Goal: Task Accomplishment & Management: Manage account settings

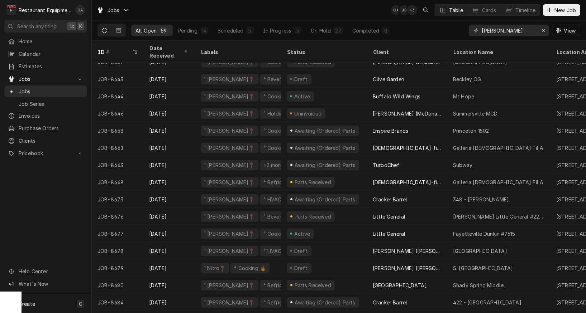
scroll to position [561, 0]
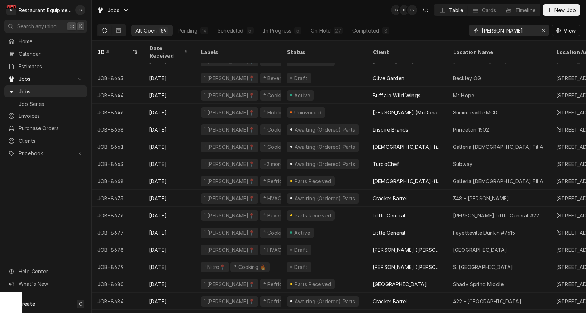
click at [508, 30] on input "beckley" at bounding box center [508, 30] width 54 height 11
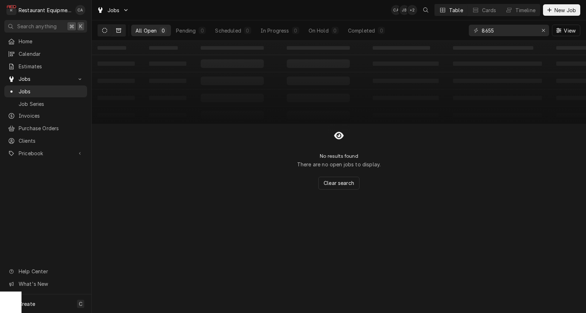
click at [117, 30] on icon "Dynamic Content Wrapper" at bounding box center [118, 30] width 5 height 5
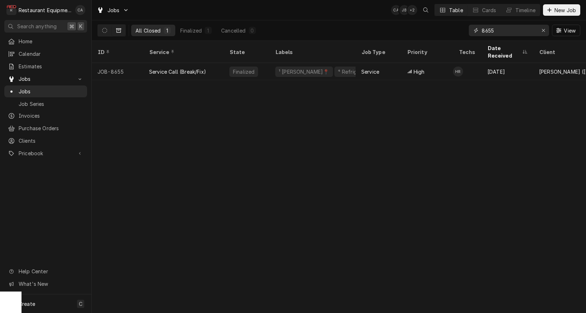
drag, startPoint x: 506, startPoint y: 29, endPoint x: 423, endPoint y: 26, distance: 82.5
click at [423, 26] on div "All Closed 1 Finalized 1 Cancelled 0 8655 View" at bounding box center [338, 30] width 483 height 20
type input "beckley"
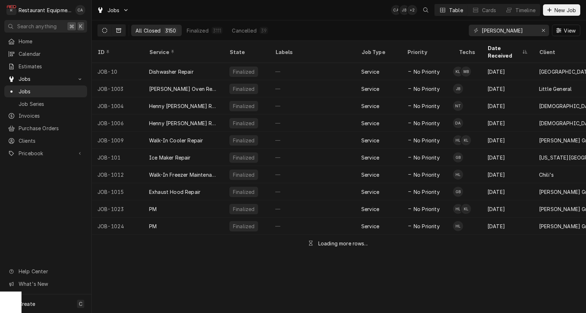
click at [102, 32] on icon "Dynamic Content Wrapper" at bounding box center [104, 30] width 5 height 5
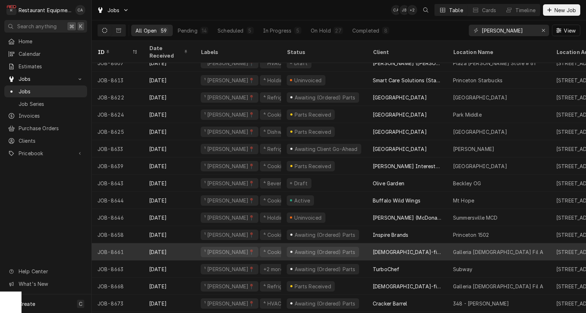
scroll to position [456, 0]
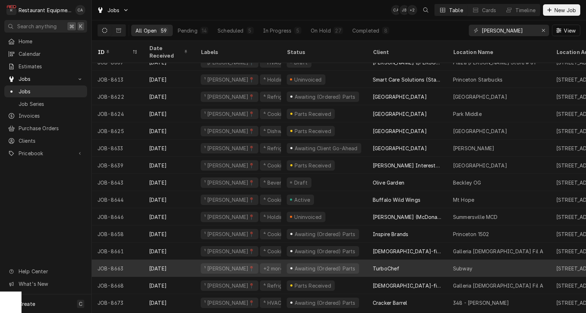
click at [321, 265] on div "Awaiting (Ordered) Parts" at bounding box center [324, 269] width 62 height 8
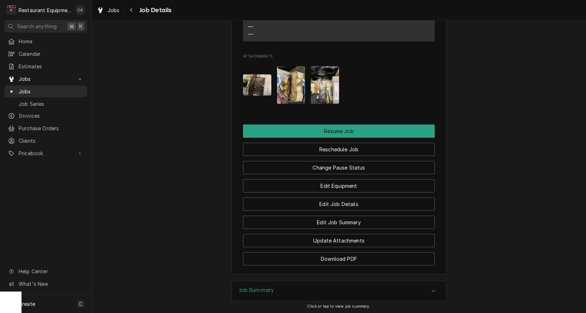
scroll to position [881, 0]
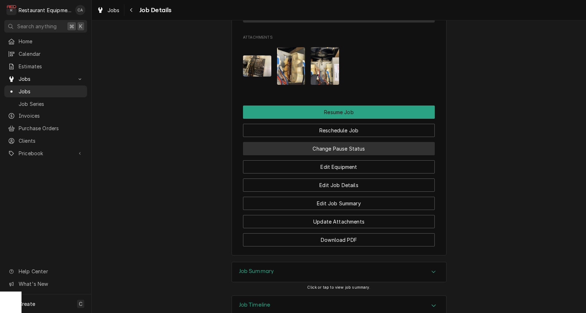
click at [332, 142] on button "Change Pause Status" at bounding box center [339, 148] width 192 height 13
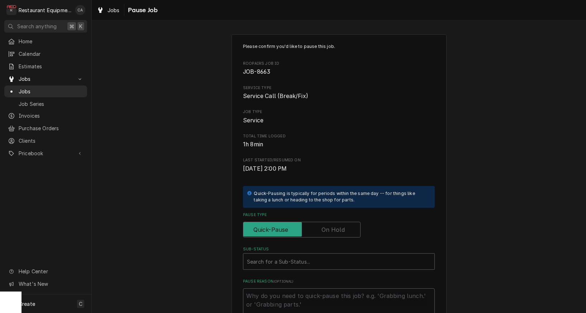
drag, startPoint x: 325, startPoint y: 229, endPoint x: 323, endPoint y: 239, distance: 9.8
click at [325, 229] on label "Pause Type" at bounding box center [301, 230] width 117 height 16
click at [325, 229] on input "Pause Type" at bounding box center [301, 230] width 111 height 16
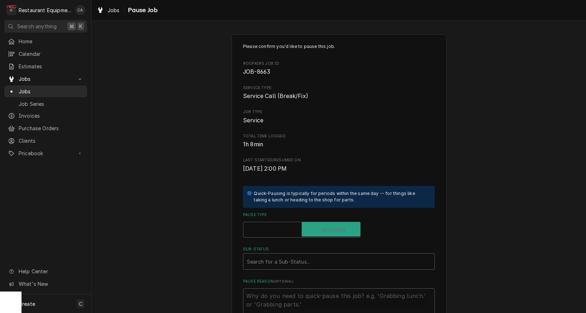
checkbox input "true"
type textarea "x"
click at [308, 262] on div "Sub-Status" at bounding box center [339, 261] width 184 height 13
type input "parts rec"
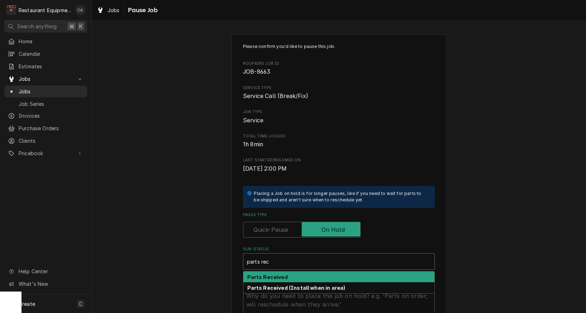
click at [284, 275] on strong "Parts Received" at bounding box center [267, 277] width 40 height 6
type textarea "x"
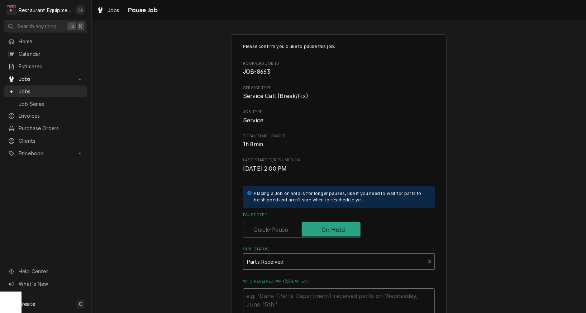
drag, startPoint x: 284, startPoint y: 275, endPoint x: 281, endPoint y: 297, distance: 22.0
click at [281, 297] on textarea "Who received part(s) & when?" at bounding box center [339, 305] width 192 height 32
type textarea "x"
type textarea "8"
type textarea "x"
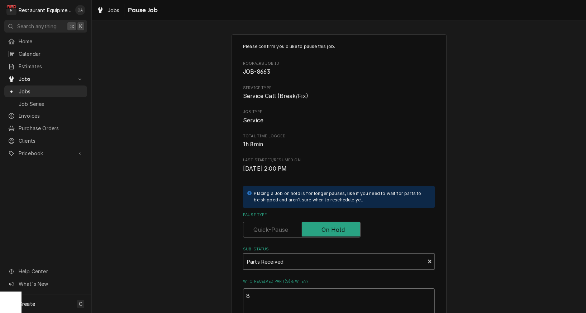
type textarea "8/"
type textarea "x"
type textarea "8/2"
type textarea "x"
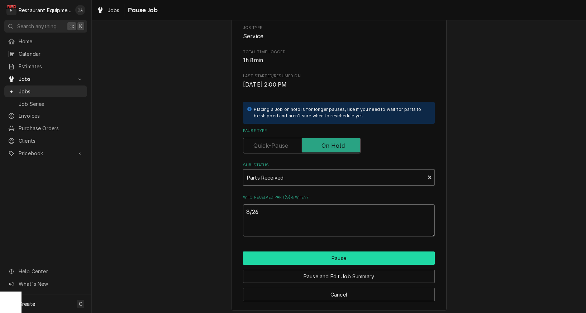
type textarea "8/26"
click at [328, 261] on button "Pause" at bounding box center [339, 258] width 192 height 13
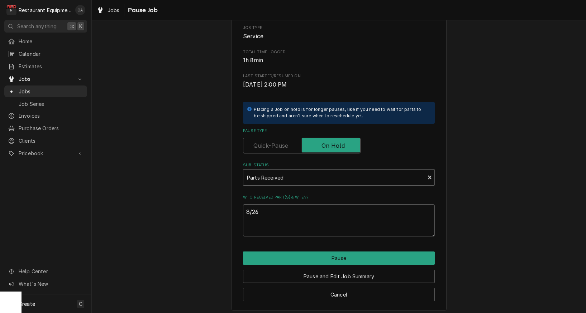
type textarea "x"
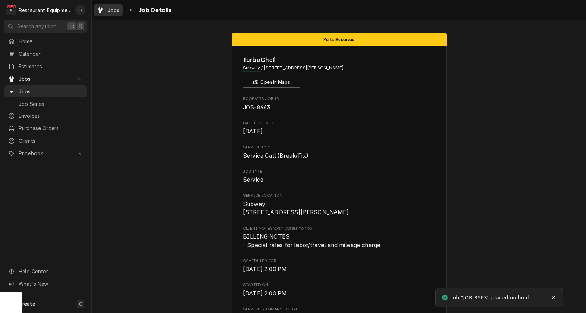
click at [114, 8] on span "Jobs" at bounding box center [113, 10] width 12 height 8
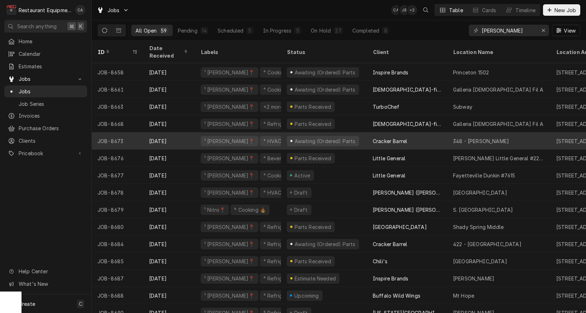
scroll to position [621, 0]
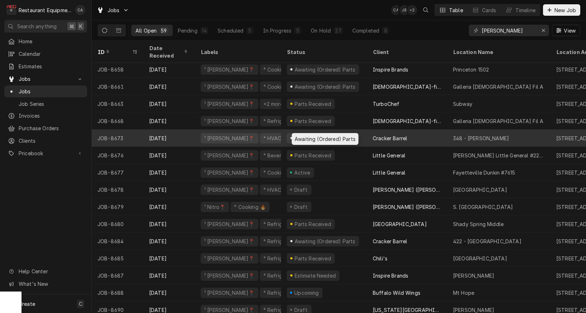
click at [326, 135] on div "Awaiting (Ordered) Parts" at bounding box center [324, 139] width 62 height 8
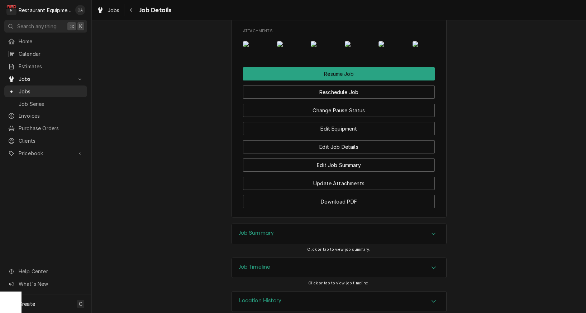
scroll to position [889, 0]
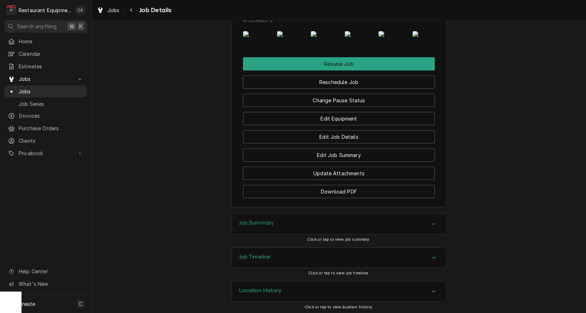
drag, startPoint x: 263, startPoint y: 262, endPoint x: 211, endPoint y: 244, distance: 54.7
click at [262, 227] on h3 "Job Summary" at bounding box center [256, 223] width 35 height 7
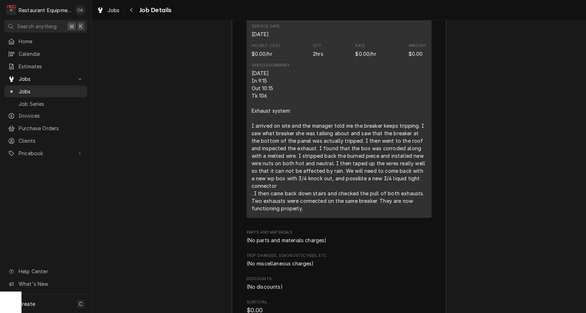
scroll to position [1246, 0]
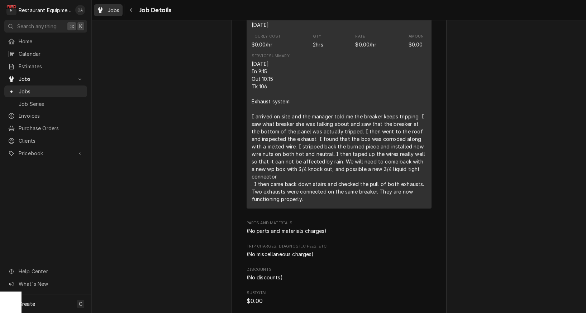
click at [117, 10] on span "Jobs" at bounding box center [113, 10] width 12 height 8
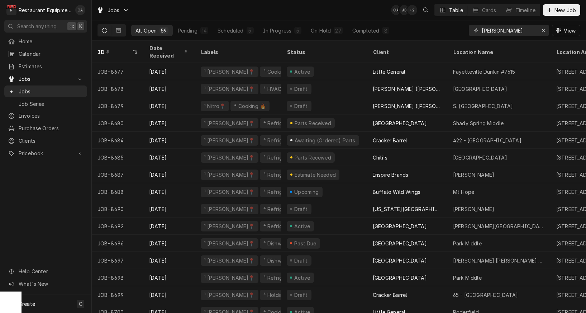
scroll to position [711, 0]
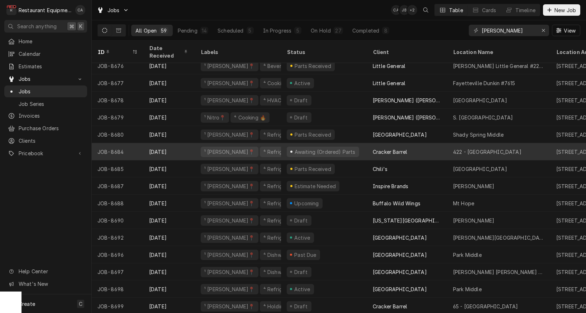
click at [338, 148] on div "Awaiting (Ordered) Parts" at bounding box center [324, 152] width 62 height 8
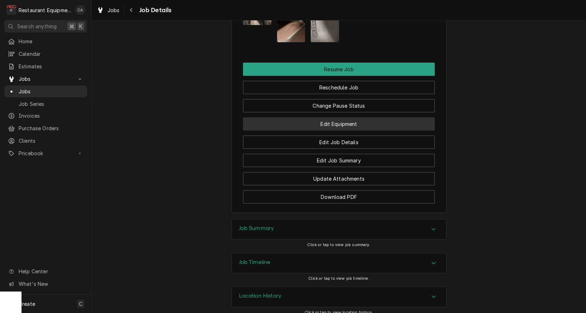
scroll to position [918, 0]
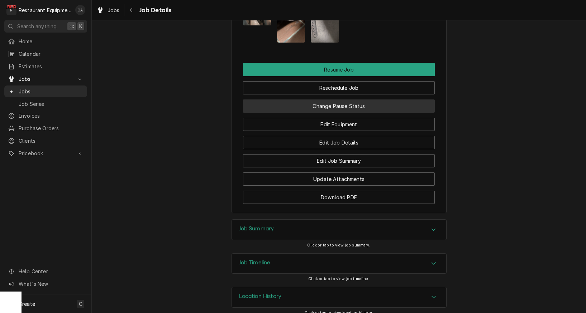
click at [349, 101] on button "Change Pause Status" at bounding box center [339, 106] width 192 height 13
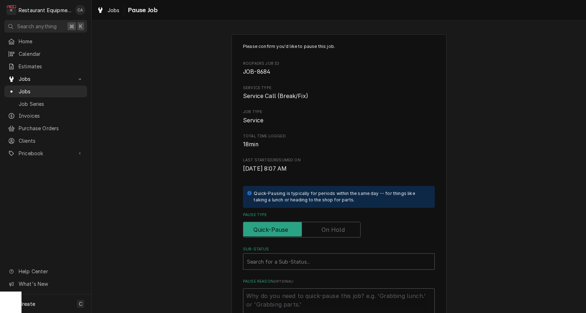
drag, startPoint x: 331, startPoint y: 226, endPoint x: 337, endPoint y: 237, distance: 12.7
click at [332, 227] on label "Pause Type" at bounding box center [301, 230] width 117 height 16
click at [332, 227] on input "Pause Type" at bounding box center [301, 230] width 111 height 16
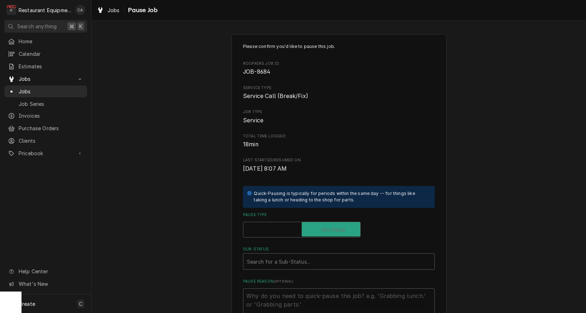
checkbox input "true"
click at [305, 258] on div "Search for a Sub-Status..." at bounding box center [339, 262] width 184 height 8
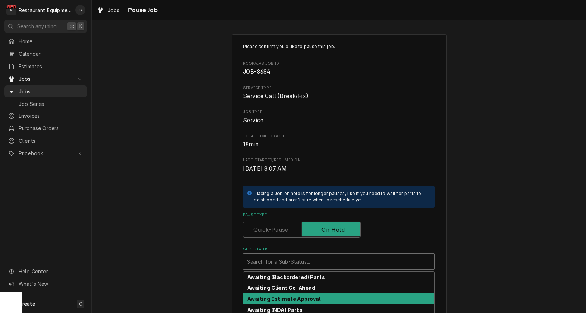
click at [289, 296] on strong "Awaiting Estimate Approval" at bounding box center [283, 299] width 73 height 6
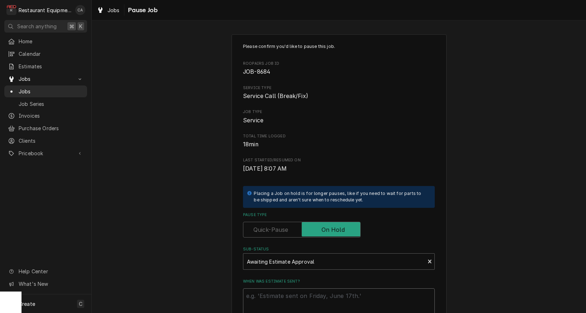
click at [277, 299] on textarea "When was estimate sent?" at bounding box center [339, 305] width 192 height 32
type textarea "x"
type textarea "8"
type textarea "x"
type textarea "8/"
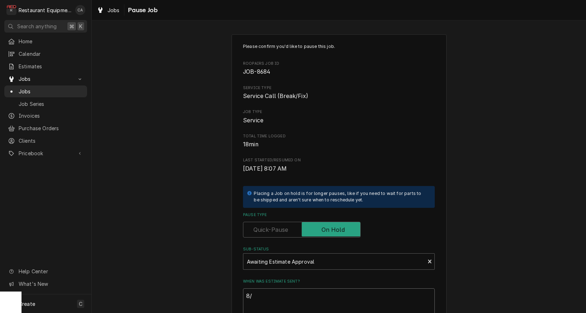
type textarea "x"
type textarea "8/2"
type textarea "x"
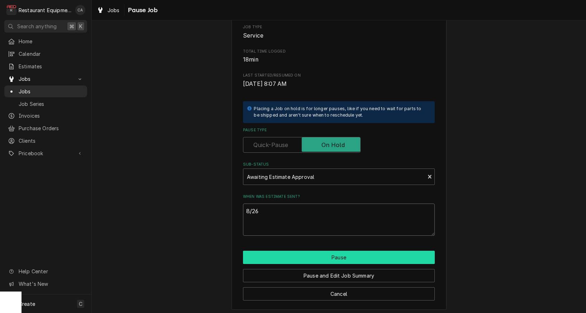
scroll to position [84, 0]
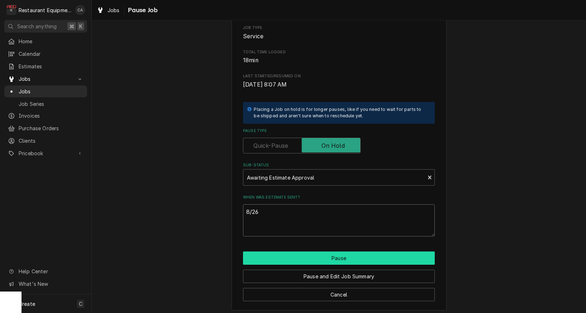
type textarea "8/26"
click at [337, 256] on button "Pause" at bounding box center [339, 258] width 192 height 13
type textarea "x"
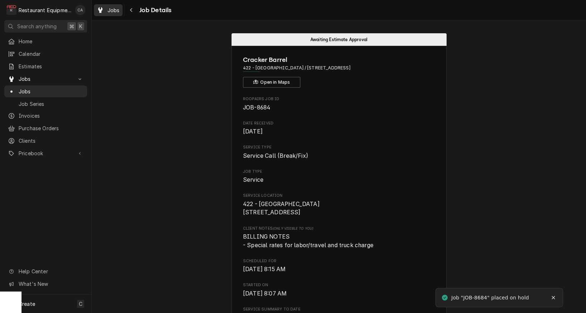
click at [111, 11] on span "Jobs" at bounding box center [113, 10] width 12 height 8
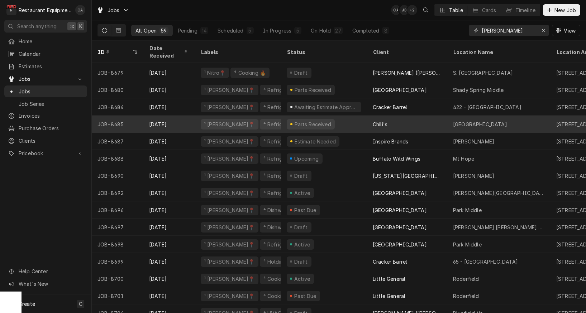
click at [329, 119] on div "Parts Received" at bounding box center [311, 124] width 48 height 10
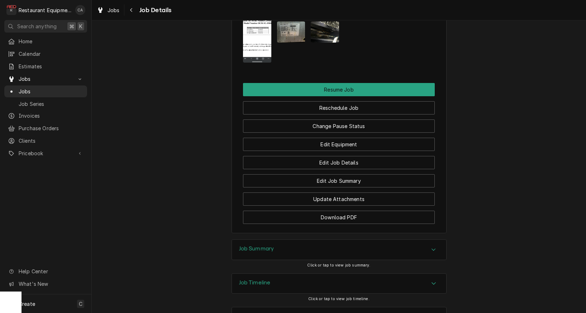
drag, startPoint x: 251, startPoint y: 224, endPoint x: 192, endPoint y: 211, distance: 60.6
click at [247, 246] on h3 "Job Summary" at bounding box center [256, 249] width 35 height 7
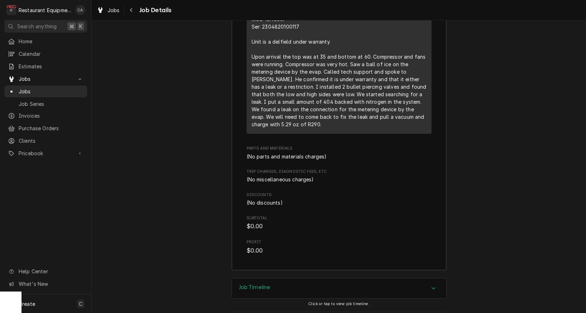
drag, startPoint x: 259, startPoint y: 254, endPoint x: 223, endPoint y: 250, distance: 36.0
click at [258, 284] on h3 "Job Timeline" at bounding box center [255, 287] width 32 height 7
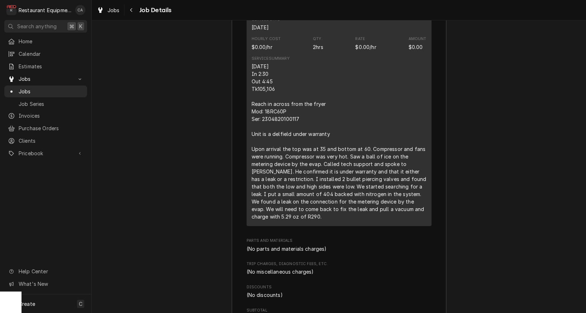
scroll to position [1337, 0]
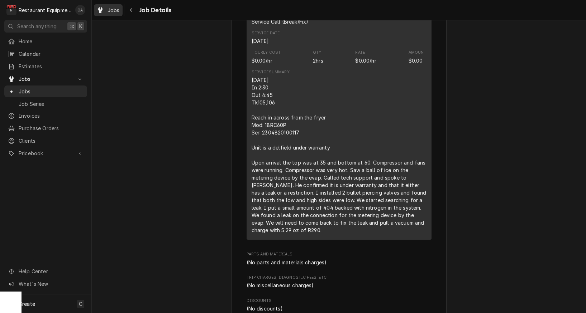
click at [110, 12] on span "Jobs" at bounding box center [113, 10] width 12 height 8
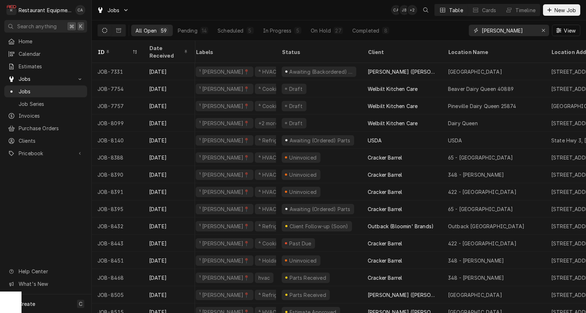
click at [514, 29] on input "[PERSON_NAME]" at bounding box center [508, 30] width 54 height 11
click at [513, 30] on input "[PERSON_NAME]" at bounding box center [508, 30] width 54 height 11
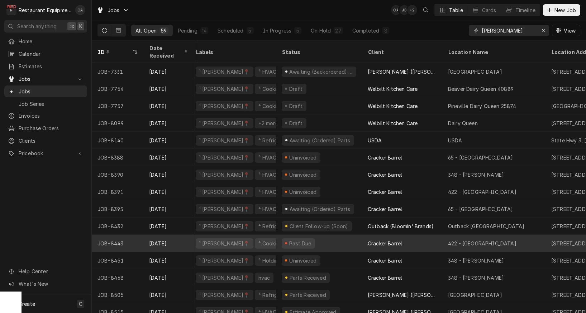
click at [305, 240] on div "Past Due" at bounding box center [300, 244] width 24 height 8
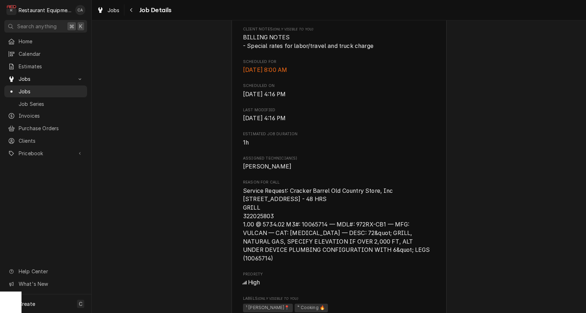
scroll to position [219, 0]
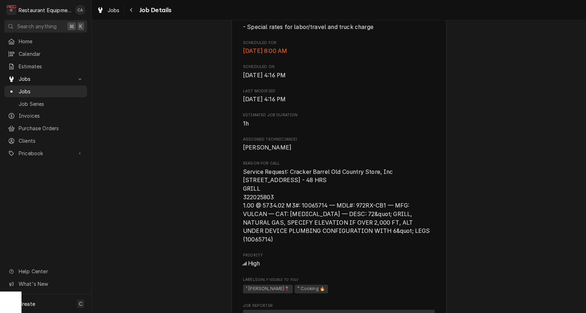
click at [275, 206] on span "Service Request: Cracker Barrel Old Country Store, Inc 160 Lithia Rd.(0422) NOR…" at bounding box center [339, 206] width 192 height 76
drag, startPoint x: 275, startPoint y: 206, endPoint x: 247, endPoint y: 206, distance: 28.3
click at [249, 205] on span "Service Request: Cracker Barrel Old Country Store, Inc 160 Lithia Rd.(0422) NOR…" at bounding box center [339, 206] width 192 height 76
drag, startPoint x: 251, startPoint y: 214, endPoint x: 248, endPoint y: 210, distance: 5.7
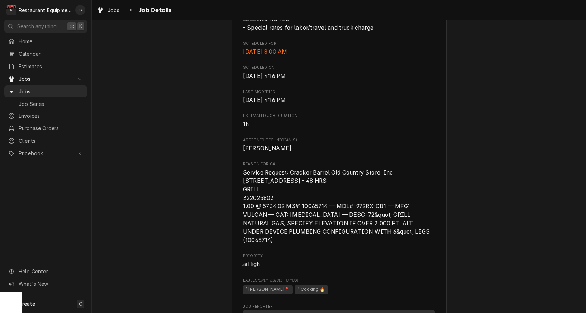
click at [251, 214] on span "Service Request: Cracker Barrel Old Country Store, Inc 160 Lithia Rd.(0422) NOR…" at bounding box center [337, 206] width 188 height 75
drag, startPoint x: 244, startPoint y: 207, endPoint x: 270, endPoint y: 207, distance: 25.4
click at [274, 207] on span "Service Request: Cracker Barrel Old Country Store, Inc 160 Lithia Rd.(0422) NOR…" at bounding box center [337, 206] width 188 height 75
copy span "322025803"
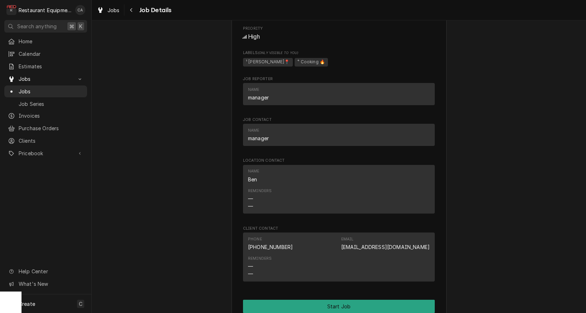
scroll to position [446, 0]
click at [111, 13] on span "Jobs" at bounding box center [113, 10] width 12 height 8
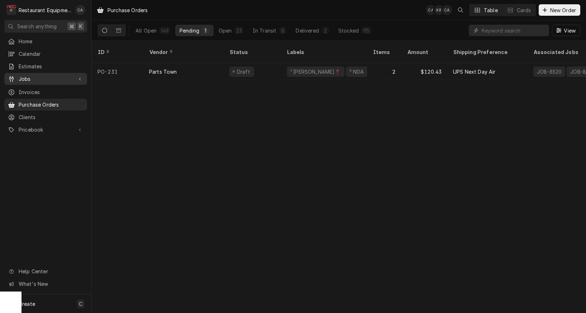
click at [36, 82] on link "Jobs" at bounding box center [45, 79] width 83 height 12
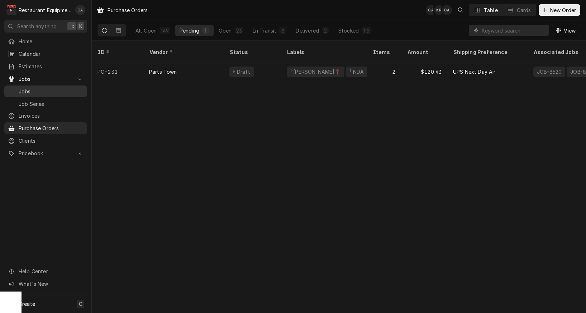
click at [39, 89] on span "Jobs" at bounding box center [51, 92] width 65 height 8
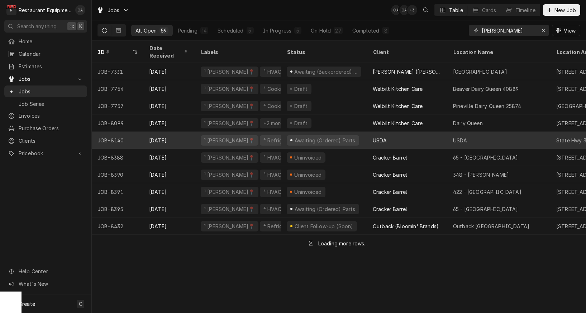
scroll to position [0, 3]
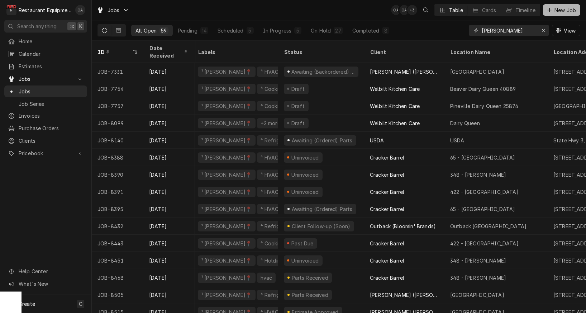
click at [552, 12] on div "Dynamic Content Wrapper" at bounding box center [549, 9] width 7 height 7
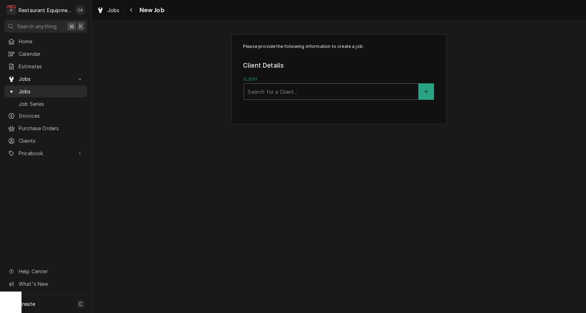
click at [267, 93] on div "Search for a Client..." at bounding box center [331, 92] width 167 height 8
type input "raleigh"
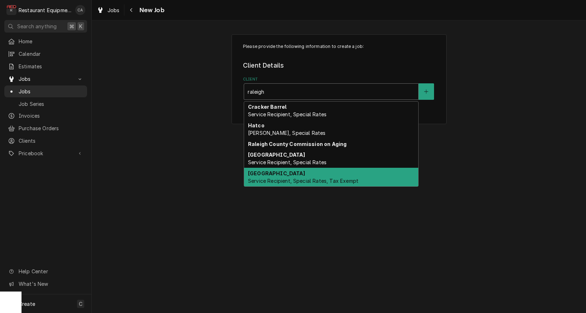
drag, startPoint x: 257, startPoint y: 171, endPoint x: 219, endPoint y: 160, distance: 39.5
click at [257, 171] on strong "[GEOGRAPHIC_DATA]" at bounding box center [276, 174] width 57 height 6
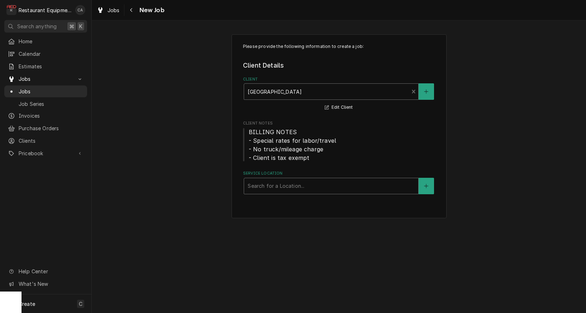
click at [269, 183] on div "Search for a Location..." at bounding box center [331, 186] width 167 height 8
type input "maxwel"
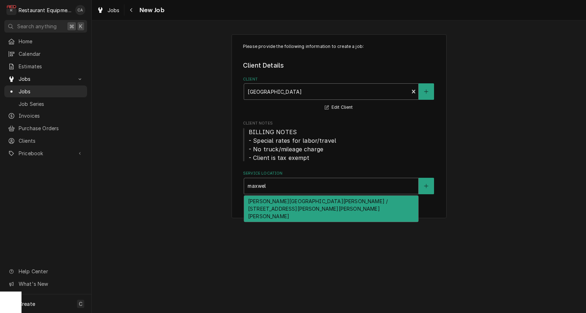
drag, startPoint x: 267, startPoint y: 201, endPoint x: 252, endPoint y: 200, distance: 15.0
click at [266, 201] on div "Maxwell Hill Elementary / 1001 Maxwell Hill Rd, Beckley, WV 25801" at bounding box center [331, 209] width 174 height 26
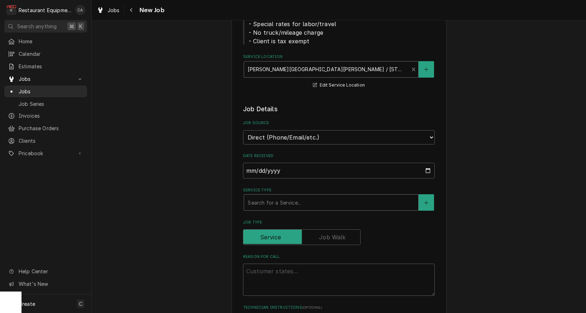
scroll to position [118, 0]
click at [254, 198] on div "Search for a Service..." at bounding box center [331, 202] width 167 height 8
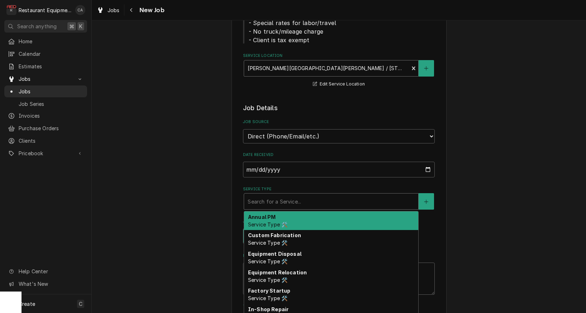
type textarea "x"
type input "f"
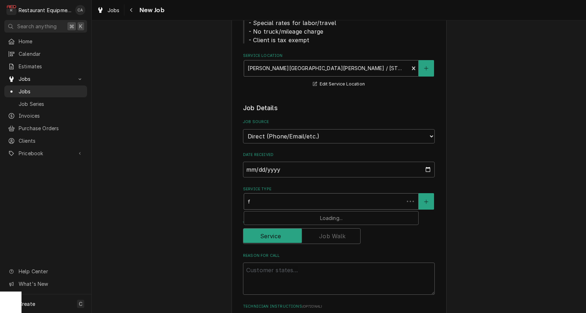
type textarea "x"
type input "fi"
type textarea "x"
type input "fix"
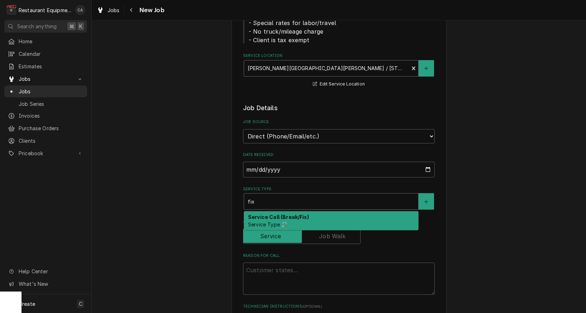
drag, startPoint x: 258, startPoint y: 216, endPoint x: 254, endPoint y: 217, distance: 4.0
click at [258, 222] on span "Service Type 🛠️" at bounding box center [267, 225] width 39 height 6
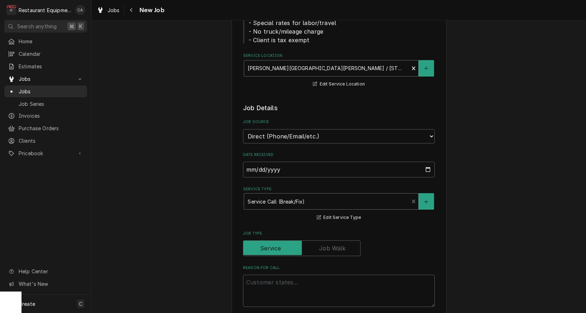
scroll to position [121, 0]
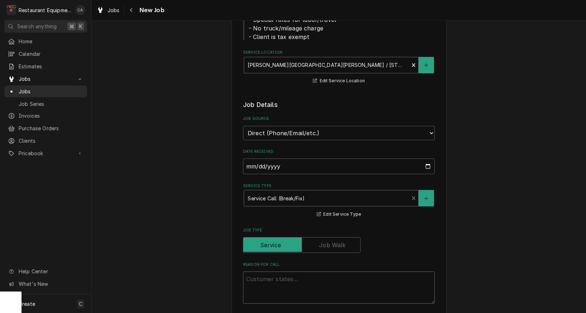
click at [259, 272] on textarea "Reason For Call" at bounding box center [339, 288] width 192 height 32
type textarea "x"
type textarea "W"
type textarea "x"
type textarea "Wo"
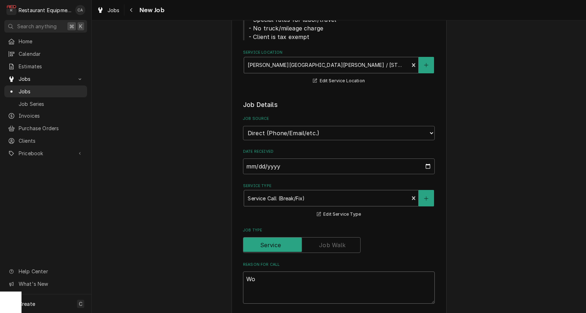
type textarea "x"
type textarea "Wor"
type textarea "x"
type textarea "Work"
type textarea "x"
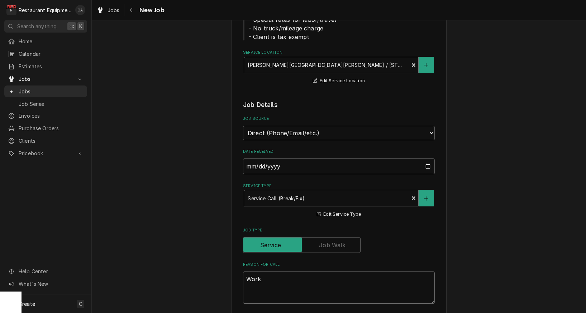
type textarea "Work"
type textarea "x"
type textarea "Work O"
type textarea "x"
type textarea "Work Or"
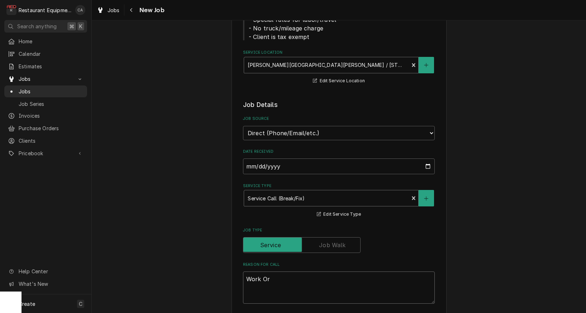
type textarea "x"
type textarea "Work Ord"
type textarea "x"
type textarea "Work Orde"
type textarea "x"
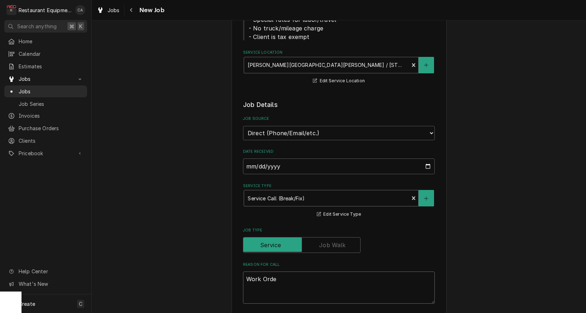
type textarea "Work Order"
type textarea "x"
type textarea "Work Order"
type textarea "x"
type textarea "Work Order #"
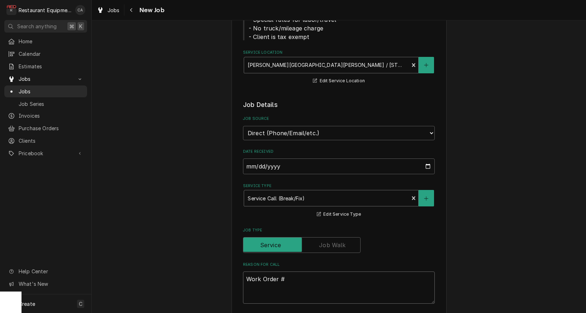
type textarea "x"
type textarea "Work Order #"
type textarea "x"
type textarea "Work Order # 8"
type textarea "x"
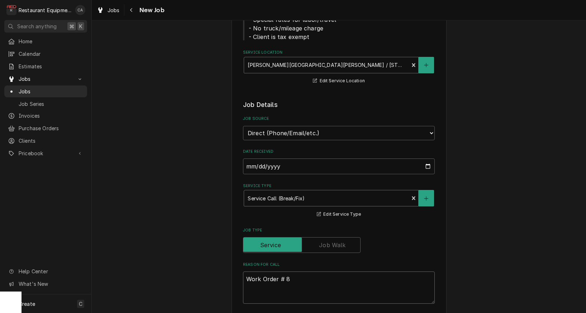
type textarea "Work Order #"
type textarea "x"
type textarea "Work Order # 5"
type textarea "x"
type textarea "Work Order # 59"
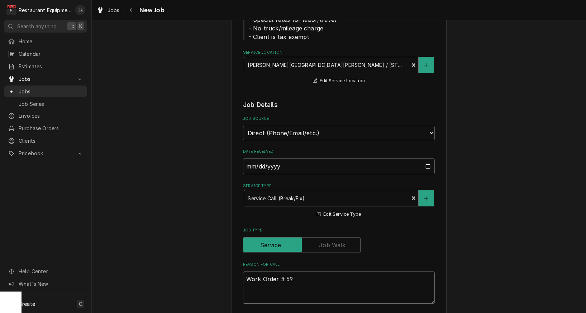
type textarea "x"
type textarea "Work Order # 594"
type textarea "x"
type textarea "Work Order # 5942"
type textarea "x"
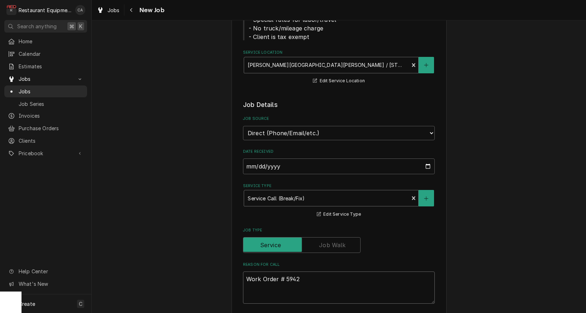
type textarea "Work Order # 59427"
type textarea "x"
type textarea "Work Order # 59427"
type textarea "x"
type textarea "Work Order # 59427"
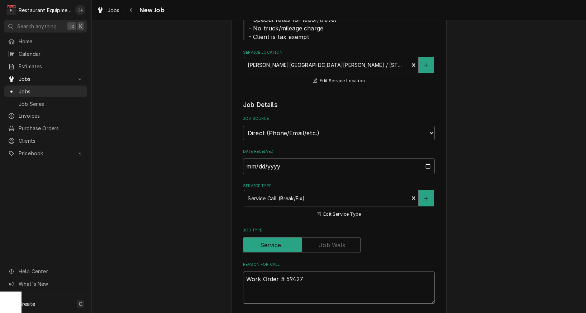
type textarea "x"
type textarea "Work Order # 59427 T"
type textarea "x"
type textarea "Work Order # 59427 Th"
type textarea "x"
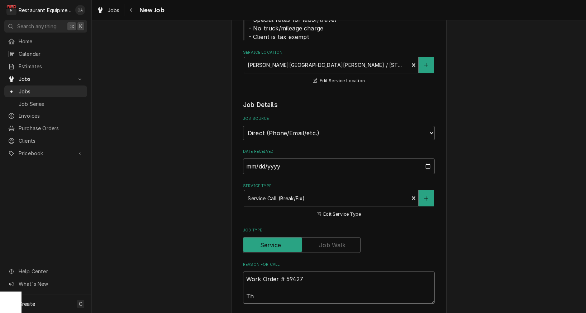
type textarea "Work Order # 59427 The"
type textarea "x"
type textarea "Work Order # 59427 The"
type textarea "x"
type textarea "Work Order # 59427 The m"
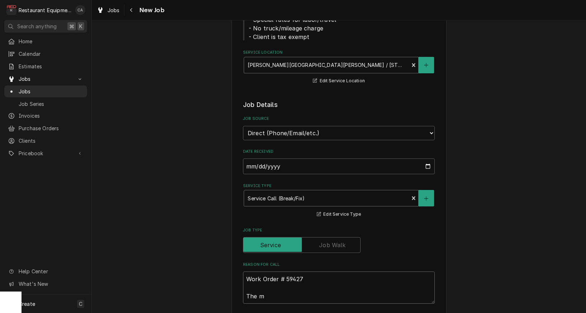
type textarea "x"
type textarea "Work Order # 59427 The ml"
type textarea "x"
type textarea "Work Order # 59427 The m"
type textarea "x"
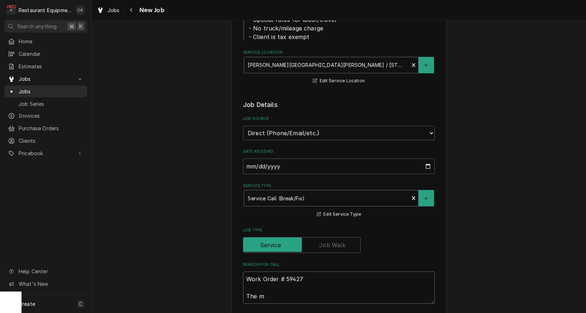
type textarea "Work Order # 59427 The mi"
type textarea "x"
type textarea "Work Order # 59427 The mil"
type textarea "x"
type textarea "Work Order # 59427 The milk"
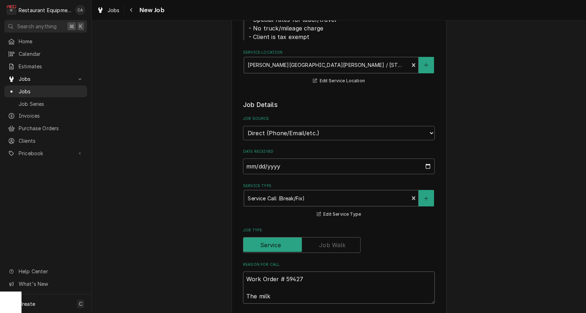
type textarea "x"
type textarea "Work Order # 59427 The milk"
type textarea "x"
type textarea "Work Order # 59427 The milk c"
type textarea "x"
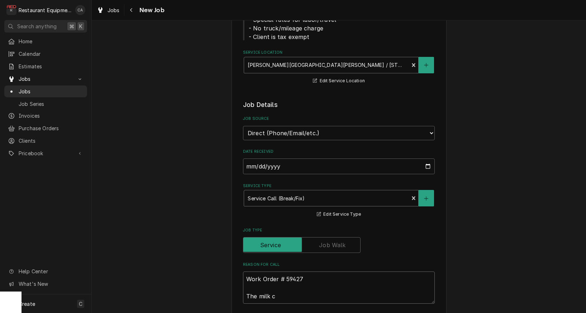
type textarea "Work Order # 59427 The milk co"
type textarea "x"
type textarea "Work Order # 59427 The milk coo"
type textarea "x"
type textarea "Work Order # 59427 The milk cool"
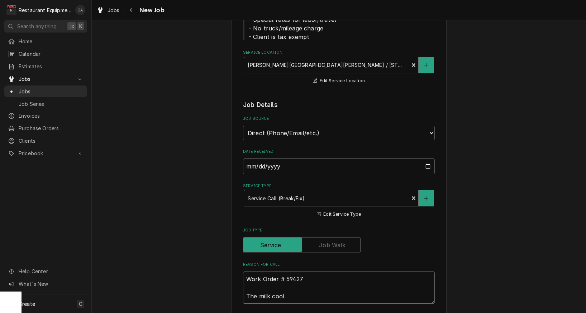
type textarea "x"
type textarea "Work Order # 59427 The milk coole"
type textarea "x"
type textarea "Work Order # 59427 The milk cooler"
type textarea "x"
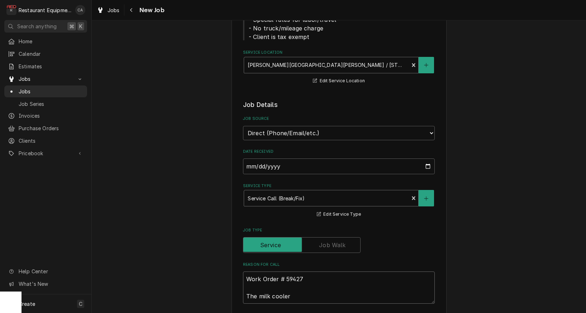
type textarea "Work Order # 59427 The milk cooler"
type textarea "x"
type textarea "Work Order # 59427 The milk cooler i"
type textarea "x"
type textarea "Work Order # 59427 The milk cooler in"
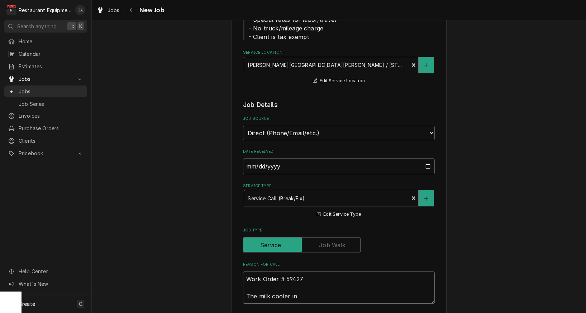
type textarea "x"
type textarea "Work Order # 59427 The milk cooler in"
type textarea "x"
type textarea "Work Order # 59427 The milk cooler in t"
type textarea "x"
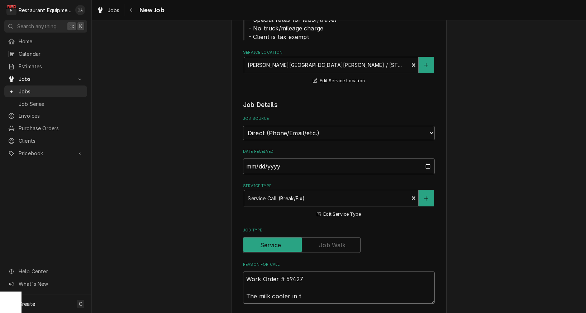
type textarea "Work Order # 59427 The milk cooler in th"
type textarea "x"
type textarea "Work Order # 59427 The milk cooler in the"
type textarea "x"
type textarea "Work Order # 59427 The milk cooler in the"
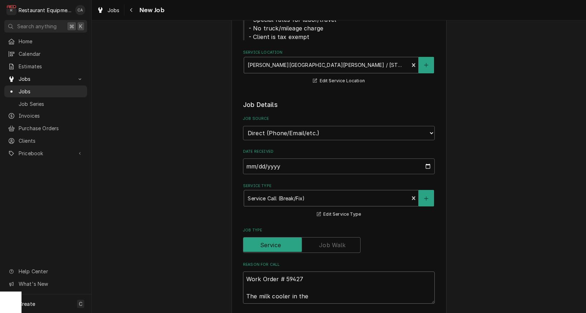
type textarea "x"
type textarea "Work Order # 59427 The milk cooler in the f"
type textarea "x"
type textarea "Work Order # 59427 The milk cooler in the fr"
type textarea "x"
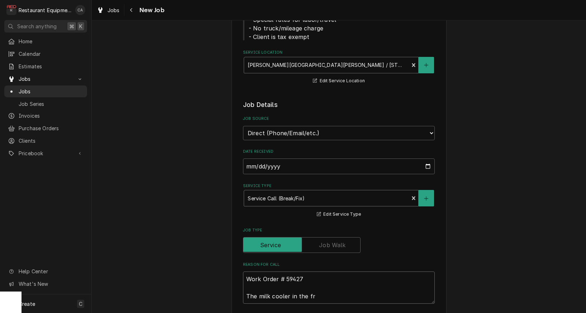
type textarea "Work Order # 59427 The milk cooler in the fro"
type textarea "x"
type textarea "Work Order # 59427 The milk cooler in the fron"
type textarea "x"
type textarea "Work Order # 59427 The milk cooler in the front"
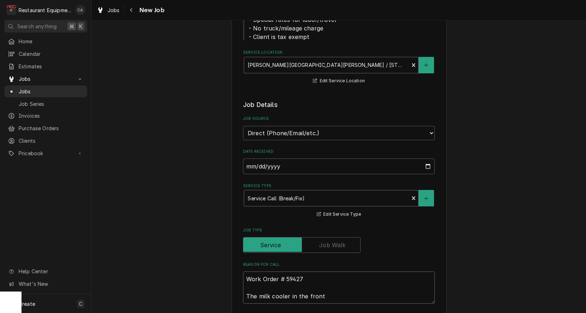
type textarea "x"
type textarea "Work Order # 59427 The milk cooler in the front."
type textarea "x"
type textarea "Work Order # 59427 The milk cooler in the front"
type textarea "x"
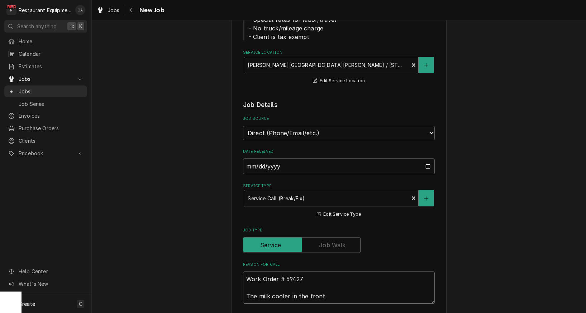
type textarea "Work Order # 59427 The milk cooler in the front/"
type textarea "x"
type textarea "Work Order # 59427 The milk cooler in the front/m"
type textarea "x"
type textarea "Work Order # 59427 The milk cooler in the front/mi"
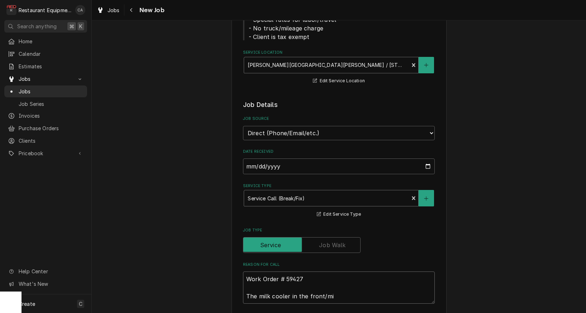
type textarea "x"
type textarea "Work Order # 59427 The milk cooler in the front/mid"
type textarea "x"
type textarea "Work Order # 59427 The milk cooler in the front/midd"
type textarea "x"
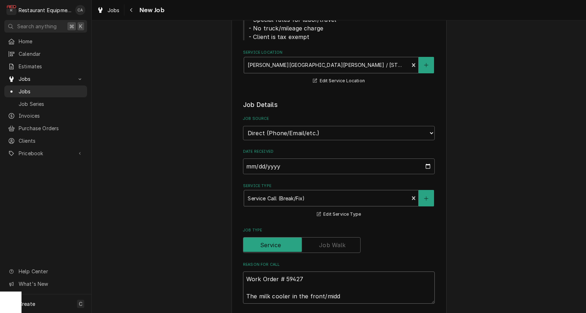
type textarea "Work Order # 59427 The milk cooler in the front/middl"
type textarea "x"
type textarea "Work Order # 59427 The milk cooler in the front/middle"
type textarea "x"
type textarea "Work Order # 59427 The milk cooler in the front/middle"
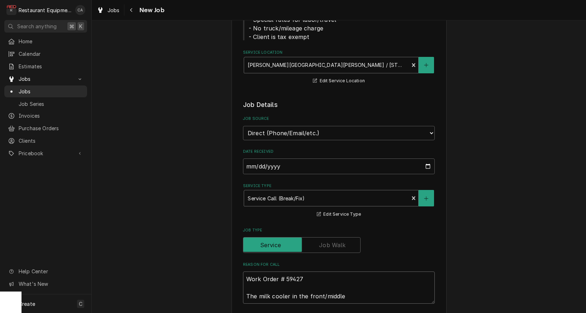
type textarea "x"
type textarea "Work Order # 59427 The milk cooler in the front/middle o"
type textarea "x"
type textarea "Work Order # 59427 The milk cooler in the front/middle of"
type textarea "x"
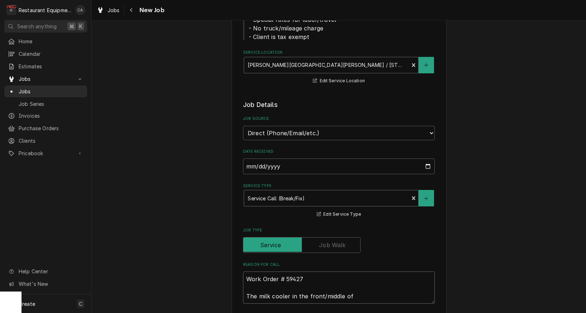
type textarea "Work Order # 59427 The milk cooler in the front/middle of"
type textarea "x"
type textarea "Work Order # 59427 The milk cooler in the front/middle of c"
type textarea "x"
type textarea "Work Order # 59427 The milk cooler in the front/middle of ca"
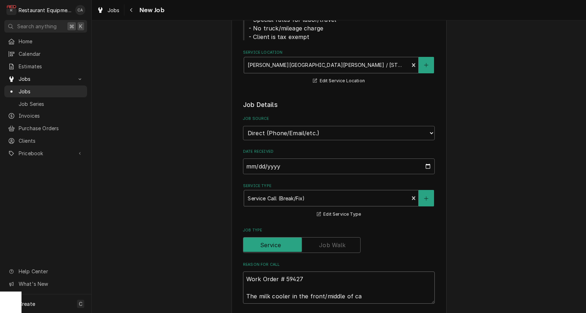
type textarea "x"
type textarea "Work Order # 59427 The milk cooler in the front/middle of caf"
type textarea "x"
type textarea "Work Order # 59427 The milk cooler in the front/middle of cafe"
type textarea "x"
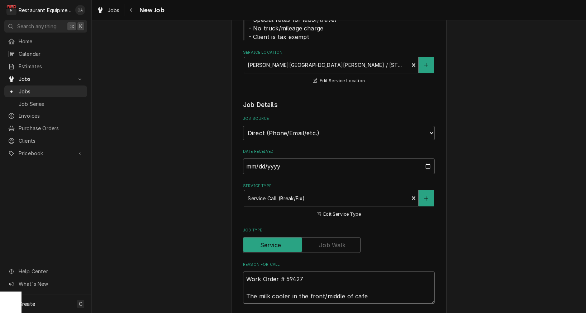
type textarea "Work Order # 59427 The milk cooler in the front/middle of cafet"
type textarea "x"
type textarea "Work Order # 59427 The milk cooler in the front/middle of cafete"
type textarea "x"
type textarea "Work Order # 59427 The milk cooler in the front/middle of cafeter"
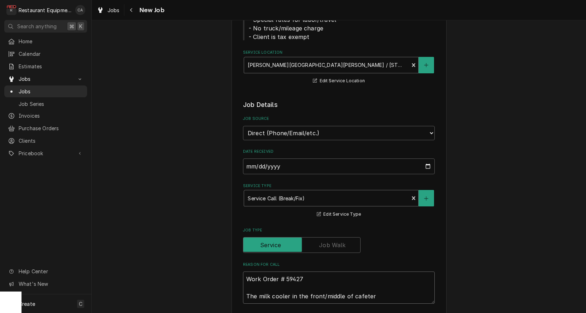
type textarea "x"
type textarea "Work Order # 59427 The milk cooler in the front/middle of cafeteri"
type textarea "x"
type textarea "Work Order # 59427 The milk cooler in the front/middle of cafeteria"
type textarea "x"
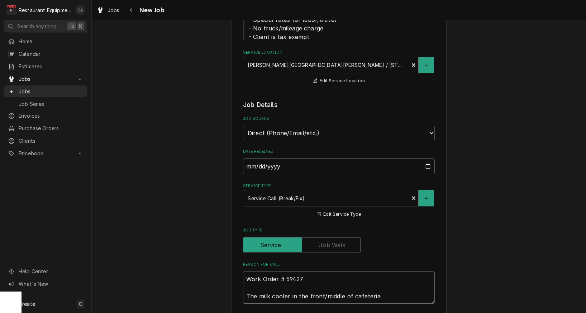
type textarea "Work Order # 59427 The milk cooler in the front/middle of cafeteria"
type textarea "x"
type textarea "Work Order # 59427 The milk cooler in the front/middle of cafeteria i"
type textarea "x"
type textarea "Work Order # 59427 The milk cooler in the front/middle of cafeteria is"
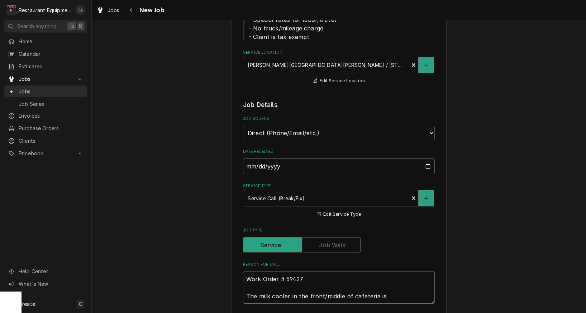
type textarea "x"
type textarea "Work Order # 59427 The milk cooler in the front/middle of cafeteria is"
type textarea "x"
type textarea "Work Order # 59427 The milk cooler in the front/middle of cafeteria is l"
type textarea "x"
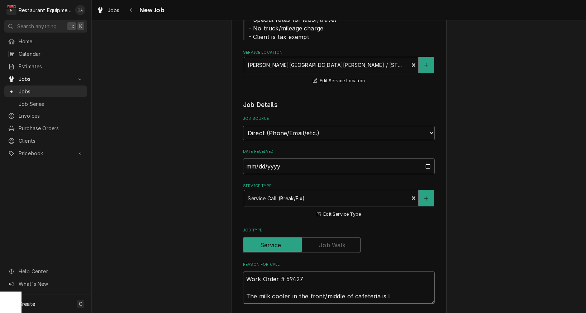
type textarea "Work Order # 59427 The milk cooler in the front/middle of cafeteria is le"
type textarea "x"
type textarea "Work Order # 59427 The milk cooler in the front/middle of cafeteria is lea"
type textarea "x"
type textarea "Work Order # 59427 The milk cooler in the front/middle of cafeteria is leak"
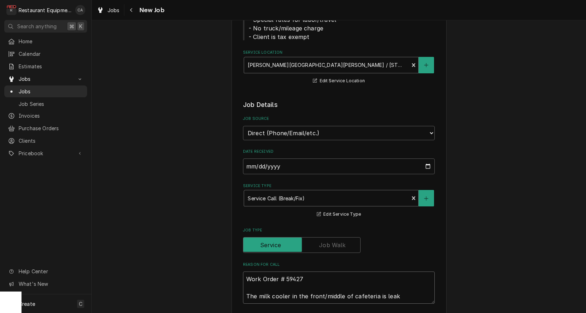
type textarea "x"
type textarea "Work Order # 59427 The milk cooler in the front/middle of cafeteria is leaki"
type textarea "x"
type textarea "Work Order # 59427 The milk cooler in the front/middle of cafeteria is leakin"
type textarea "x"
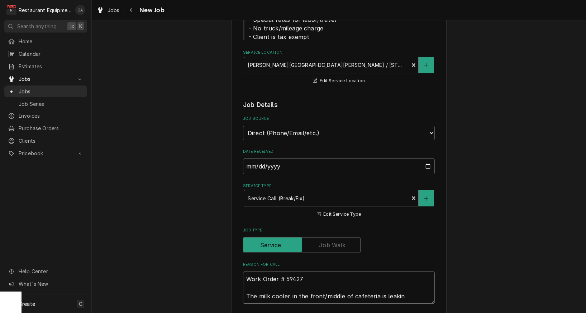
type textarea "Work Order # 59427 The milk cooler in the front/middle of cafeteria is leaking"
type textarea "x"
type textarea "Work Order # 59427 The milk cooler in the front/middle of cafeteria is leaking"
type textarea "x"
type textarea "Work Order # 59427 The milk cooler in the front/middle of cafeteria is leaking w"
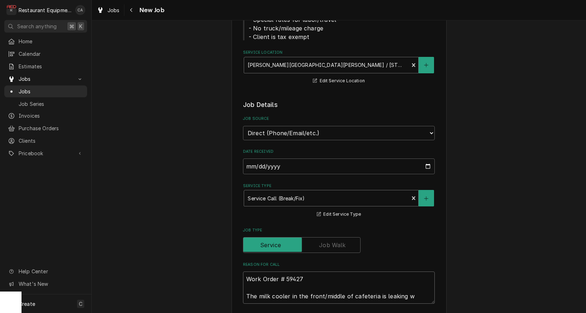
type textarea "x"
type textarea "Work Order # 59427 The milk cooler in the front/middle of cafeteria is leaking …"
type textarea "x"
type textarea "Work Order # 59427 The milk cooler in the front/middle of cafeteria is leaking …"
type textarea "x"
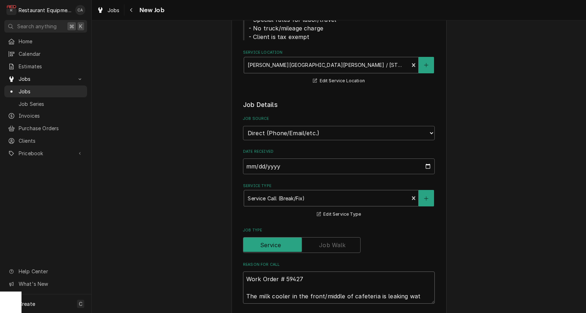
type textarea "Work Order # 59427 The milk cooler in the front/middle of cafeteria is leaking …"
type textarea "x"
type textarea "Work Order # 59427 The milk cooler in the front/middle of cafeteria is leaking …"
type textarea "x"
type textarea "Work Order # 59427 The milk cooler in the front/middle of cafeteria is leaking …"
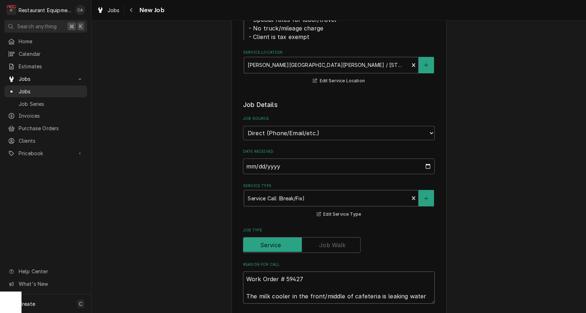
type textarea "x"
type textarea "Work Order # 59427 The milk cooler in the front/middle of cafeteria is leaking …"
type textarea "x"
type textarea "Work Order # 59427 The milk cooler in the front/middle of cafeteria is leaking …"
type textarea "x"
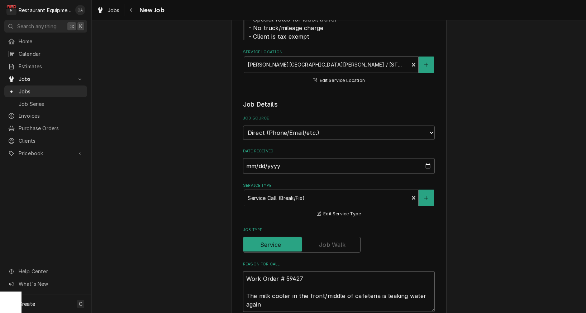
scroll to position [125, 0]
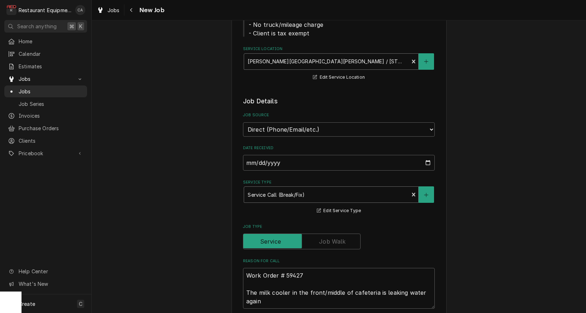
click at [189, 230] on div "Please provide the following information to create a job: Client Details Client…" at bounding box center [339, 307] width 494 height 809
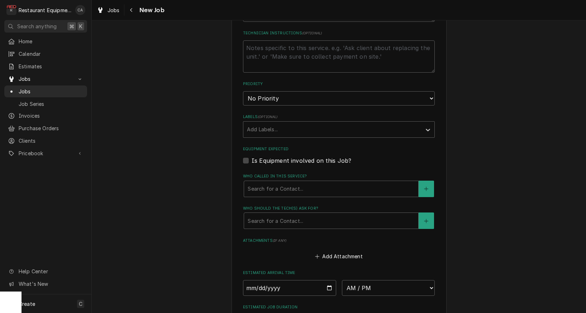
scroll to position [418, 0]
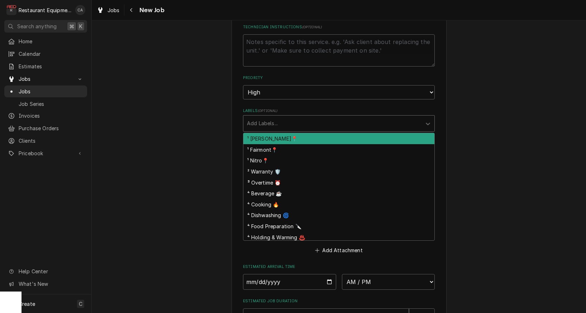
click at [266, 120] on div "Add Labels..." at bounding box center [332, 124] width 171 height 8
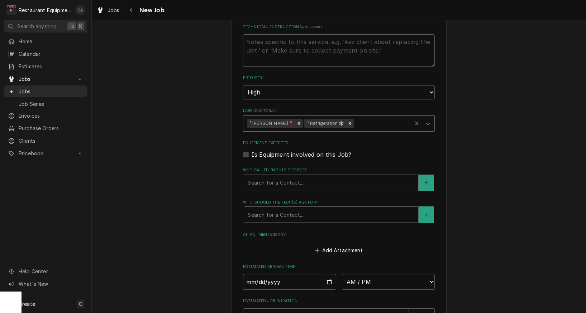
drag, startPoint x: 258, startPoint y: 163, endPoint x: 268, endPoint y: 173, distance: 14.4
click at [261, 175] on div "Search for a Contact..." at bounding box center [331, 183] width 174 height 16
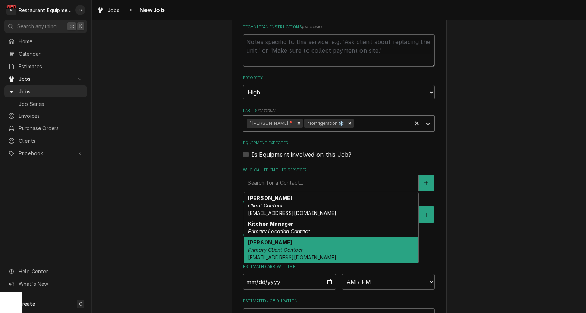
click at [258, 240] on strong "Malati Reeve" at bounding box center [270, 243] width 44 height 6
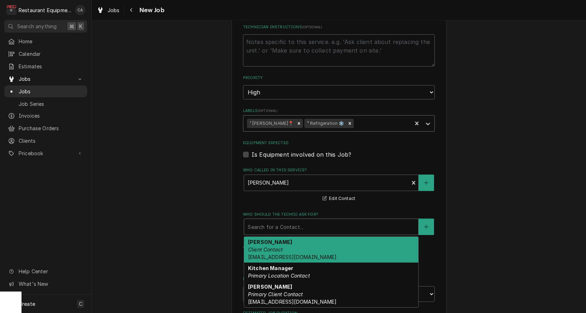
drag, startPoint x: 259, startPoint y: 215, endPoint x: 261, endPoint y: 266, distance: 50.9
click at [260, 221] on div "Who should the tech(s) ask for?" at bounding box center [331, 227] width 167 height 13
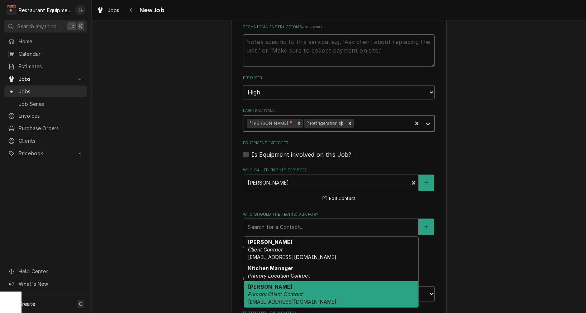
drag, startPoint x: 258, startPoint y: 270, endPoint x: 224, endPoint y: 234, distance: 49.9
click at [258, 284] on strong "Malati Reeve" at bounding box center [270, 287] width 44 height 6
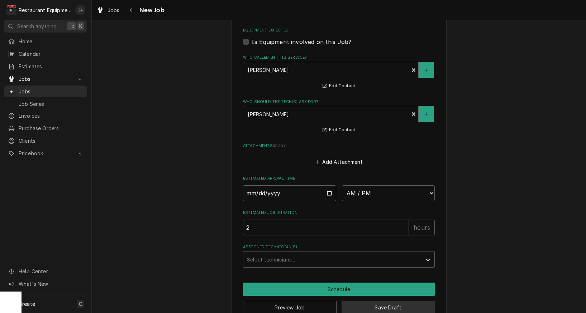
click at [365, 301] on button "Save Draft" at bounding box center [387, 307] width 93 height 13
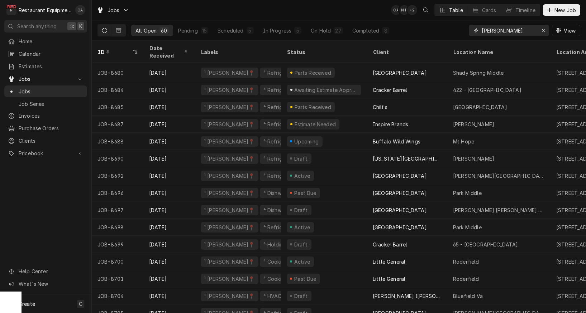
click at [507, 30] on input "[PERSON_NAME]" at bounding box center [508, 30] width 54 height 11
type input "8505"
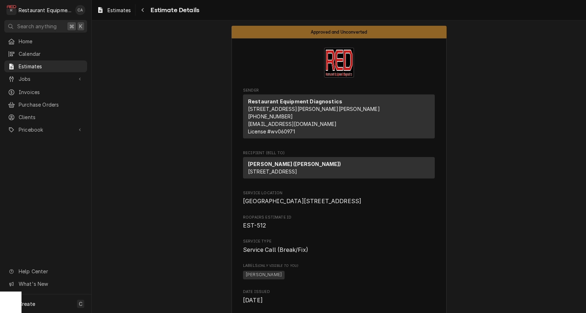
scroll to position [4, 0]
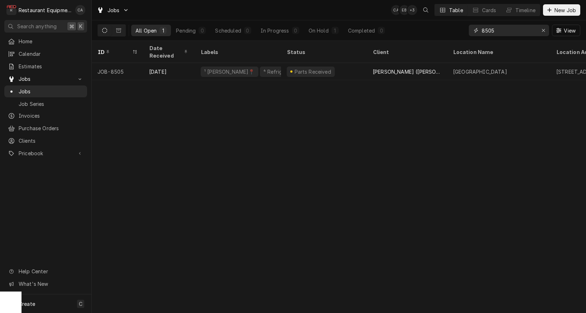
click at [544, 32] on icon "Erase input" at bounding box center [543, 30] width 4 height 5
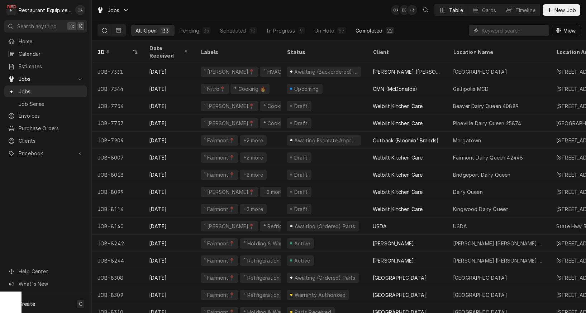
click at [368, 31] on div "Completed" at bounding box center [368, 31] width 27 height 8
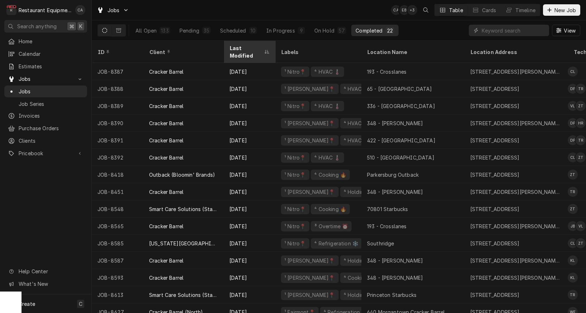
click at [242, 48] on div "Last Modified" at bounding box center [245, 51] width 33 height 15
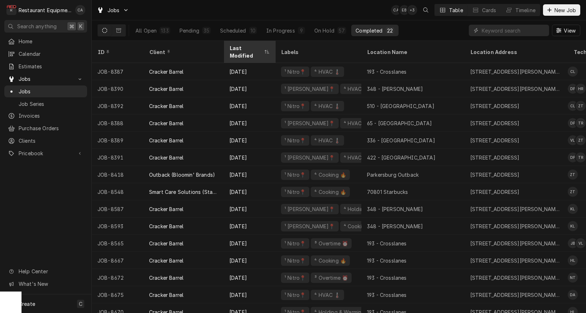
click at [242, 47] on div "Last Modified" at bounding box center [245, 51] width 33 height 15
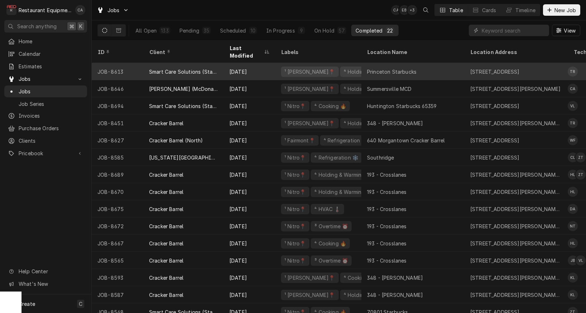
scroll to position [0, 0]
click at [206, 63] on div "Smart Care Solutions (Starbucks Corporate)" at bounding box center [183, 71] width 80 height 17
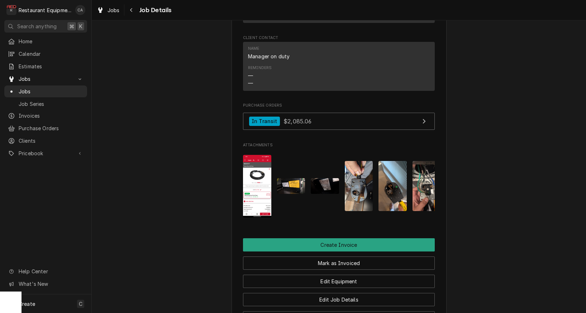
scroll to position [716, 0]
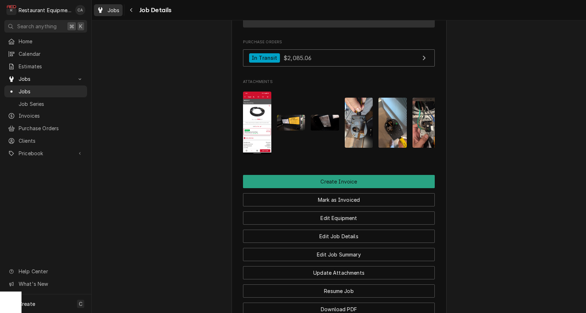
drag, startPoint x: 185, startPoint y: 93, endPoint x: 116, endPoint y: 14, distance: 105.6
click at [112, 8] on span "Jobs" at bounding box center [113, 10] width 12 height 8
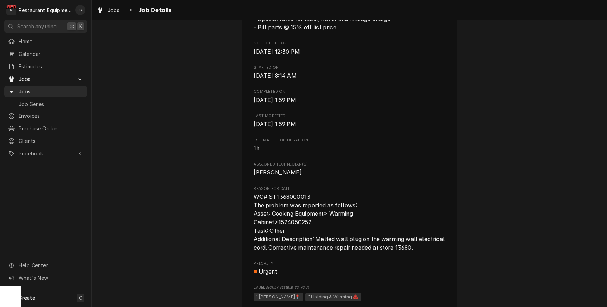
scroll to position [277, 0]
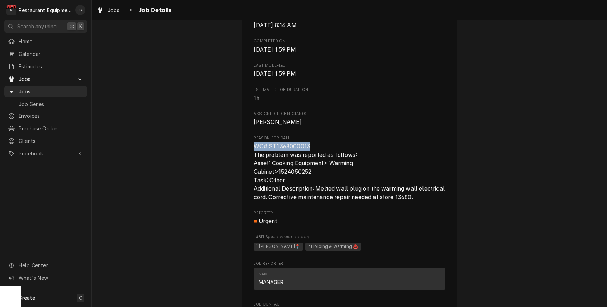
drag, startPoint x: 313, startPoint y: 145, endPoint x: 261, endPoint y: 145, distance: 52.3
click at [251, 145] on div "Smart Care Solutions (Starbucks Corporate) [GEOGRAPHIC_DATA] Starbucks / [STREE…" at bounding box center [349, 266] width 215 height 995
copy span "WO# ST1368000013"
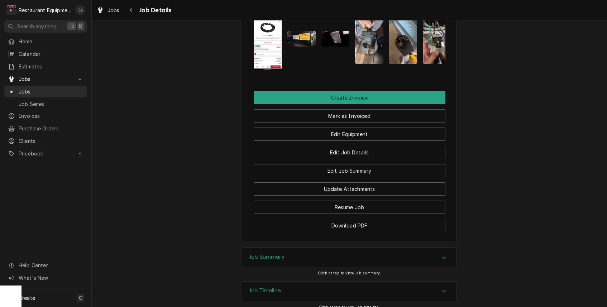
scroll to position [800, 0]
drag, startPoint x: 268, startPoint y: 250, endPoint x: 238, endPoint y: 231, distance: 35.5
click at [267, 253] on h3 "Job Summary" at bounding box center [266, 256] width 35 height 7
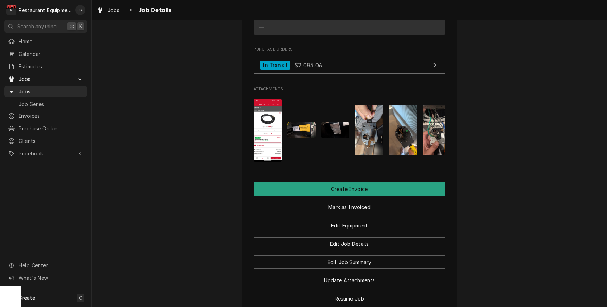
scroll to position [692, 0]
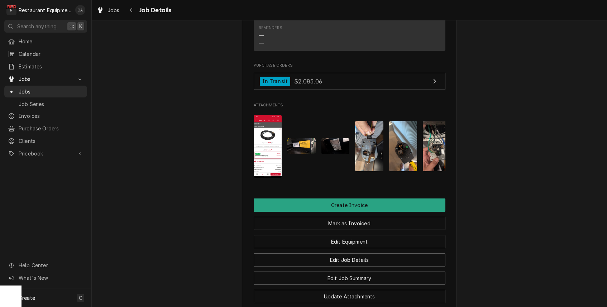
click at [298, 140] on img "Attachments" at bounding box center [301, 146] width 28 height 16
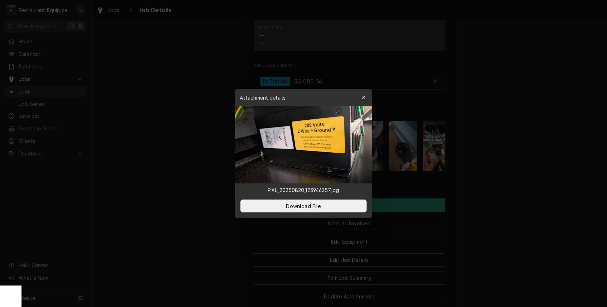
click at [298, 140] on body "R Restaurant Equipment Diagnostics CA Search anything ⌘ K Home Calendar Estimat…" at bounding box center [303, 153] width 607 height 307
click at [359, 99] on button "button" at bounding box center [363, 97] width 11 height 11
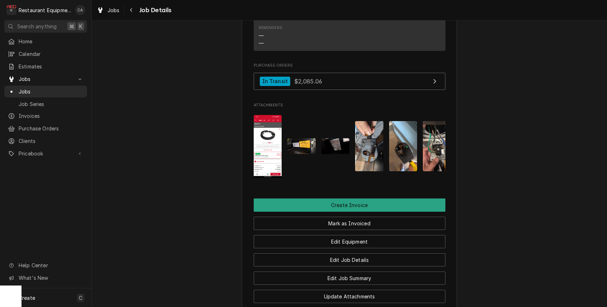
click at [336, 143] on img "Attachments" at bounding box center [335, 146] width 28 height 16
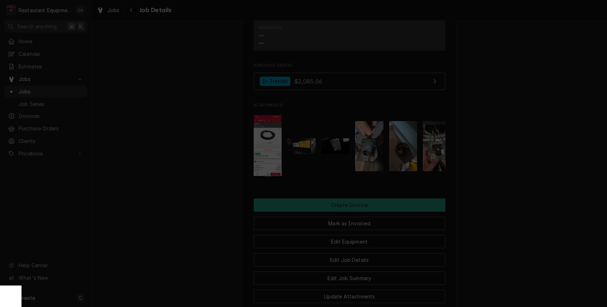
click at [366, 97] on div "button" at bounding box center [363, 97] width 7 height 7
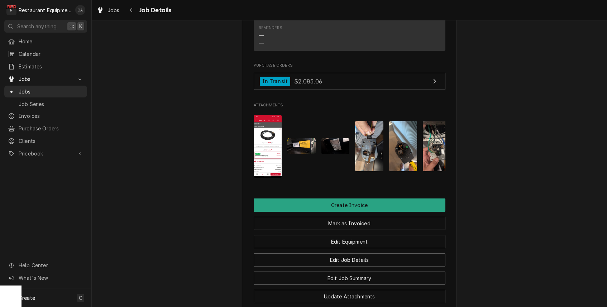
click at [307, 141] on img "Attachments" at bounding box center [301, 146] width 28 height 16
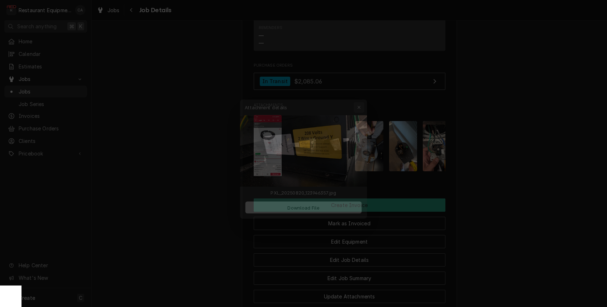
click at [365, 100] on div "button" at bounding box center [363, 97] width 7 height 7
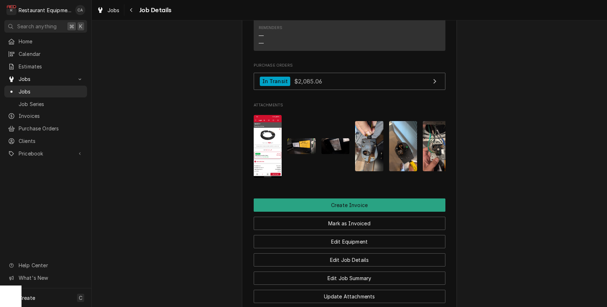
click at [297, 138] on img "Attachments" at bounding box center [301, 146] width 28 height 16
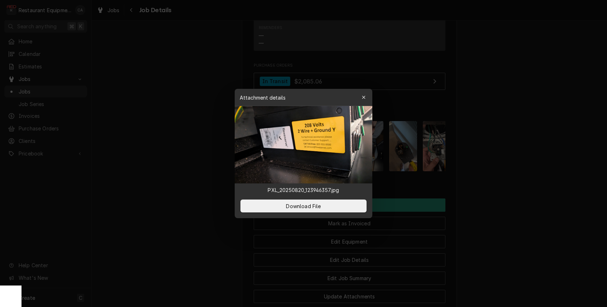
click at [297, 137] on img at bounding box center [304, 144] width 138 height 77
drag, startPoint x: 552, startPoint y: 147, endPoint x: 521, endPoint y: 146, distance: 31.6
click at [552, 147] on div at bounding box center [303, 153] width 607 height 307
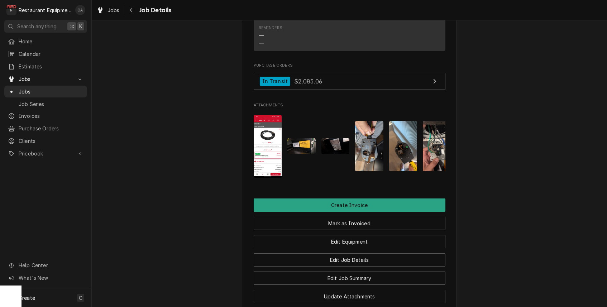
click at [335, 143] on img "Attachments" at bounding box center [335, 146] width 28 height 16
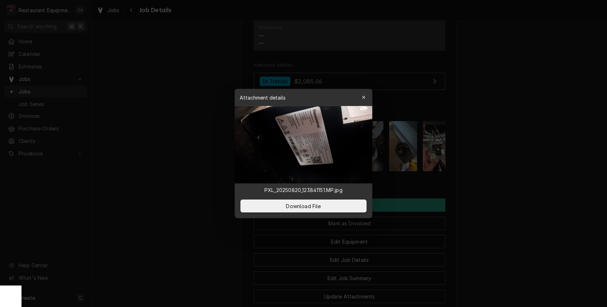
click at [494, 157] on div at bounding box center [303, 153] width 607 height 307
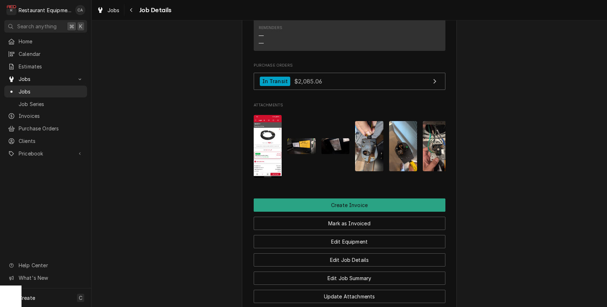
click at [294, 141] on img "Attachments" at bounding box center [301, 146] width 28 height 16
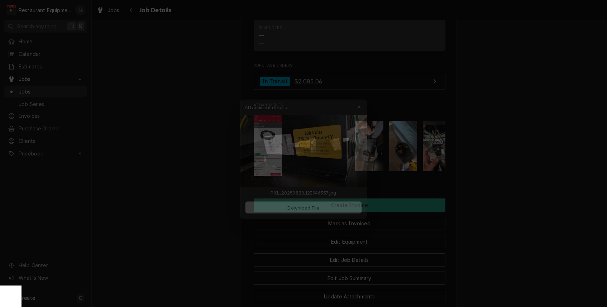
click at [118, 143] on div at bounding box center [303, 153] width 607 height 307
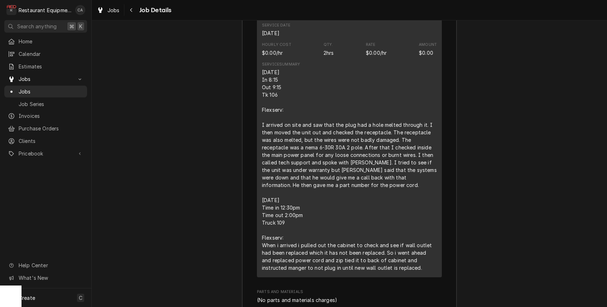
scroll to position [1180, 0]
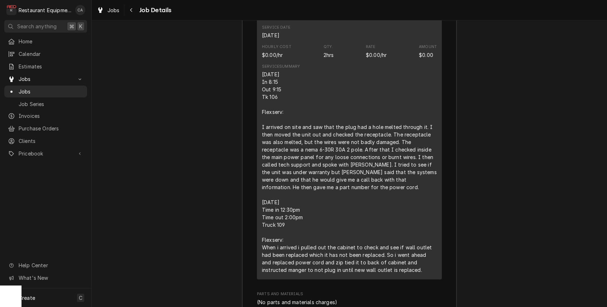
click at [402, 261] on div "8/20/25 In 8:15 Out 9:15 Tk 106 Flexserv: I arrived on site and saw that the pl…" at bounding box center [349, 172] width 175 height 203
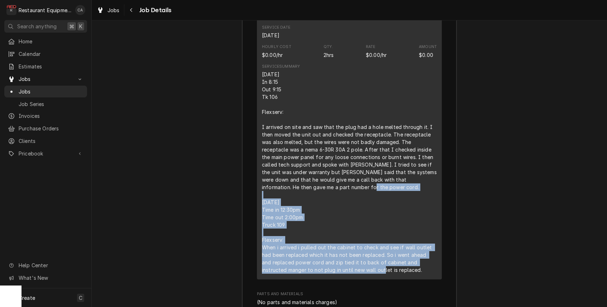
drag, startPoint x: 400, startPoint y: 263, endPoint x: 269, endPoint y: 197, distance: 147.1
click at [261, 193] on div "Short Description Service Call (Break/Fix) Service Date Aug 20, 2025 Hourly Cos…" at bounding box center [349, 140] width 185 height 280
copy div "8/26/2025 Time in 12:30pm Time out 2:00pm Truck 109 Flexserv: When i arrived i …"
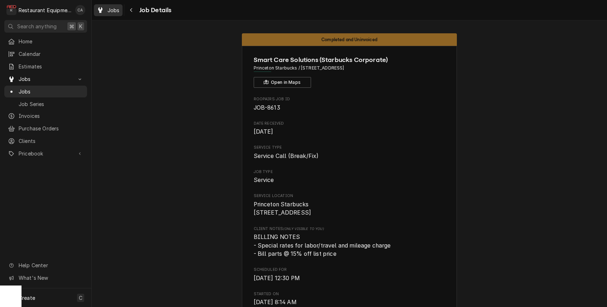
click at [112, 12] on span "Jobs" at bounding box center [113, 10] width 12 height 8
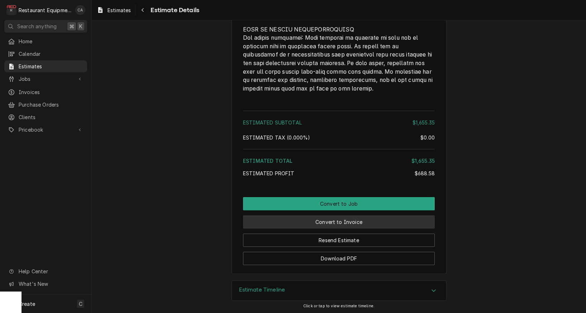
click at [342, 224] on button "Convert to Invoice" at bounding box center [339, 222] width 192 height 13
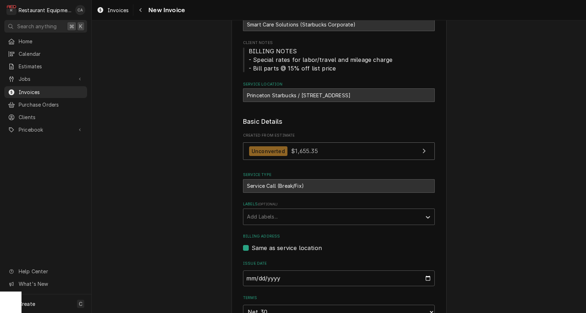
scroll to position [71, 0]
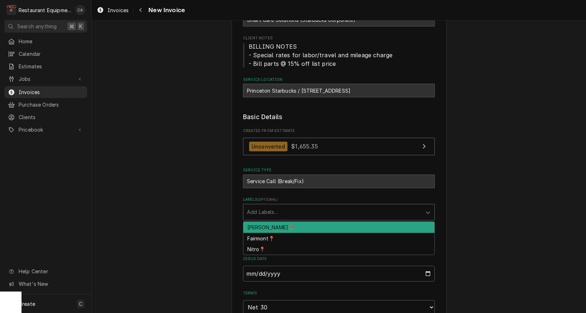
drag, startPoint x: 256, startPoint y: 213, endPoint x: 263, endPoint y: 223, distance: 11.6
click at [258, 213] on div "Add Labels..." at bounding box center [332, 212] width 171 height 8
click at [257, 225] on div "[PERSON_NAME]📍" at bounding box center [338, 227] width 191 height 11
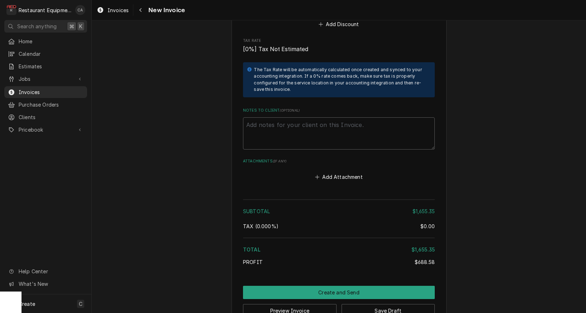
scroll to position [0, 0]
click at [286, 117] on textarea "Notes to Client ( optional )" at bounding box center [339, 133] width 192 height 32
paste textarea "WO# ST1368000013"
type textarea "x"
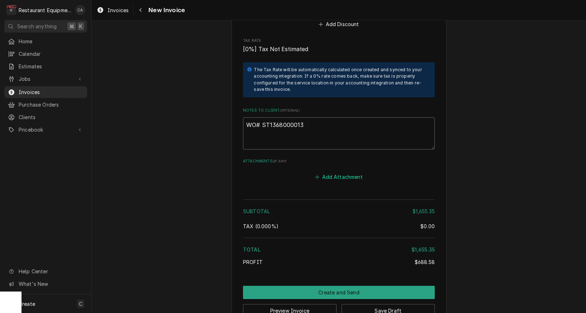
type textarea "WO# ST1368000013"
click at [348, 172] on button "Add Attachment" at bounding box center [339, 177] width 50 height 10
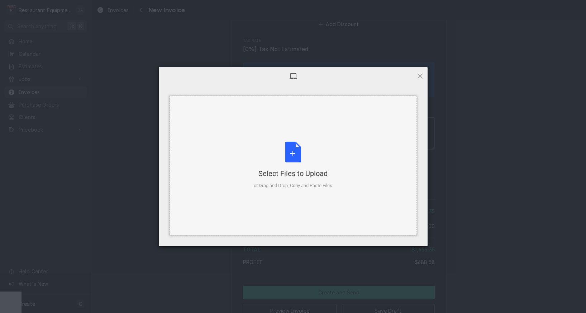
click at [254, 173] on div "Select Files to Upload" at bounding box center [293, 174] width 78 height 10
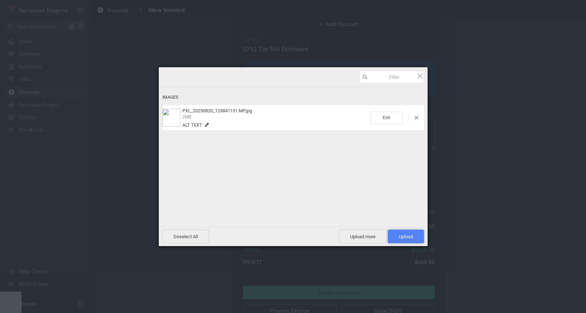
click at [408, 236] on span "Upload 1" at bounding box center [406, 236] width 14 height 5
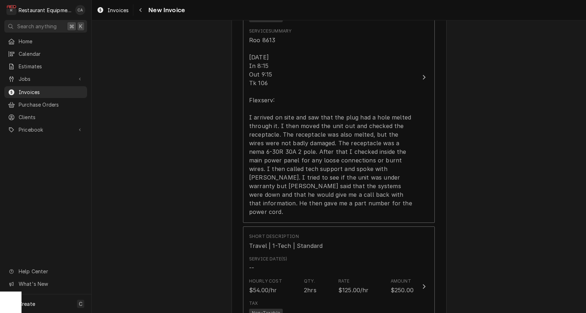
scroll to position [537, 0]
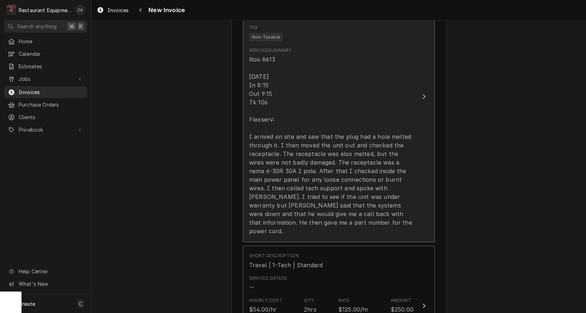
click at [280, 189] on div "Roo 8613 8/20/25 In 8:15 Out 9:15 Tk 106 Flexserv: I arrived on site and saw th…" at bounding box center [331, 145] width 164 height 181
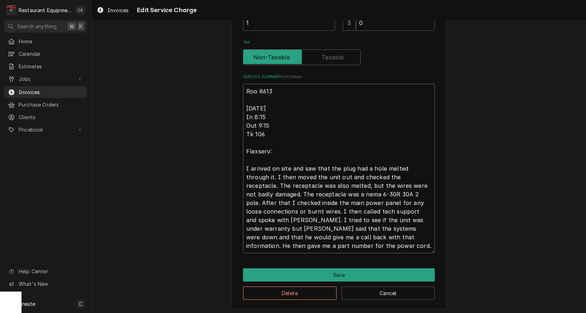
click at [268, 244] on textarea "Roo 8613 8/20/25 In 8:15 Out 9:15 Tk 106 Flexserv: I arrived on site and saw th…" at bounding box center [339, 169] width 192 height 170
type textarea "x"
type textarea "Roo 8613 8/20/25 In 8:15 Out 9:15 Tk 106 Flexserv: I arrived on site and saw th…"
type textarea "x"
type textarea "Roo 8613 8/20/25 In 8:15 Out 9:15 Tk 106 Flexserv: I arrived on site and saw th…"
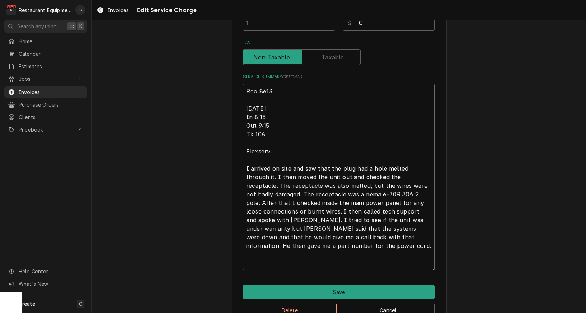
type textarea "x"
type textarea "Roo 8613 8/20/25 In 8:15 Out 9:15 Tk 106 Flexserv: I arrived on site and saw th…"
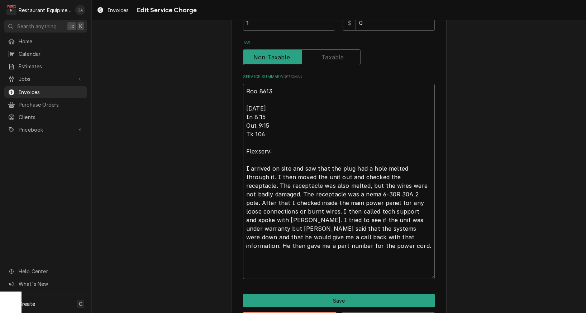
paste textarea "8/26/2025 Time in 12:30pm Time out 2:00pm Truck 109 Flexserv: When i arrived i …"
type textarea "x"
type textarea "Roo 8613 8/20/25 In 8:15 Out 9:15 Tk 106 Flexserv: I arrived on site and saw th…"
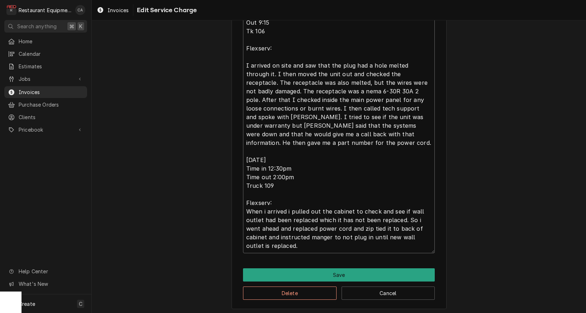
click at [265, 210] on textarea "Roo 8613 8/20/25 In 8:15 Out 9:15 Tk 106 Flexserv: I arrived on site and saw th…" at bounding box center [339, 117] width 192 height 273
type textarea "x"
type textarea "Roo 8613 8/20/25 In 8:15 Out 9:15 Tk 106 Flexserv: I arrived on site and saw th…"
type textarea "x"
type textarea "Roo 8613 8/20/25 In 8:15 Out 9:15 Tk 106 Flexserv: I arrived on site and saw th…"
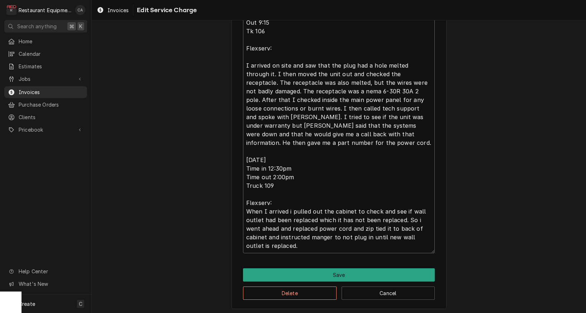
type textarea "x"
type textarea "Roo 8613 8/20/25 In 8:15 Out 9:15 Tk 106 Flexserv: I arrived on site and saw th…"
type textarea "x"
type textarea "Roo 8613 8/20/25 In 8:15 Out 9:15 Tk 106 Flexserv: I arrived on site and saw th…"
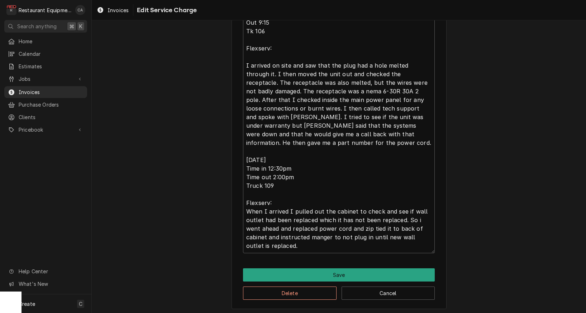
click at [330, 272] on button "Save" at bounding box center [339, 275] width 192 height 13
click at [330, 272] on div "Use the fields below to edit this service charge Short Description Service Call…" at bounding box center [338, 15] width 215 height 590
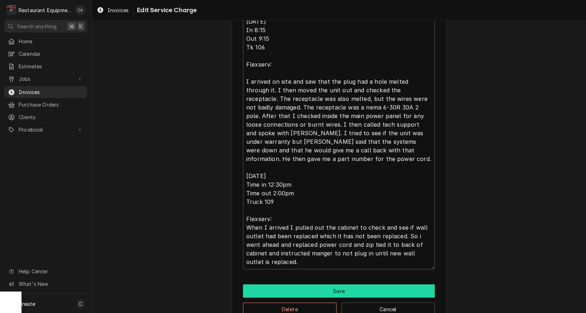
click at [325, 291] on button "Save" at bounding box center [339, 291] width 192 height 13
type textarea "x"
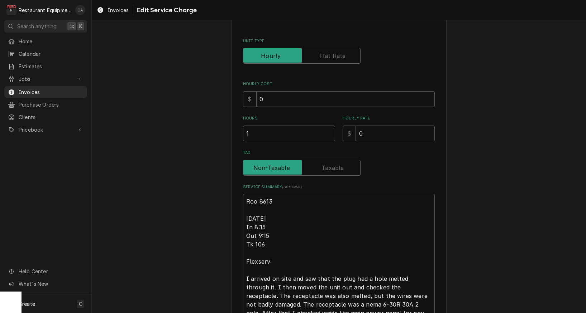
scroll to position [55, 0]
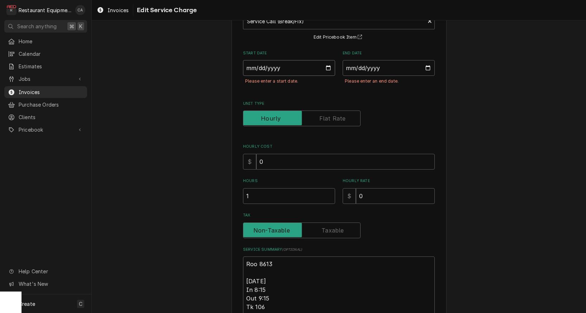
click at [269, 68] on input "Start Date" at bounding box center [289, 68] width 92 height 16
type input "2025-08-20"
type textarea "x"
click at [379, 69] on input "End Date" at bounding box center [388, 68] width 92 height 16
type input "2025-08-26"
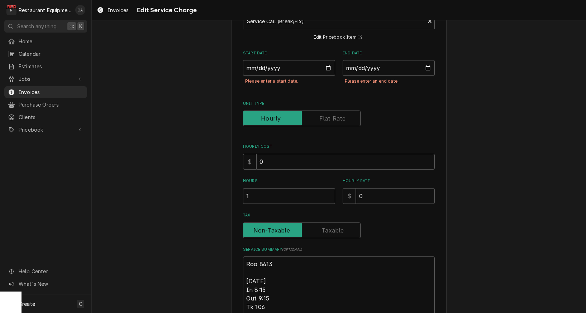
click at [482, 133] on div "Use the fields below to edit this service charge Short Description Service Call…" at bounding box center [339, 282] width 494 height 619
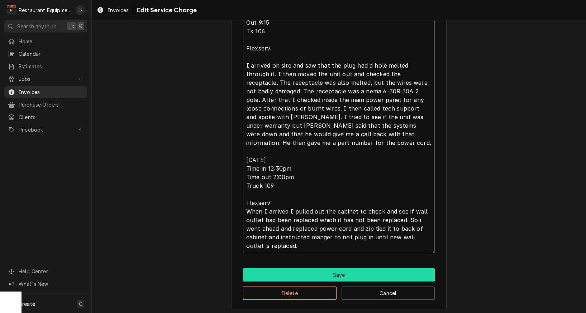
click at [328, 269] on button "Save" at bounding box center [339, 275] width 192 height 13
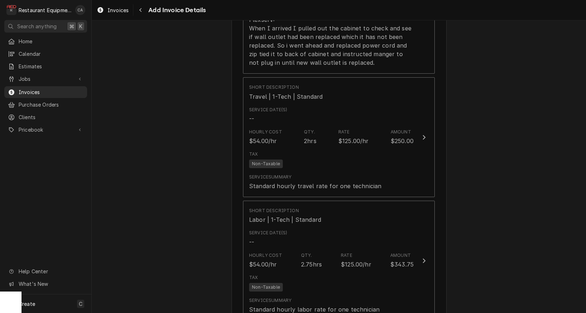
scroll to position [814, 0]
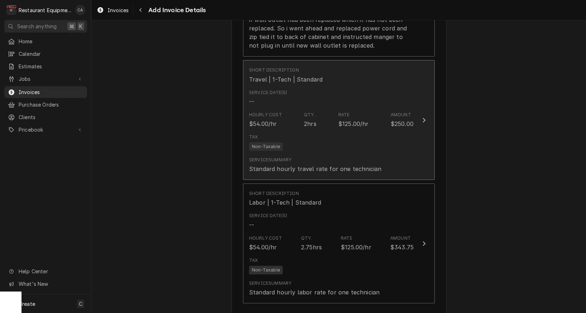
click at [325, 111] on div "Hourly Cost $54.00/hr Qty. 2hrs Rate $125.00/hr Amount $250.00" at bounding box center [331, 120] width 164 height 22
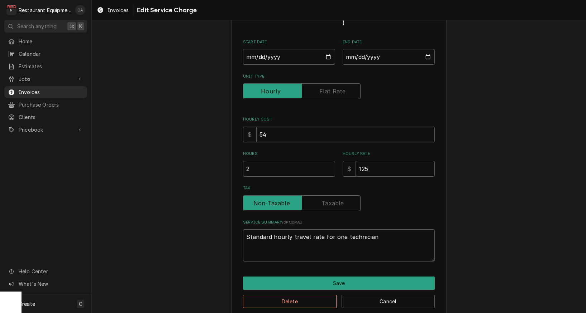
scroll to position [61, 0]
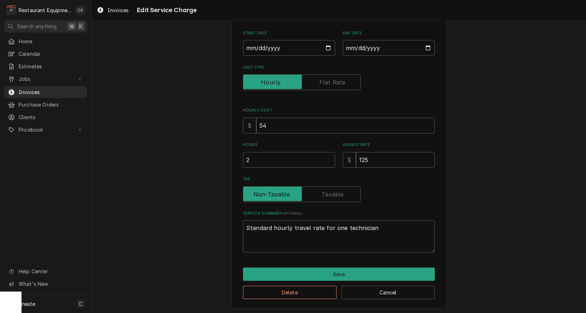
type textarea "x"
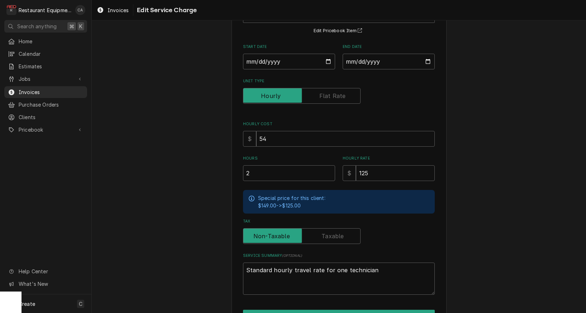
scroll to position [0, 0]
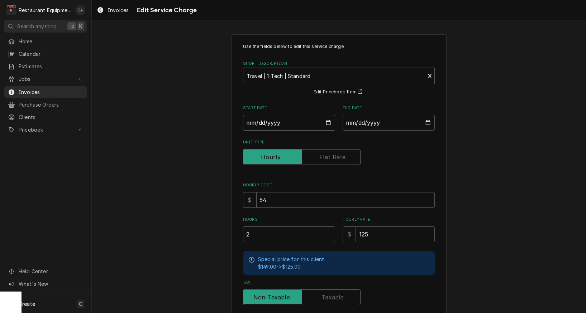
click at [254, 119] on input "Start Date" at bounding box center [289, 123] width 92 height 16
type input "2025-08-20"
type textarea "x"
click at [371, 124] on input "End Date" at bounding box center [388, 123] width 92 height 16
type input "2025-08-26"
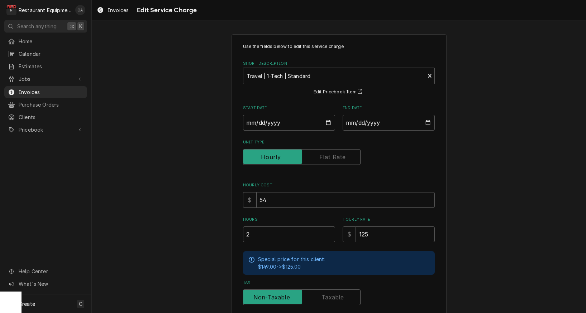
click at [464, 173] on div "Use the fields below to edit this service charge Short Description Travel | 1-T…" at bounding box center [339, 223] width 494 height 390
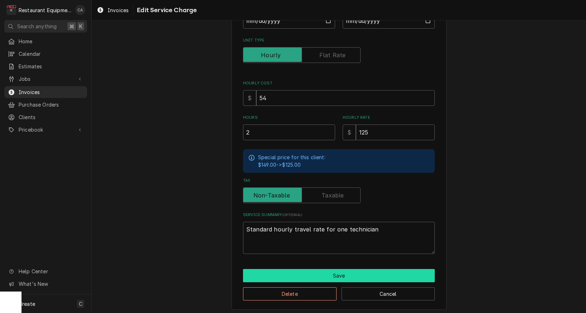
click at [338, 269] on button "Save" at bounding box center [339, 275] width 192 height 13
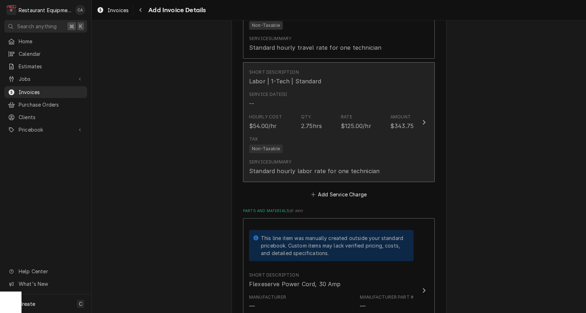
click at [325, 115] on div "Hourly Cost $54.00/hr Qty. 2.75hrs Rate $125.00/hr Amount $343.75" at bounding box center [331, 122] width 164 height 22
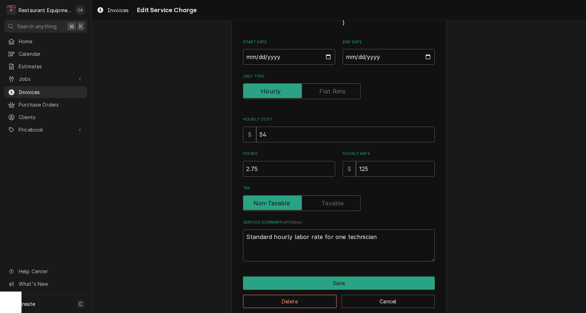
type textarea "x"
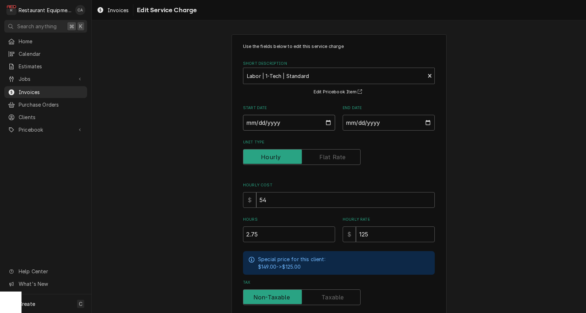
click at [264, 122] on input "Start Date" at bounding box center [289, 123] width 92 height 16
type input "2025-08-20"
type textarea "x"
click at [388, 124] on input "End Date" at bounding box center [388, 123] width 92 height 16
type input "2025-08-26"
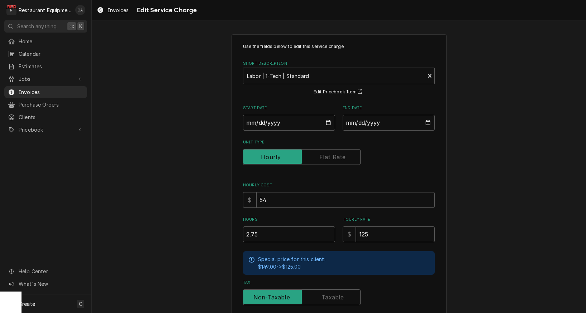
click at [465, 177] on div "Use the fields below to edit this service charge Short Description Labor | 1-Te…" at bounding box center [339, 223] width 494 height 390
drag, startPoint x: 150, startPoint y: 205, endPoint x: 164, endPoint y: 210, distance: 15.5
click at [151, 205] on div "Use the fields below to edit this service charge Short Description Labor | 1-Te…" at bounding box center [339, 223] width 494 height 390
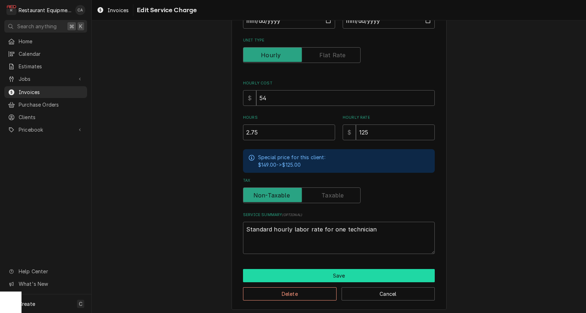
click at [294, 274] on button "Save" at bounding box center [339, 275] width 192 height 13
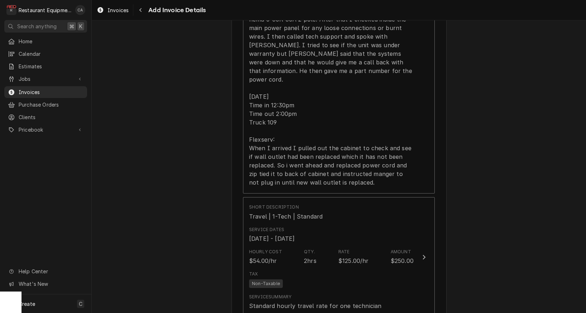
scroll to position [635, 0]
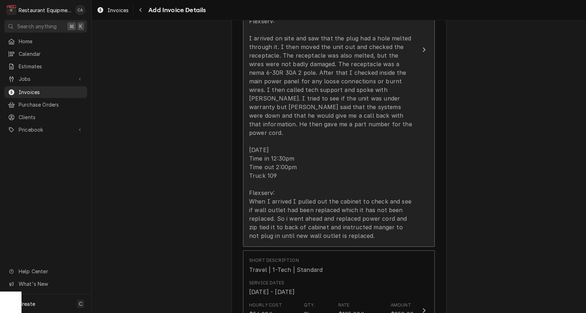
click at [286, 175] on div "Roo 8613 8/20/25 In 8:15 Out 9:15 Tk 106 Flexserv: I arrived on site and saw th…" at bounding box center [331, 99] width 164 height 284
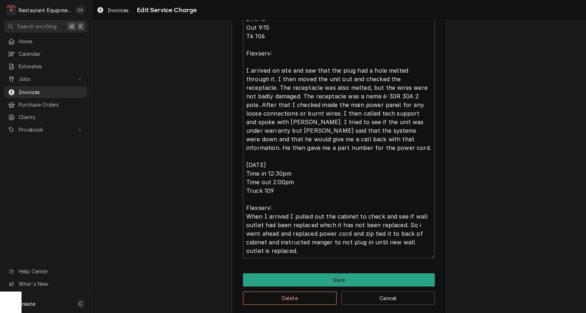
scroll to position [314, 0]
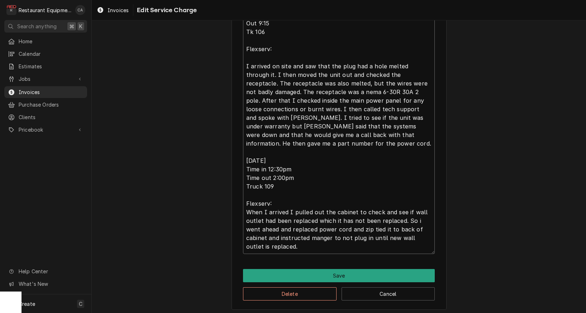
click at [283, 173] on textarea "Roo 8613 8/20/25 In 8:15 Out 9:15 Tk 106 Flexserv: I arrived on site and saw th…" at bounding box center [339, 117] width 192 height 273
type textarea "x"
type textarea "Roo 8613 8/20/25 In 8:15 Out 9:15 Tk 106 Flexserv: I arrived on site and saw th…"
type textarea "x"
type textarea "Roo 8613 8/20/25 In 8:15 Out 9:15 Tk 106 Flexserv: I arrived on site and saw th…"
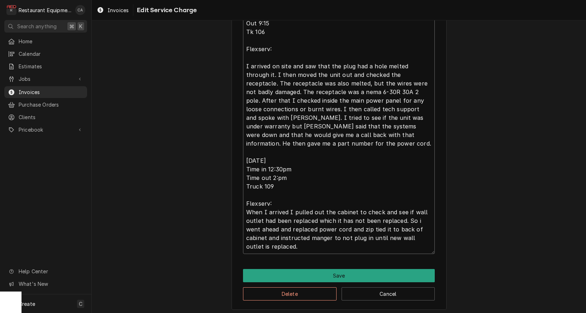
type textarea "x"
type textarea "Roo 8613 8/20/25 In 8:15 Out 9:15 Tk 106 Flexserv: I arrived on site and saw th…"
type textarea "x"
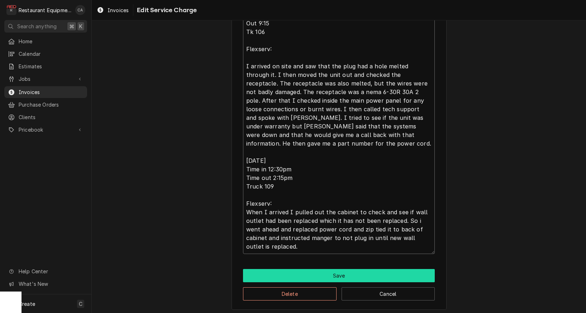
type textarea "Roo 8613 8/20/25 In 8:15 Out 9:15 Tk 106 Flexserv: I arrived on site and saw th…"
click at [303, 274] on button "Save" at bounding box center [339, 275] width 192 height 13
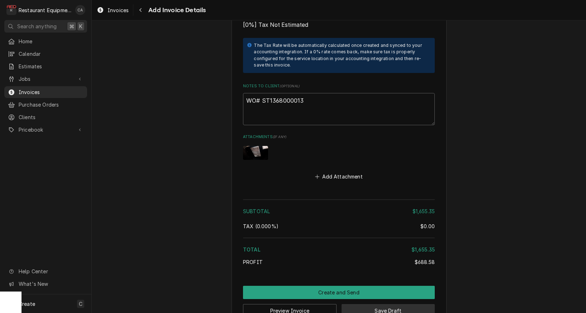
click at [368, 304] on button "Save Draft" at bounding box center [387, 310] width 93 height 13
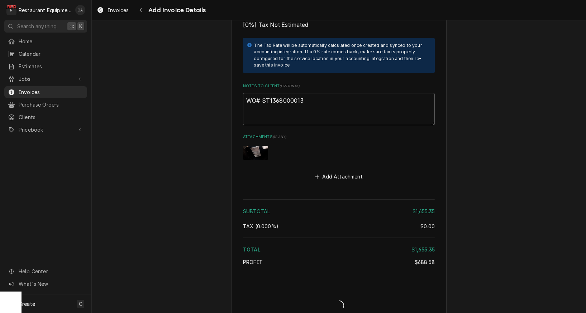
scroll to position [1688, 0]
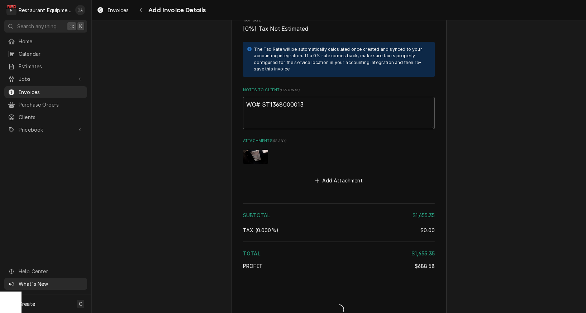
type textarea "x"
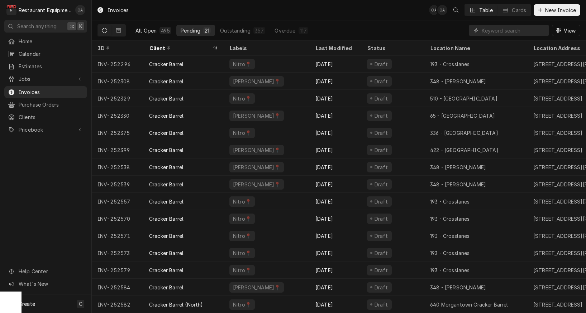
click at [146, 30] on div "All Open" at bounding box center [145, 31] width 21 height 8
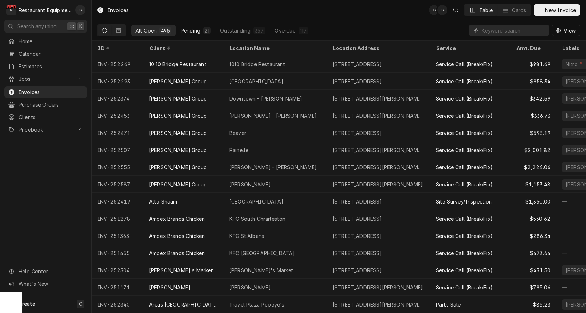
click at [189, 27] on div "Pending" at bounding box center [191, 31] width 20 height 8
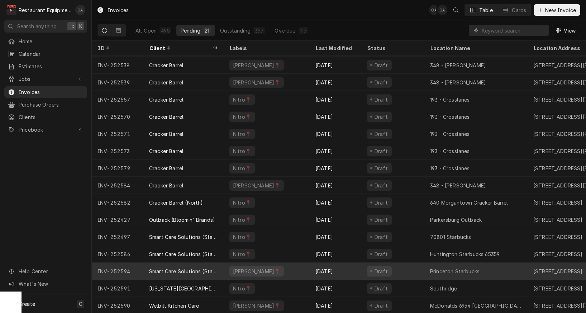
click at [459, 269] on div "Princeton Starbucks" at bounding box center [454, 272] width 49 height 8
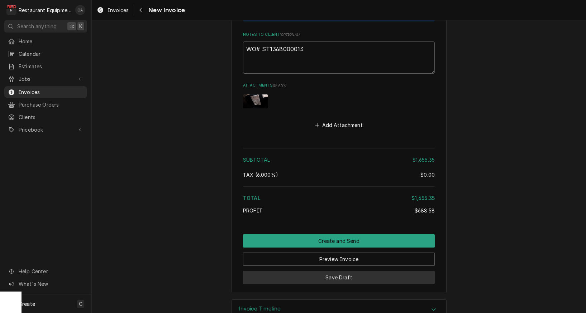
click at [327, 271] on button "Save Draft" at bounding box center [339, 277] width 192 height 13
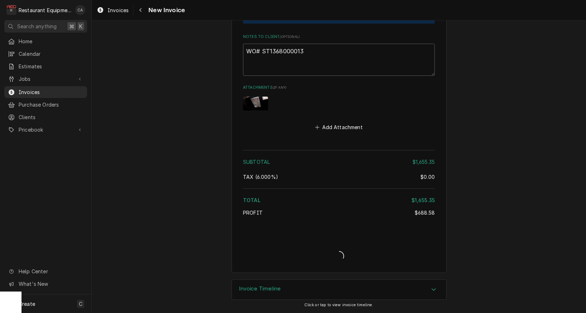
type textarea "x"
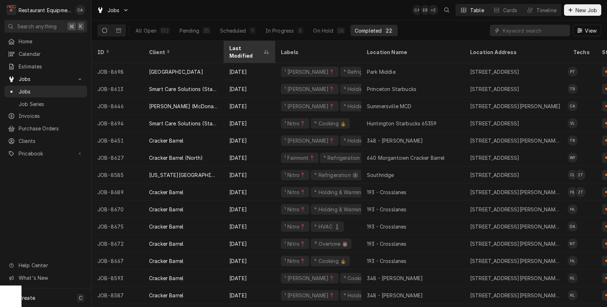
click at [250, 48] on div "Last Modified" at bounding box center [245, 51] width 33 height 15
click at [250, 48] on div "Last Modified" at bounding box center [248, 52] width 39 height 8
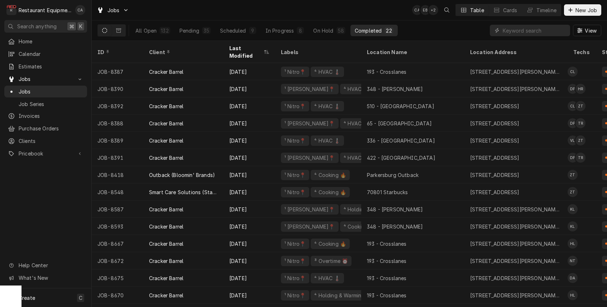
click at [250, 47] on div "Last Modified" at bounding box center [245, 51] width 33 height 15
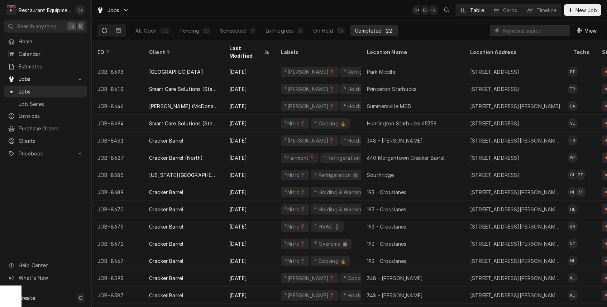
click at [250, 47] on div "Last Modified" at bounding box center [245, 51] width 33 height 15
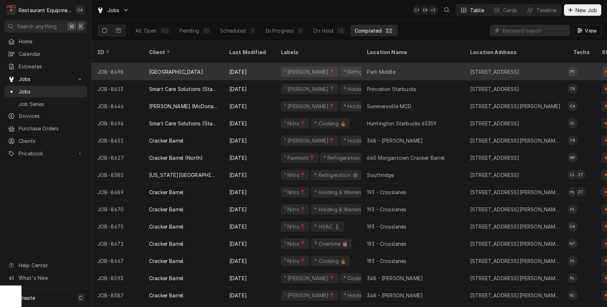
click at [419, 65] on div "Park Middle" at bounding box center [412, 71] width 103 height 17
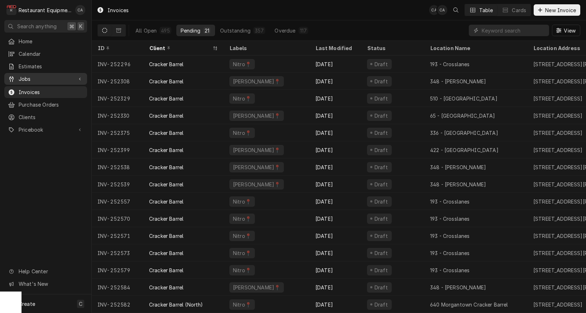
click at [25, 75] on span "Jobs" at bounding box center [46, 79] width 54 height 8
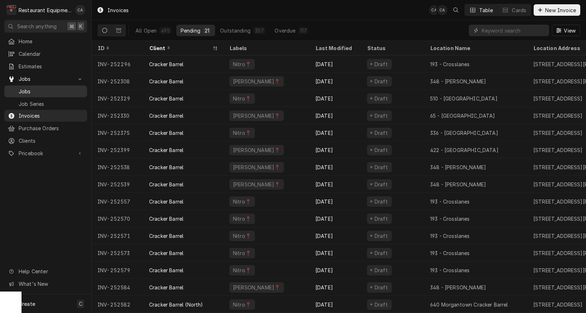
click at [27, 89] on span "Jobs" at bounding box center [51, 92] width 65 height 8
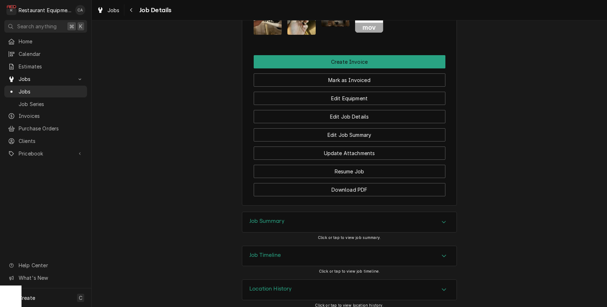
scroll to position [677, 0]
click at [354, 193] on button "Download PDF" at bounding box center [350, 189] width 192 height 13
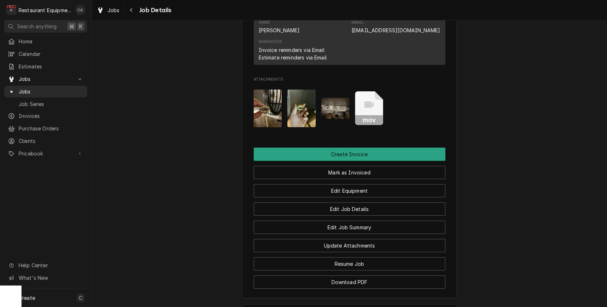
click at [263, 121] on img "Attachments" at bounding box center [268, 109] width 28 height 38
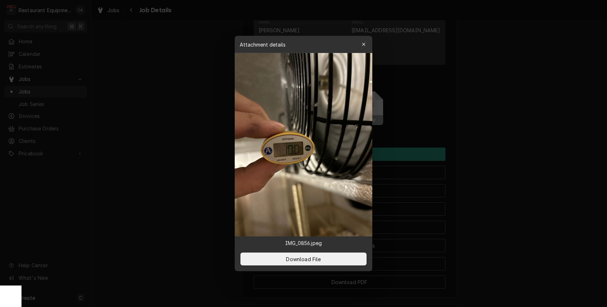
click at [201, 125] on div at bounding box center [303, 153] width 607 height 307
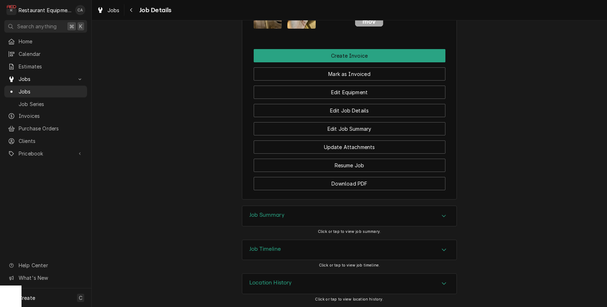
drag, startPoint x: 268, startPoint y: 215, endPoint x: 227, endPoint y: 209, distance: 40.6
click at [268, 215] on h3 "Job Summary" at bounding box center [266, 215] width 35 height 7
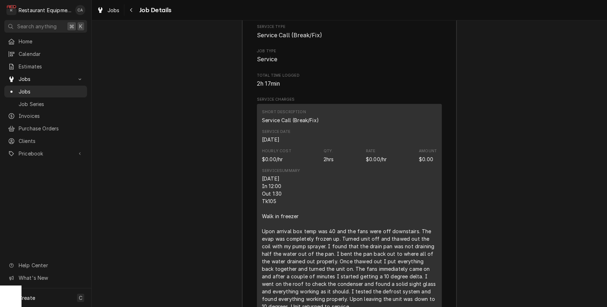
scroll to position [921, 0]
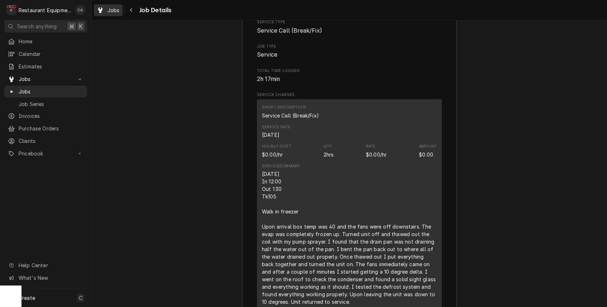
click at [107, 9] on div "Jobs" at bounding box center [108, 10] width 26 height 9
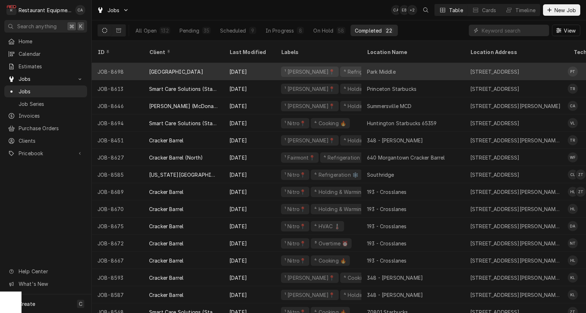
click at [343, 68] on div "⁴ Refrigeration ❄️" at bounding box center [365, 72] width 45 height 8
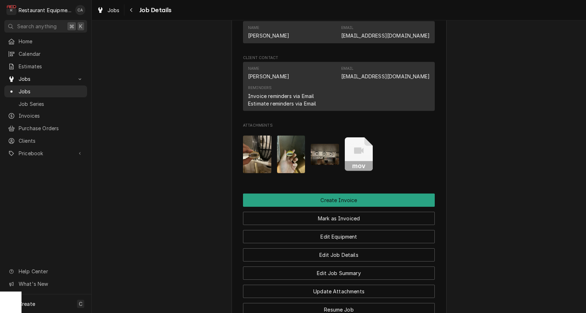
scroll to position [540, 0]
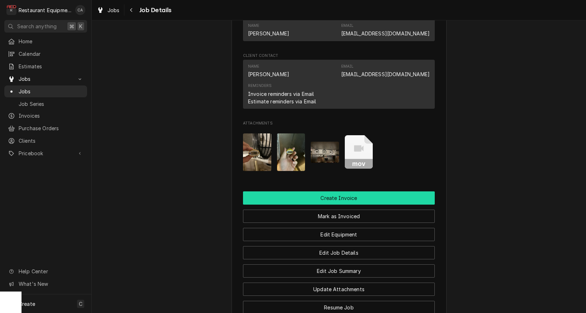
click at [331, 202] on button "Create Invoice" at bounding box center [339, 198] width 192 height 13
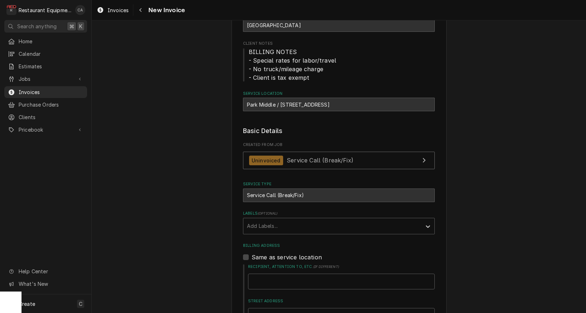
scroll to position [82, 0]
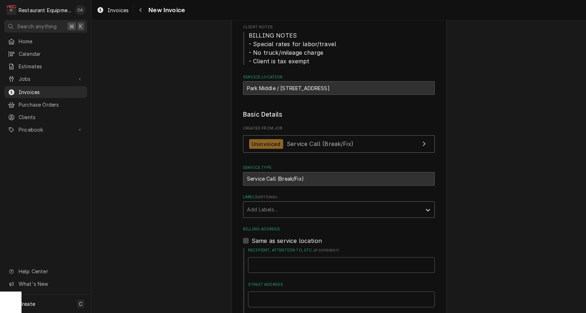
click at [255, 211] on div "Add Labels..." at bounding box center [332, 210] width 171 height 8
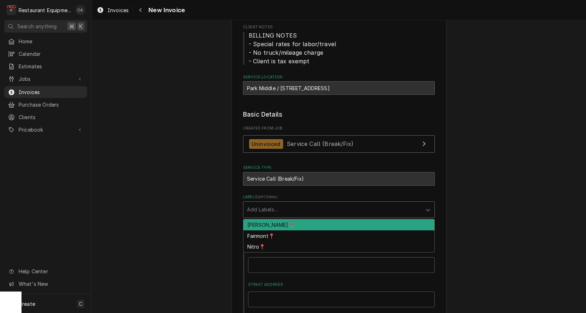
drag, startPoint x: 257, startPoint y: 224, endPoint x: 217, endPoint y: 225, distance: 40.1
click at [257, 224] on div "[PERSON_NAME]📍" at bounding box center [338, 225] width 191 height 11
type textarea "x"
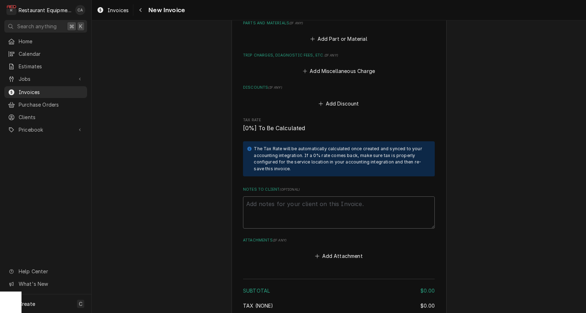
scroll to position [975, 0]
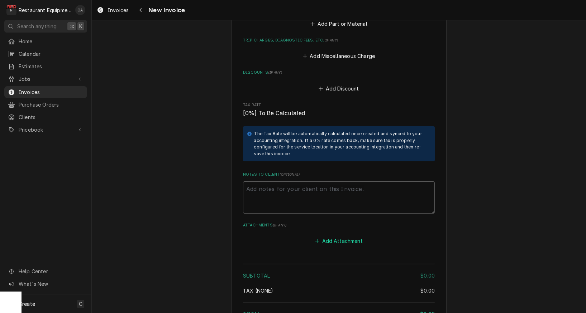
click at [339, 236] on button "Add Attachment" at bounding box center [339, 241] width 50 height 10
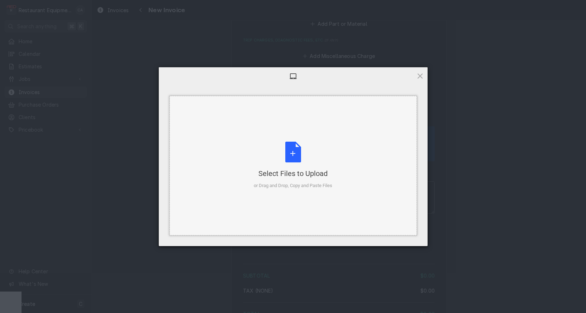
click at [278, 177] on div "Select Files to Upload" at bounding box center [293, 174] width 78 height 10
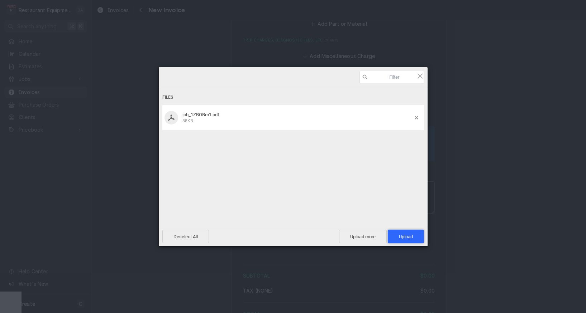
drag, startPoint x: 402, startPoint y: 235, endPoint x: 398, endPoint y: 237, distance: 4.3
click at [402, 235] on span "Upload 1" at bounding box center [406, 236] width 14 height 5
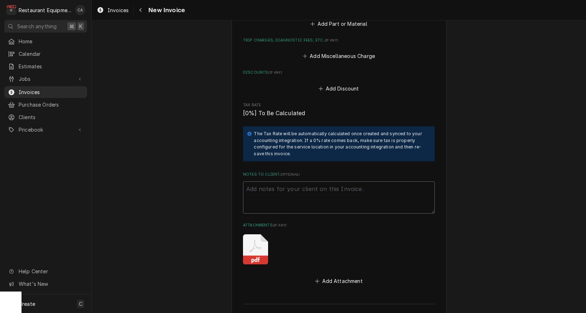
click at [286, 182] on textarea "Notes to Client ( optional )" at bounding box center [339, 198] width 192 height 32
type textarea "x"
type textarea "4"
type textarea "x"
type textarea "45"
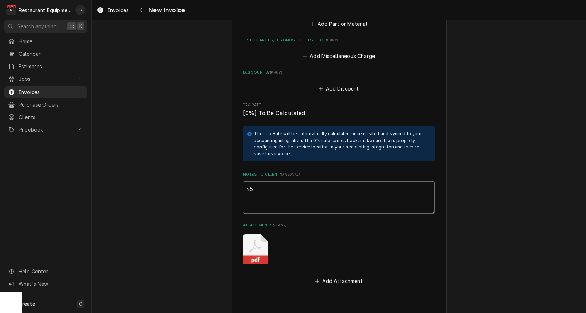
type textarea "x"
type textarea "450"
type textarea "x"
type textarea "4500"
type textarea "x"
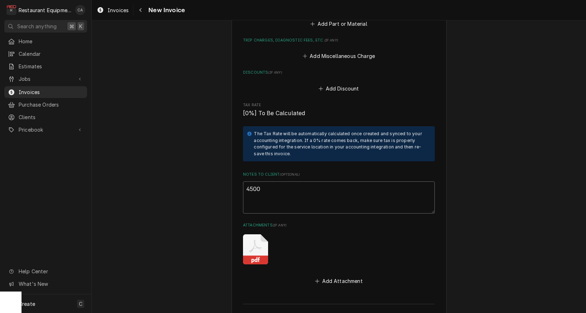
type textarea "45000"
type textarea "x"
type textarea "450000"
type textarea "x"
type textarea "4500001"
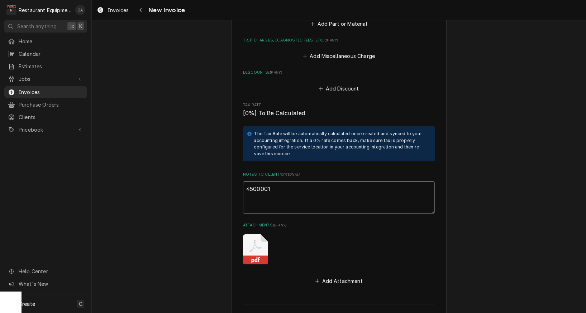
type textarea "x"
type textarea "45000019"
type textarea "x"
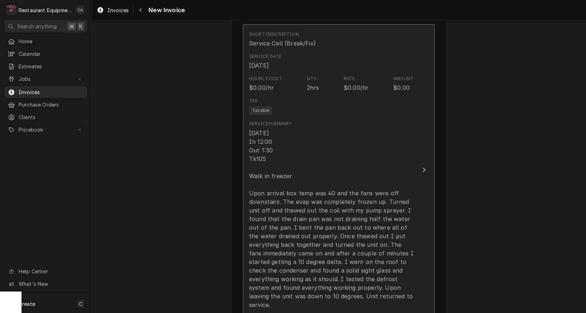
type textarea "450000191"
click at [275, 193] on div "8/26/25 In 12:00 Out 1:30 Tk105 Walk in freezer Upon arrival box temp was 40 an…" at bounding box center [331, 219] width 164 height 181
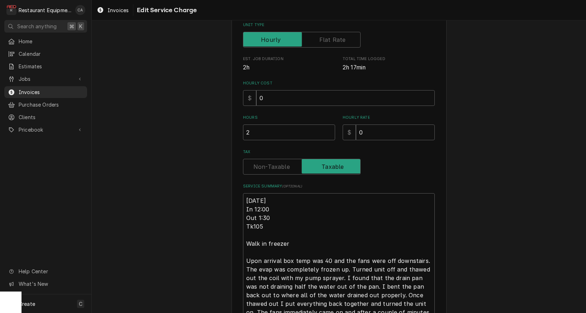
scroll to position [126, 0]
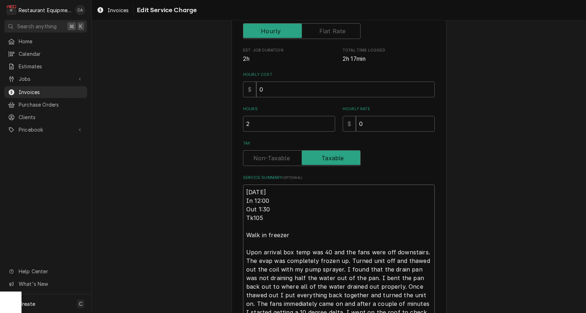
click at [246, 187] on textarea "8/26/25 In 12:00 Out 1:30 Tk105 Walk in freezer Upon arrival box temp was 40 an…" at bounding box center [339, 270] width 192 height 170
type textarea "x"
type textarea "R8/26/25 In 12:00 Out 1:30 Tk105 Walk in freezer Upon arrival box temp was 40 a…"
type textarea "x"
type textarea "Ro8/26/25 In 12:00 Out 1:30 Tk105 Walk in freezer Upon arrival box temp was 40 …"
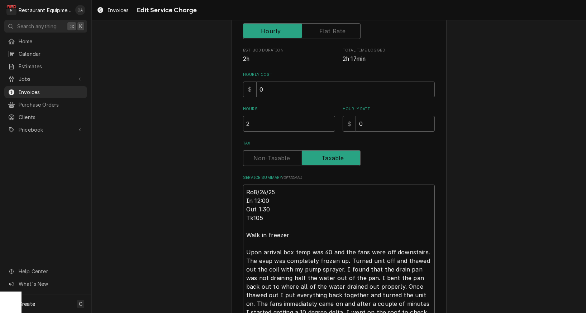
type textarea "x"
type textarea "Roo8/26/25 In 12:00 Out 1:30 Tk105 Walk in freezer Upon arrival box temp was 40…"
type textarea "x"
type textarea "Roo 8/26/25 In 12:00 Out 1:30 Tk105 Walk in freezer Upon arrival box temp was 4…"
type textarea "x"
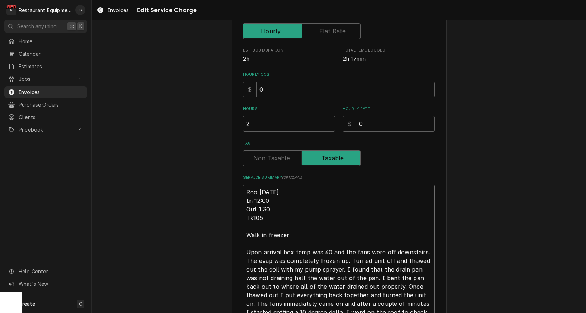
type textarea "Roo 88/26/25 In 12:00 Out 1:30 Tk105 Walk in freezer Upon arrival box temp was …"
type textarea "x"
type textarea "Roo 868/26/25 In 12:00 Out 1:30 Tk105 Walk in freezer Upon arrival box temp was…"
type textarea "x"
type textarea "Roo 8698/26/25 In 12:00 Out 1:30 Tk105 Walk in freezer Upon arrival box temp wa…"
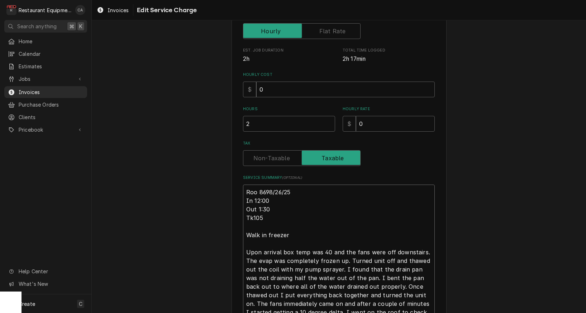
type textarea "x"
type textarea "Roo 86988/26/25 In 12:00 Out 1:30 Tk105 Walk in freezer Upon arrival box temp w…"
type textarea "x"
type textarea "Roo 8698 8/26/25 In 12:00 Out 1:30 Tk105 Walk in freezer Upon arrival box temp …"
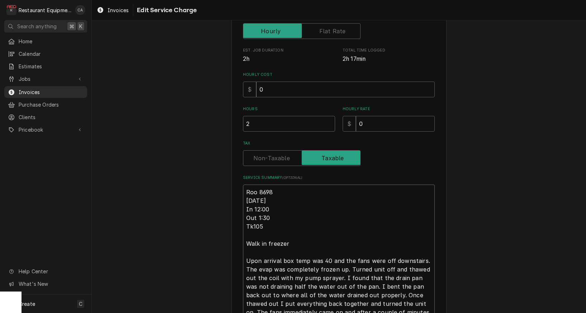
type textarea "x"
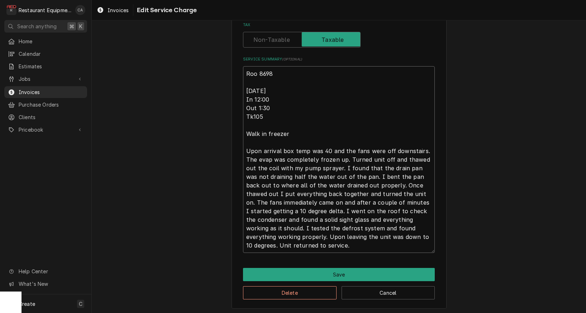
scroll to position [244, 0]
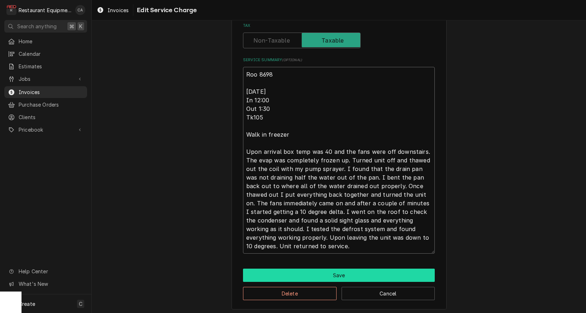
type textarea "Roo 8698 8/26/25 In 12:00 Out 1:30 Tk105 Walk in freezer Upon arrival box temp …"
click at [339, 274] on button "Save" at bounding box center [339, 275] width 192 height 13
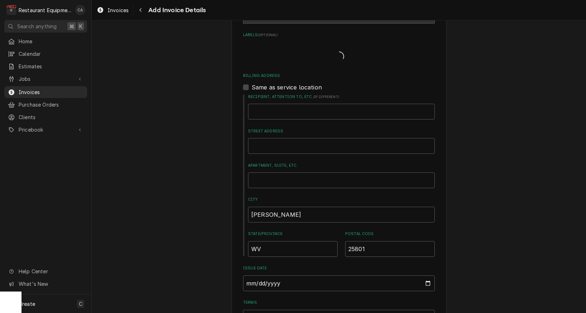
scroll to position [638, 0]
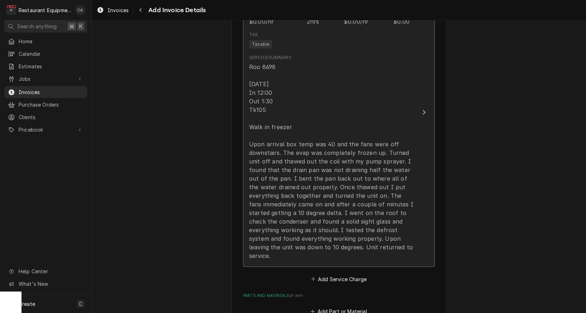
click at [273, 204] on div "Roo 8698 8/26/25 In 12:00 Out 1:30 Tk105 Walk in freezer Upon arrival box temp …" at bounding box center [331, 162] width 164 height 198
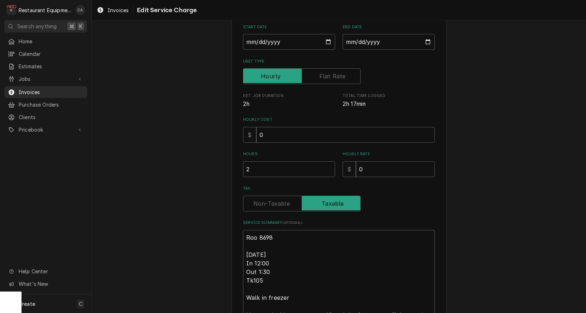
type textarea "x"
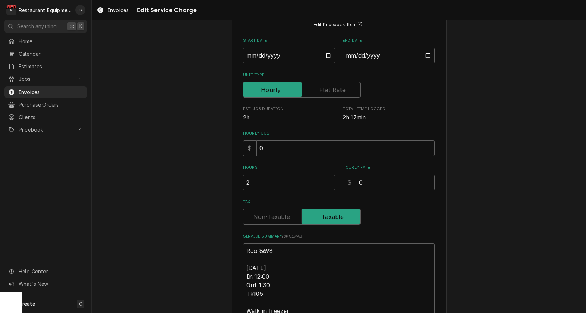
scroll to position [13, 0]
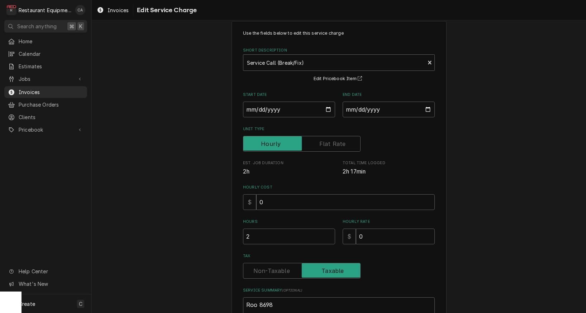
click at [263, 272] on label "Tax" at bounding box center [301, 271] width 117 height 16
click at [263, 272] on input "Tax" at bounding box center [301, 271] width 111 height 16
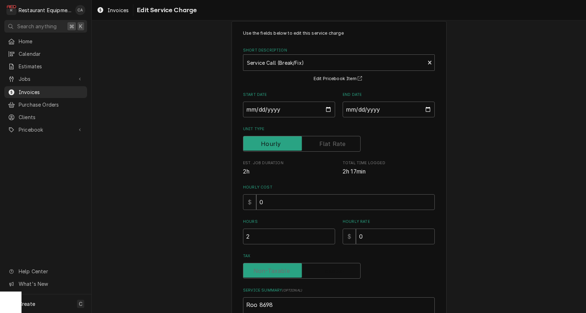
checkbox input "false"
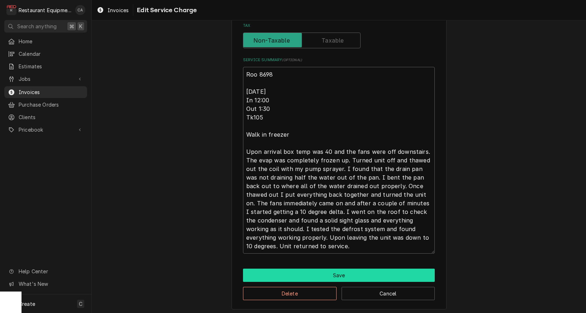
click at [284, 275] on button "Save" at bounding box center [339, 275] width 192 height 13
type textarea "x"
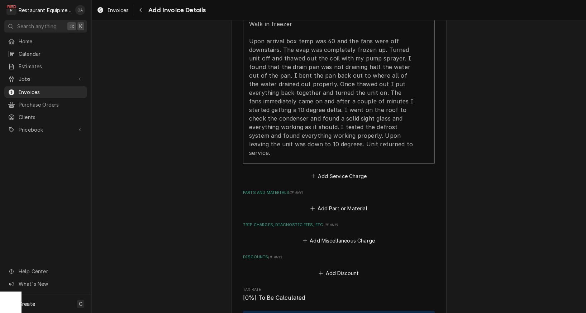
scroll to position [813, 0]
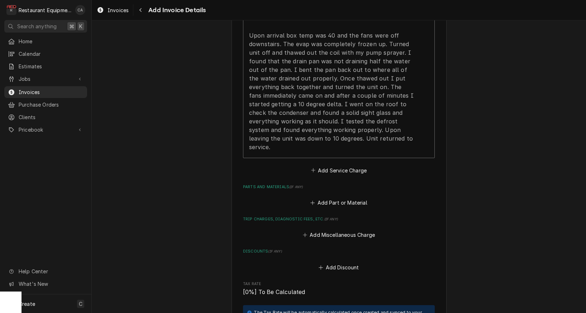
click at [337, 165] on button "Add Service Charge" at bounding box center [339, 170] width 58 height 10
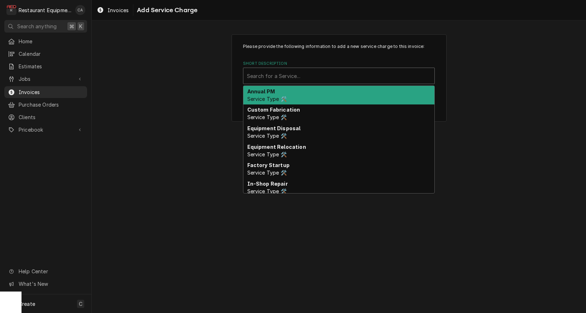
click at [263, 79] on div "Short Description" at bounding box center [339, 75] width 184 height 13
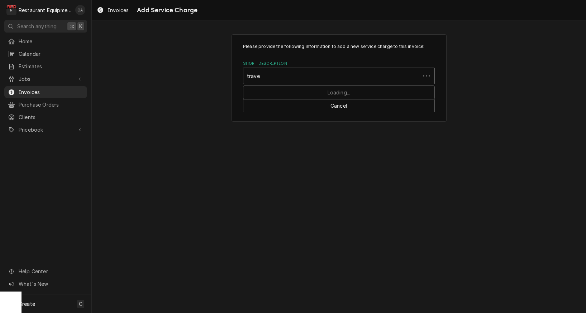
type input "travel"
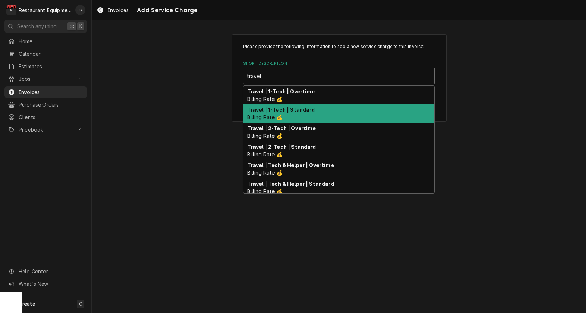
click at [270, 111] on strong "Travel | 1-Tech | Standard" at bounding box center [281, 110] width 68 height 6
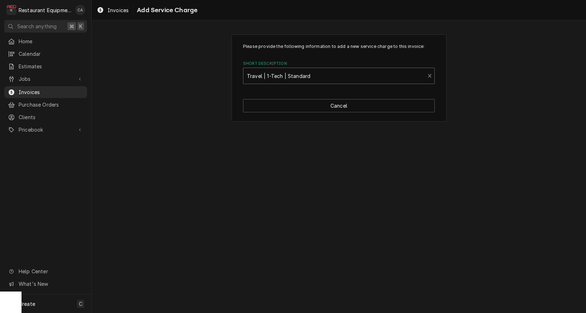
type textarea "x"
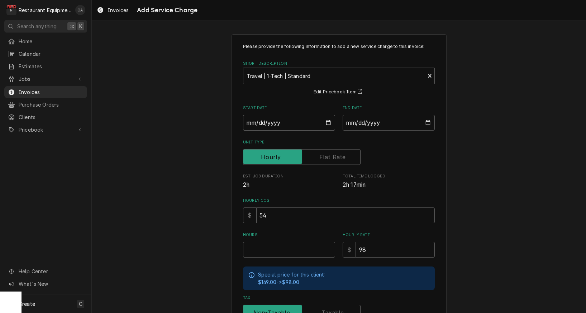
drag, startPoint x: 269, startPoint y: 123, endPoint x: 276, endPoint y: 133, distance: 12.0
click at [270, 124] on input "Start Date" at bounding box center [289, 123] width 92 height 16
type input "2025-08-26"
type textarea "x"
drag, startPoint x: 361, startPoint y: 121, endPoint x: 365, endPoint y: 132, distance: 11.6
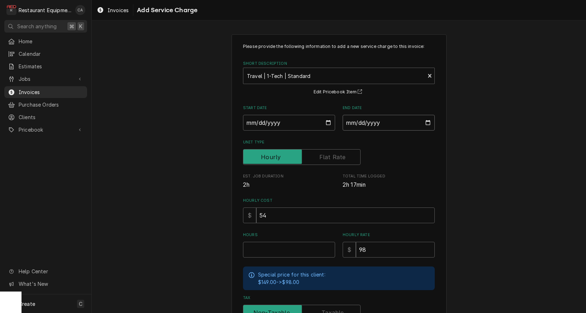
click at [361, 123] on input "End Date" at bounding box center [388, 123] width 92 height 16
type input "2025-08-26"
click at [276, 250] on input "Hours" at bounding box center [289, 250] width 92 height 16
type textarea "x"
type input "1"
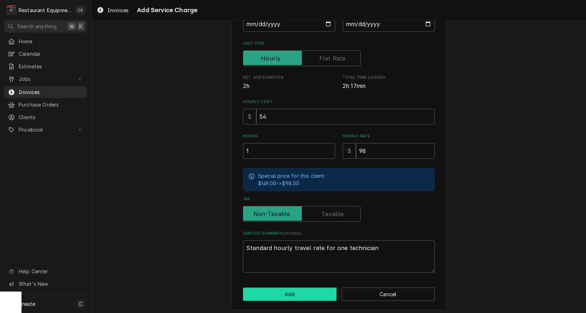
click at [281, 290] on button "Add" at bounding box center [289, 294] width 93 height 13
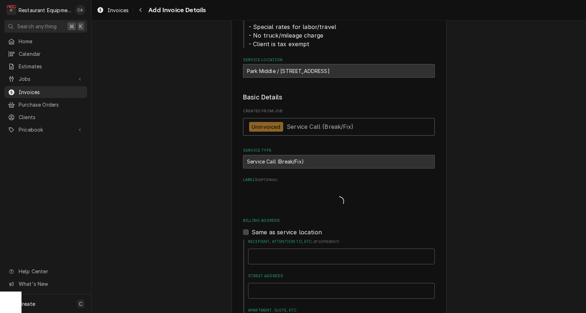
type textarea "x"
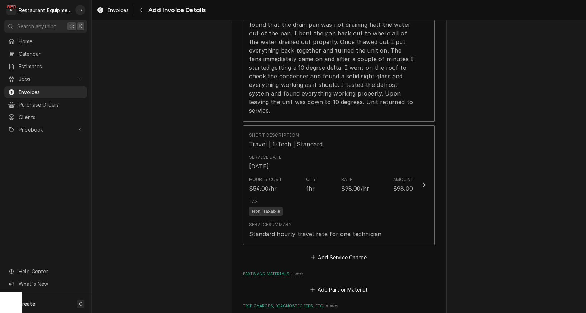
scroll to position [851, 0]
click at [327, 251] on button "Add Service Charge" at bounding box center [339, 256] width 58 height 10
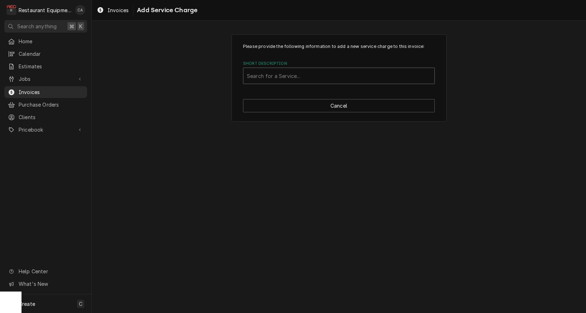
click at [282, 80] on div "Short Description" at bounding box center [339, 75] width 184 height 13
type input "labor"
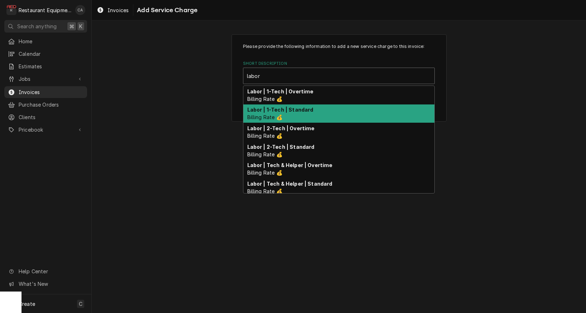
drag, startPoint x: 288, startPoint y: 112, endPoint x: 304, endPoint y: 136, distance: 28.7
click at [289, 112] on strong "Labor | 1-Tech | Standard" at bounding box center [280, 110] width 66 height 6
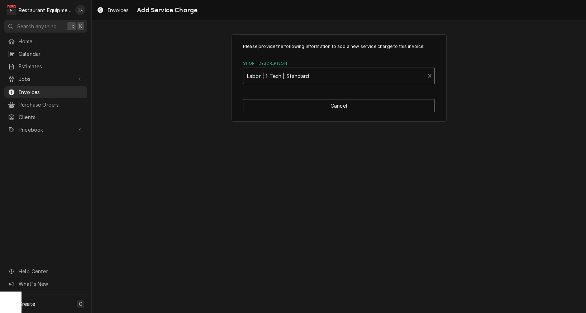
type textarea "x"
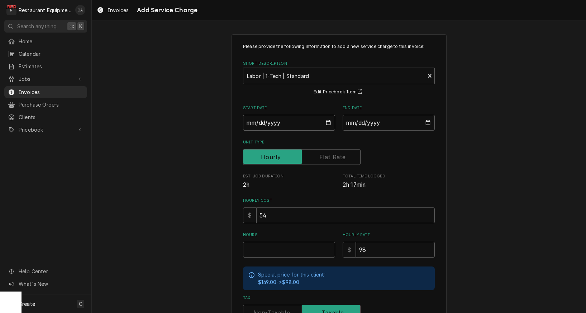
click at [263, 123] on input "Start Date" at bounding box center [289, 123] width 92 height 16
type input "2025-08-26"
type textarea "x"
click at [370, 125] on input "End Date" at bounding box center [388, 123] width 92 height 16
type input "2025-08-26"
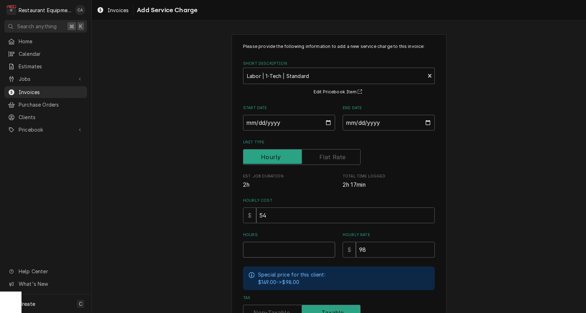
click at [252, 247] on input "Hours" at bounding box center [289, 250] width 92 height 16
type textarea "x"
type input "1"
type textarea "x"
type input "1.5"
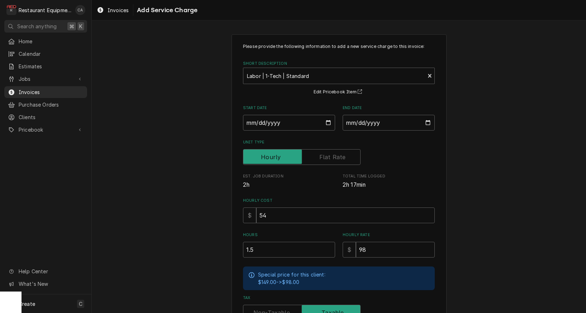
click at [255, 310] on label "Tax" at bounding box center [301, 313] width 117 height 16
click at [255, 310] on input "Tax" at bounding box center [301, 313] width 111 height 16
checkbox input "false"
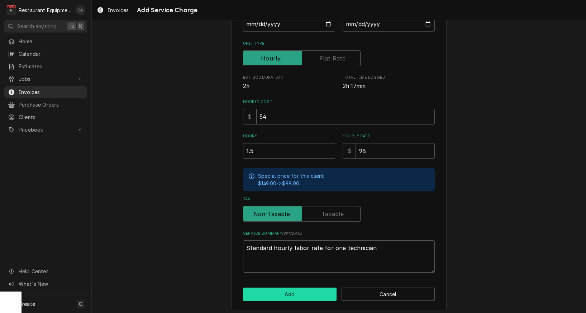
click at [288, 291] on button "Add" at bounding box center [289, 294] width 93 height 13
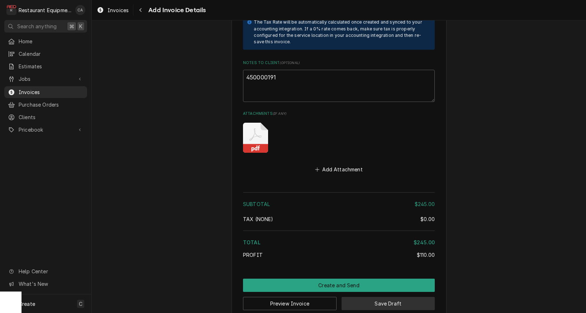
click at [383, 297] on button "Save Draft" at bounding box center [387, 303] width 93 height 13
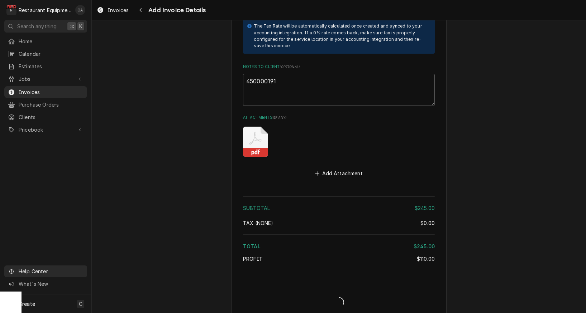
type textarea "x"
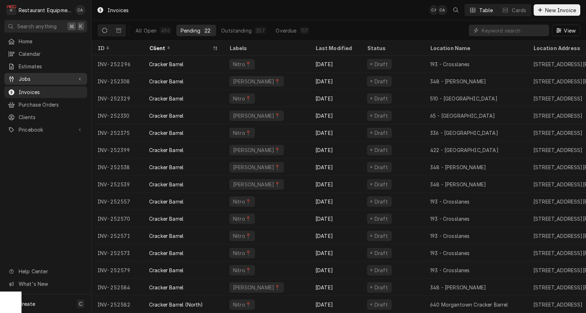
click at [25, 75] on span "Jobs" at bounding box center [46, 79] width 54 height 8
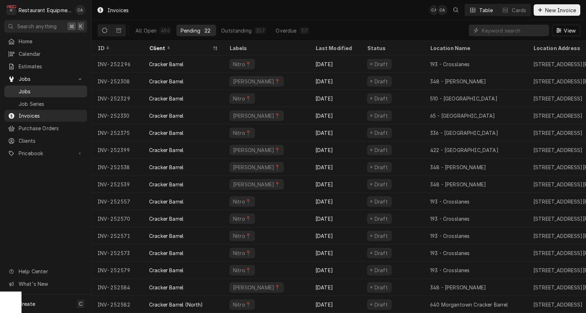
click at [33, 91] on span "Jobs" at bounding box center [51, 92] width 65 height 8
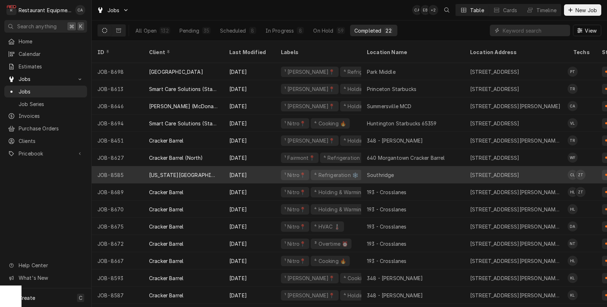
click at [395, 166] on div "Southridge" at bounding box center [412, 174] width 103 height 17
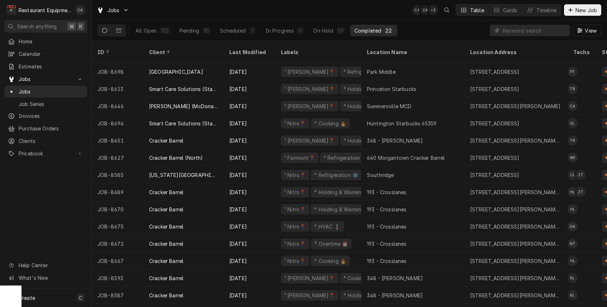
click at [377, 9] on div "Jobs CA CA + 3 Table Cards Timeline New Job" at bounding box center [349, 10] width 515 height 20
click at [250, 9] on div "Jobs CA CA + 3 Table Cards Timeline New Job" at bounding box center [349, 10] width 515 height 20
click at [334, 18] on div "Jobs CA CA + 4 Table Cards Timeline New Job" at bounding box center [349, 10] width 515 height 20
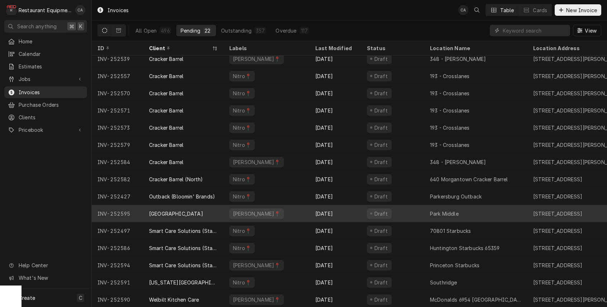
click at [297, 214] on div "[PERSON_NAME]📍" at bounding box center [267, 213] width 86 height 17
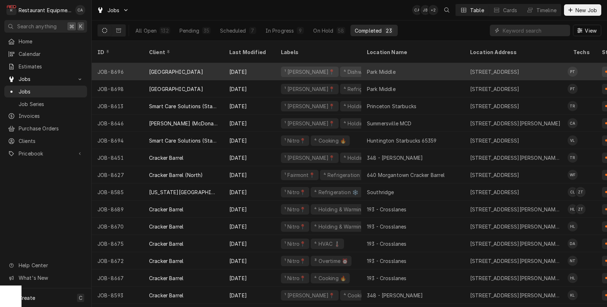
click at [389, 68] on div "Park Middle" at bounding box center [381, 72] width 29 height 8
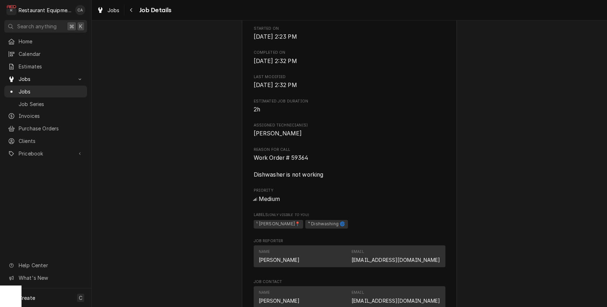
scroll to position [266, 0]
drag, startPoint x: 314, startPoint y: 166, endPoint x: 252, endPoint y: 165, distance: 62.3
click at [248, 164] on div "[GEOGRAPHIC_DATA] Middle / [STREET_ADDRESS] Open in Maps Roopairs Job ID JOB-86…" at bounding box center [349, 194] width 215 height 829
copy span "Work Order # 59364"
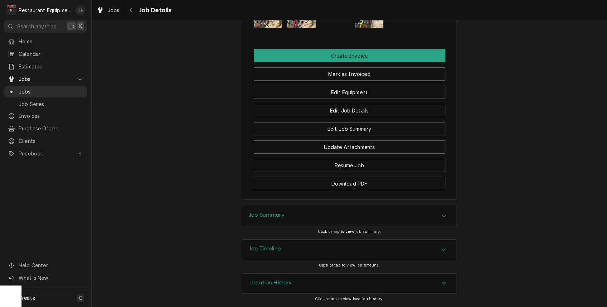
scroll to position [0, 0]
drag, startPoint x: 271, startPoint y: 213, endPoint x: 244, endPoint y: 203, distance: 29.0
click at [270, 213] on h3 "Job Summary" at bounding box center [266, 215] width 35 height 7
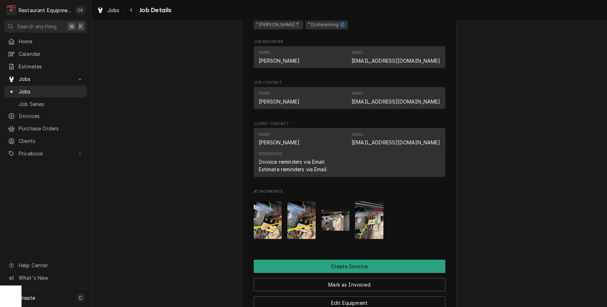
scroll to position [488, 0]
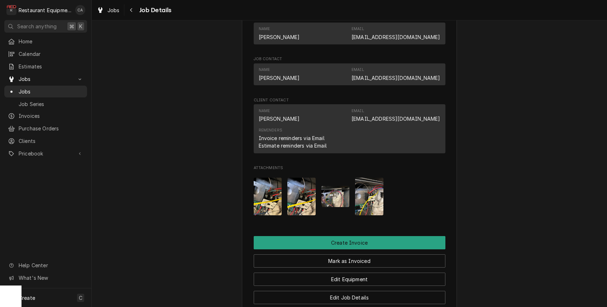
click at [273, 197] on img "Attachments" at bounding box center [268, 197] width 28 height 38
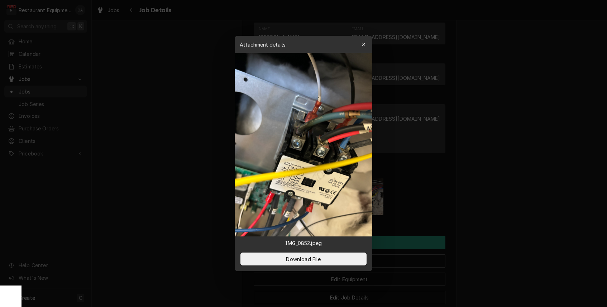
scroll to position [0, 0]
click at [206, 175] on div at bounding box center [303, 153] width 607 height 307
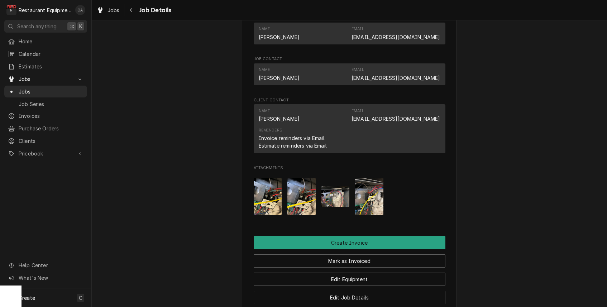
scroll to position [0, 0]
click at [113, 6] on div "Jobs" at bounding box center [108, 10] width 26 height 9
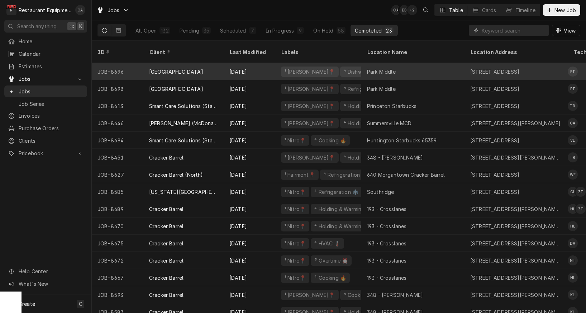
click at [373, 68] on div "Park Middle" at bounding box center [381, 72] width 29 height 8
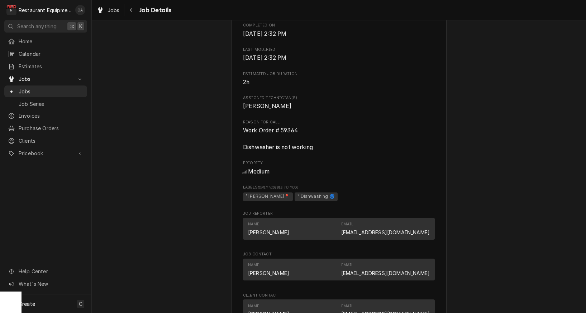
scroll to position [293, 0]
click at [269, 140] on span "Work Order # 59364 Dishwasher is not working" at bounding box center [278, 139] width 70 height 24
click at [155, 145] on div "Completed and Uninvoiced Raleigh County Schools Park Middle / 212 Park Ave, Bec…" at bounding box center [339, 161] width 494 height 853
click at [109, 10] on span "Jobs" at bounding box center [113, 10] width 12 height 8
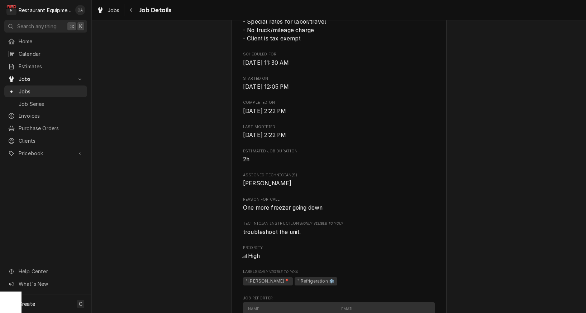
scroll to position [254, 0]
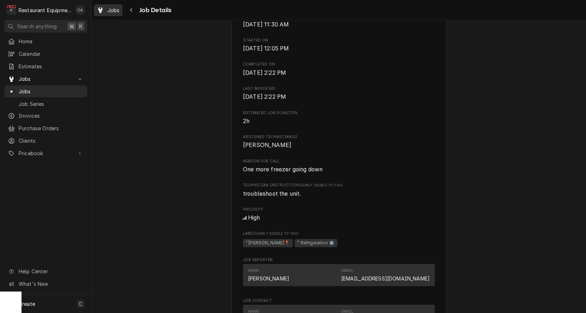
click at [103, 6] on div "Dynamic Content Wrapper" at bounding box center [100, 10] width 7 height 9
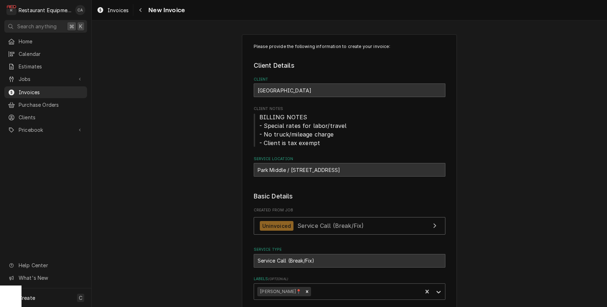
drag, startPoint x: 140, startPoint y: 131, endPoint x: 135, endPoint y: 89, distance: 42.7
click at [107, 9] on span "Invoices" at bounding box center [117, 10] width 21 height 8
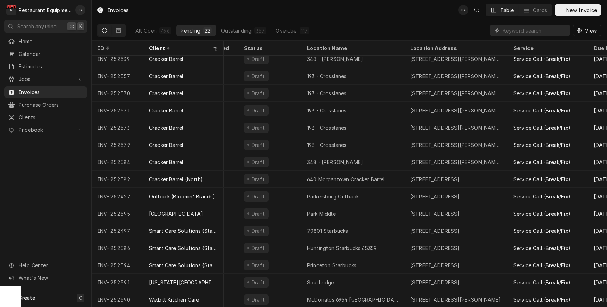
scroll to position [126, 130]
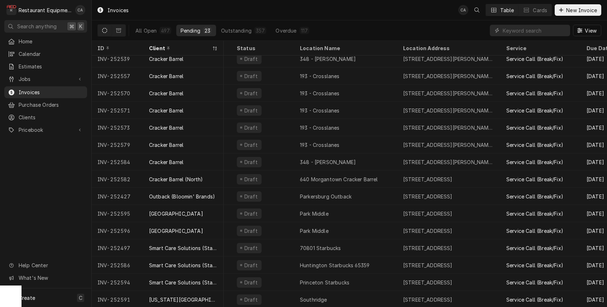
click at [299, 16] on div "Invoices CA Table Cards New Invoice" at bounding box center [349, 10] width 515 height 20
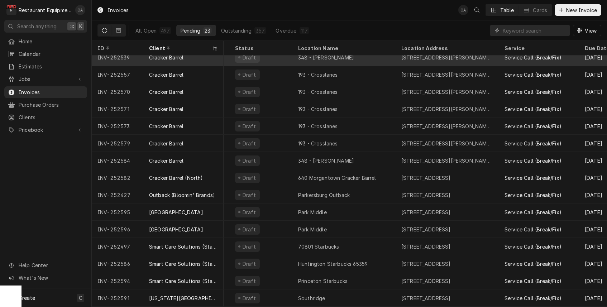
scroll to position [126, 131]
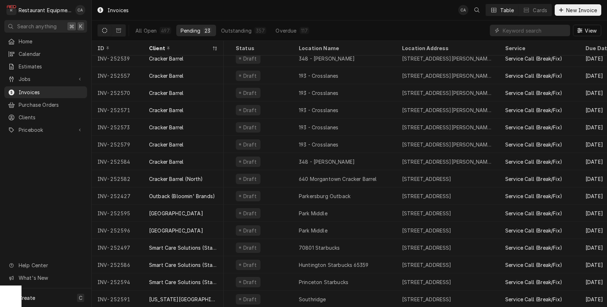
click at [353, 29] on div "All Open 497 Pending 23 Outstanding 357 Overdue 117 View" at bounding box center [349, 30] width 504 height 20
click at [434, 16] on div "Invoices CA Table Cards New Invoice" at bounding box center [349, 10] width 515 height 20
click at [334, 19] on div "Invoices CA Table Cards New Invoice" at bounding box center [349, 10] width 515 height 20
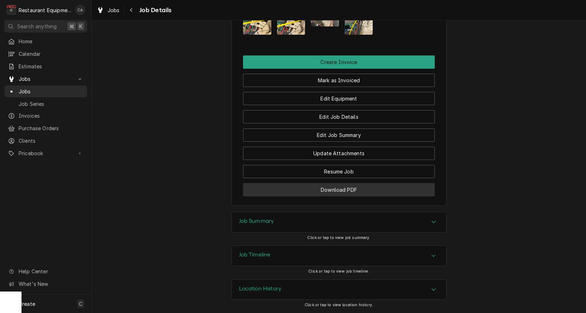
click at [330, 191] on button "Download PDF" at bounding box center [339, 189] width 192 height 13
click at [341, 192] on button "Download PDF" at bounding box center [339, 189] width 192 height 13
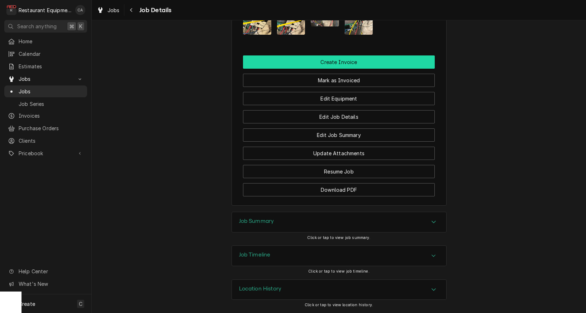
click at [340, 66] on button "Create Invoice" at bounding box center [339, 62] width 192 height 13
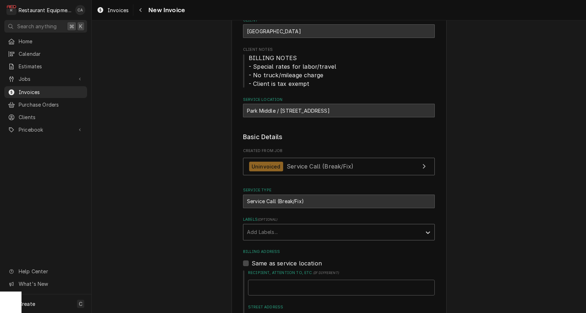
scroll to position [64, 0]
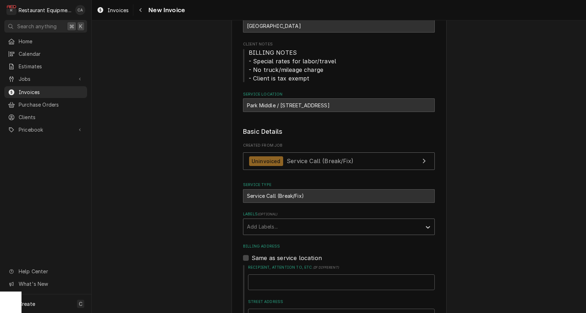
drag, startPoint x: 252, startPoint y: 218, endPoint x: 263, endPoint y: 231, distance: 16.8
click at [254, 219] on div "Add Labels..." at bounding box center [332, 227] width 178 height 16
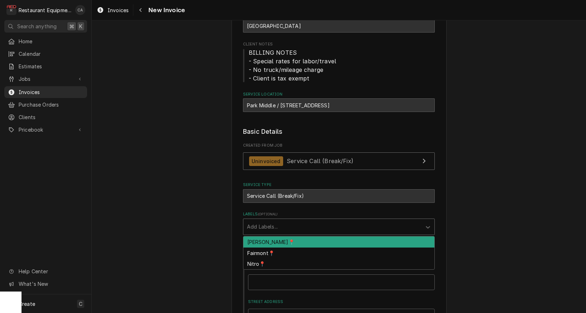
drag, startPoint x: 262, startPoint y: 236, endPoint x: 224, endPoint y: 219, distance: 42.2
click at [261, 237] on div "BECKLEY📍" at bounding box center [338, 242] width 191 height 11
type textarea "x"
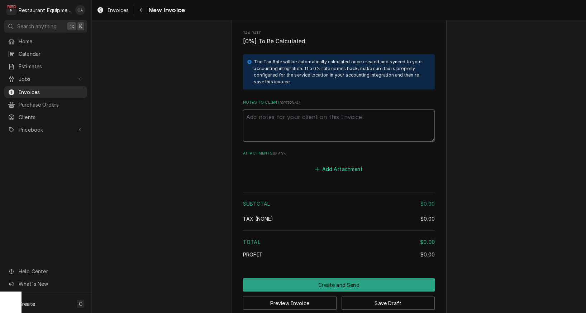
scroll to position [1003, 0]
click at [357, 165] on button "Add Attachment" at bounding box center [339, 170] width 50 height 10
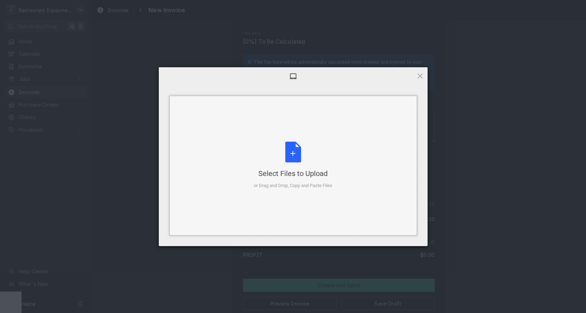
click at [307, 140] on div "Select Files to Upload or Drag and Drop, Copy and Paste Files" at bounding box center [292, 166] width 247 height 140
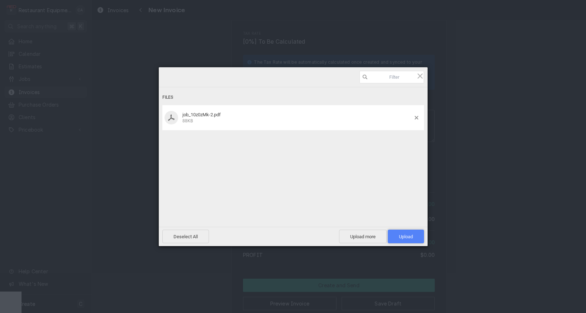
click at [402, 234] on span "Upload 1" at bounding box center [406, 237] width 36 height 14
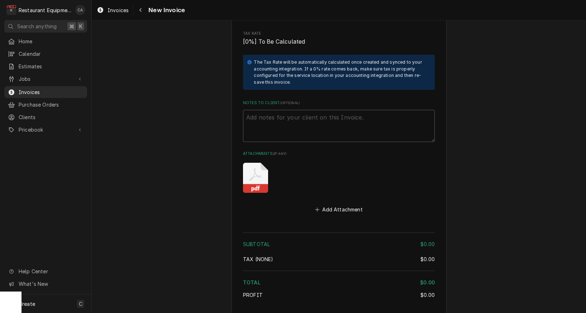
scroll to position [1002, 0]
click at [291, 115] on textarea "Notes to Client ( optional )" at bounding box center [339, 127] width 192 height 32
type textarea "x"
type textarea "4"
type textarea "x"
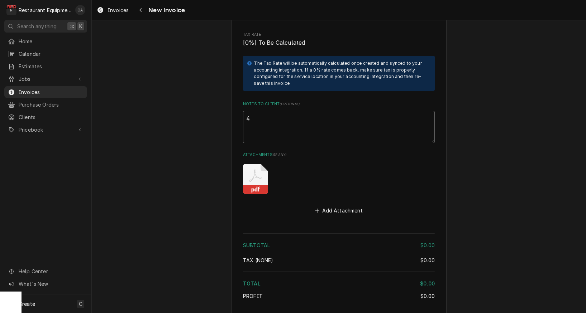
type textarea "45"
type textarea "x"
type textarea "450"
type textarea "x"
type textarea "4500"
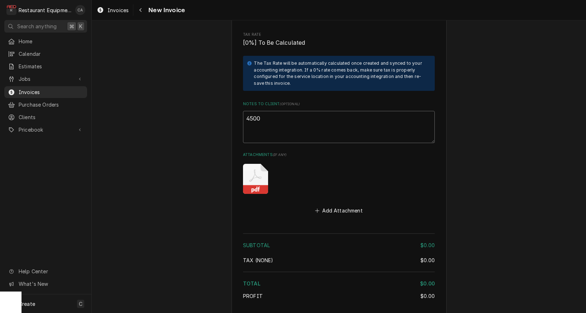
type textarea "x"
type textarea "45000"
type textarea "x"
type textarea "450000"
type textarea "x"
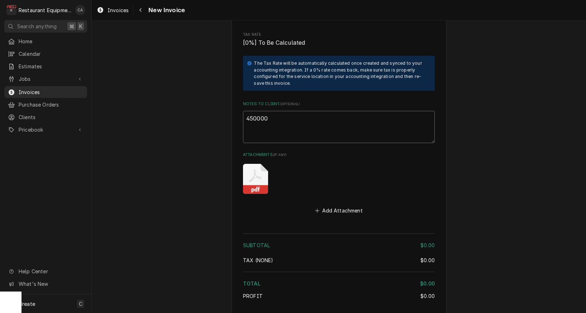
type textarea "4500001"
type textarea "x"
type textarea "45000019"
type textarea "x"
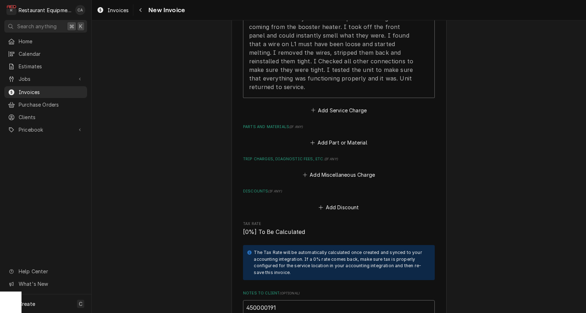
scroll to position [778, 0]
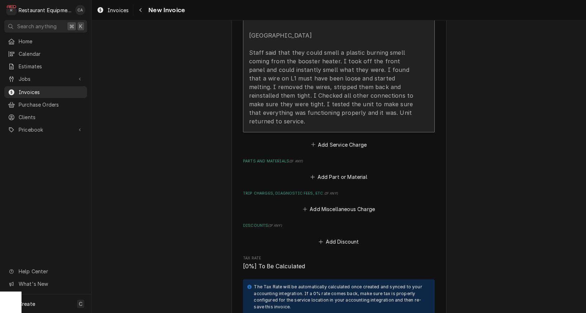
type textarea "450000191"
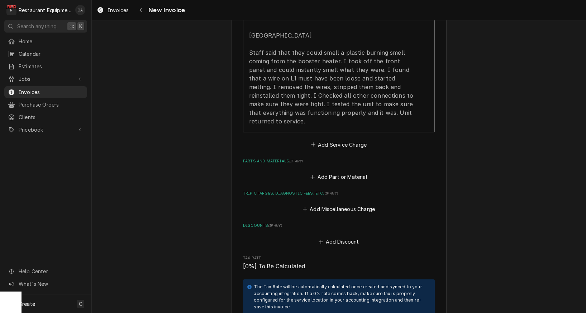
drag, startPoint x: 298, startPoint y: 102, endPoint x: 47, endPoint y: 205, distance: 271.5
click at [298, 102] on div "8/26/25 In 1:30 Out 2:30 Tk105 Dishwasher Staff said that they could smell a pl…" at bounding box center [331, 57] width 164 height 138
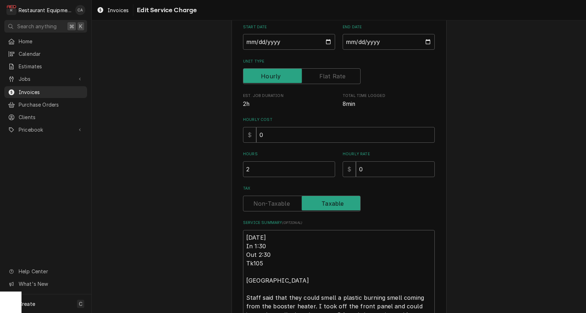
type textarea "x"
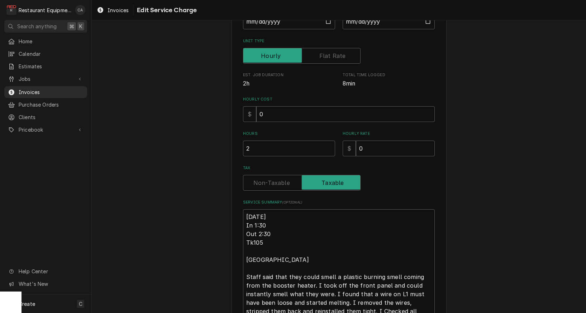
scroll to position [102, 0]
drag, startPoint x: 262, startPoint y: 185, endPoint x: 262, endPoint y: 179, distance: 5.4
click at [262, 184] on label "Tax" at bounding box center [301, 183] width 117 height 16
click at [262, 184] on input "Tax" at bounding box center [301, 183] width 111 height 16
checkbox input "false"
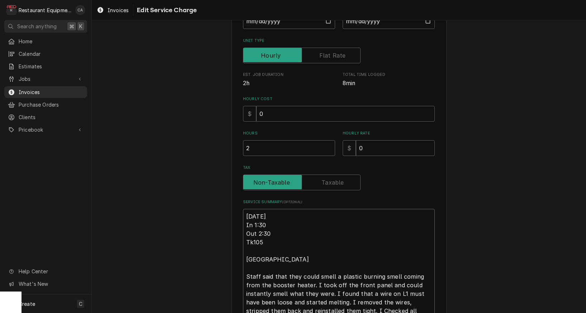
click at [245, 214] on textarea "8/26/25 In 1:30 Out 2:30 Tk105 Dishwasher Staff said that they could smell a pl…" at bounding box center [339, 276] width 192 height 135
type textarea "x"
type textarea "R8/26/25 In 1:30 Out 2:30 Tk105 Dishwasher Staff said that they could smell a p…"
type textarea "x"
type textarea "Ro8/26/25 In 1:30 Out 2:30 Tk105 Dishwasher Staff said that they could smell a …"
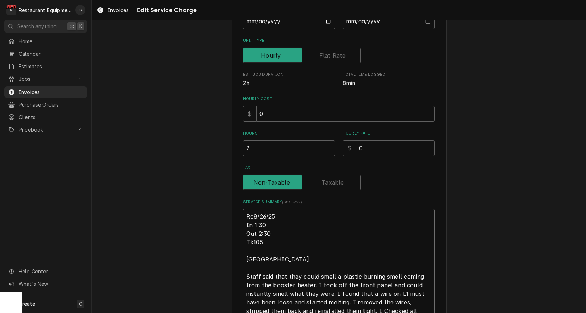
type textarea "x"
type textarea "Roo8/26/25 In 1:30 Out 2:30 Tk105 Dishwasher Staff said that they could smell a…"
type textarea "x"
type textarea "Roo 8/26/25 In 1:30 Out 2:30 Tk105 Dishwasher Staff said that they could smell …"
type textarea "x"
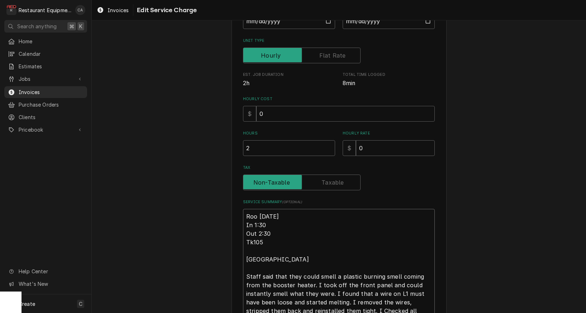
type textarea "Roo 88/26/25 In 1:30 Out 2:30 Tk105 Dishwasher Staff said that they could smell…"
type textarea "x"
type textarea "Roo 868/26/25 In 1:30 Out 2:30 Tk105 Dishwasher Staff said that they could smel…"
type textarea "x"
type textarea "Roo 8698/26/25 In 1:30 Out 2:30 Tk105 Dishwasher Staff said that they could sme…"
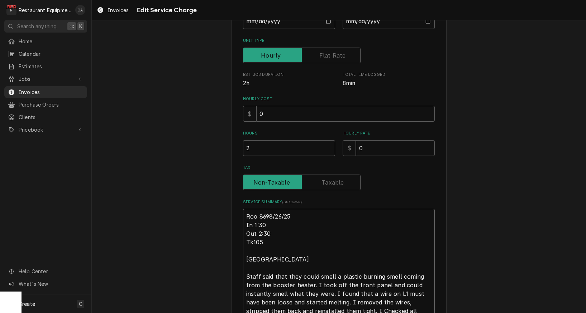
type textarea "x"
type textarea "Roo 86968/26/25 In 1:30 Out 2:30 Tk105 Dishwasher Staff said that they could sm…"
type textarea "x"
type textarea "Roo 8696 8/26/25 In 1:30 Out 2:30 Tk105 Dishwasher Staff said that they could s…"
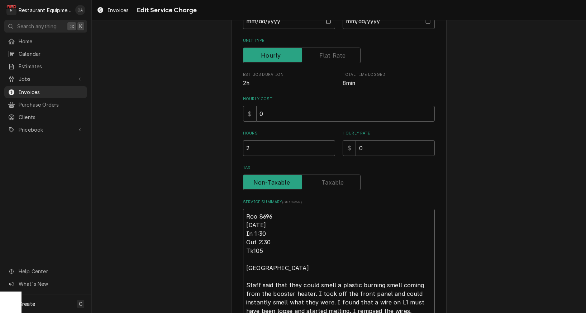
type textarea "x"
type textarea "Roo 8696 8/26/25 In 1:30 Out 2:30 Tk105 Dishwasher Staff said that they could s…"
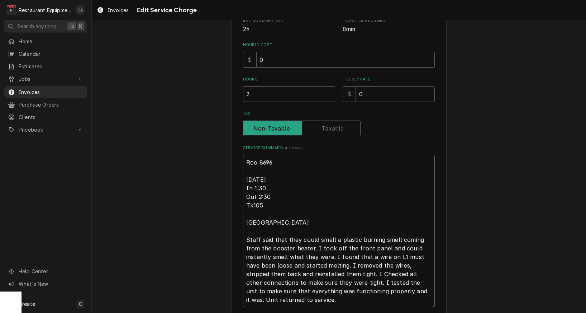
scroll to position [158, 0]
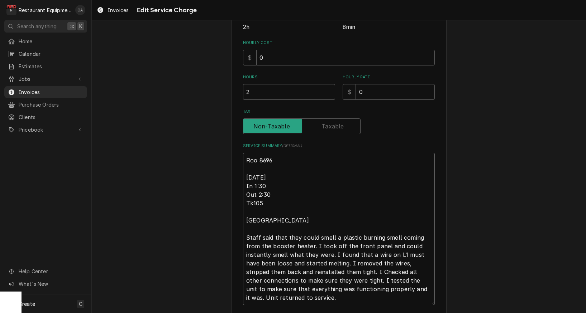
click at [356, 267] on textarea "Roo 8696 8/26/25 In 1:30 Out 2:30 Tk105 Dishwasher Staff said that they could s…" at bounding box center [339, 229] width 192 height 153
type textarea "x"
type textarea "Roo 8696 8/26/25 In 1:30 Out 2:30 Tk105 Dishwasher Staff said that they could s…"
type textarea "x"
type textarea "Roo 8696 8/26/25 In 1:30 Out 2:30 Tk105 Dishwasher Staff said that they could s…"
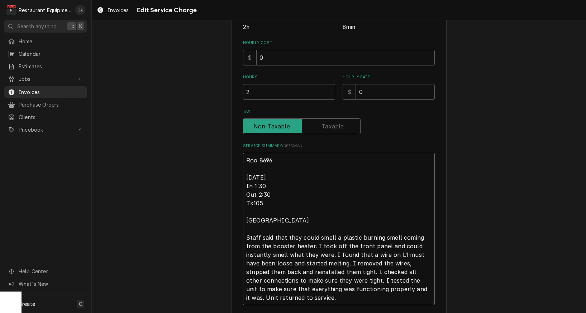
click at [279, 175] on textarea "Roo 8696 8/26/25 In 1:30 Out 2:30 Tk105 Dishwasher Staff said that they could s…" at bounding box center [339, 229] width 192 height 153
type textarea "x"
type textarea "Roo 8696 8/26/25 In 1:30 Out 2:30 Tk105 Dishwasher Staff said that they could s…"
type textarea "x"
type textarea "Roo 8696 8/26/25 - In 1:30 Out 2:30 Tk105 Dishwasher Staff said that they could…"
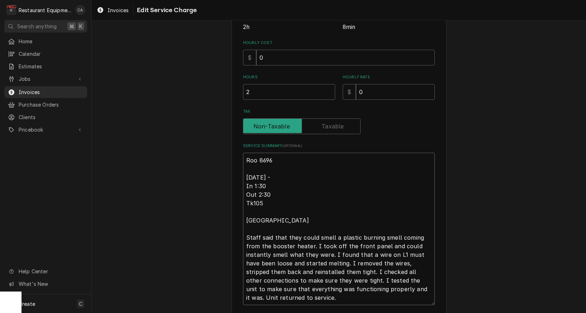
type textarea "x"
type textarea "Roo 8696 8/26/25 - In 1:30 Out 2:30 Tk105 Dishwasher Staff said that they could…"
type textarea "x"
type textarea "Roo 8696 8/26/25 - T In 1:30 Out 2:30 Tk105 Dishwasher Staff said that they cou…"
type textarea "x"
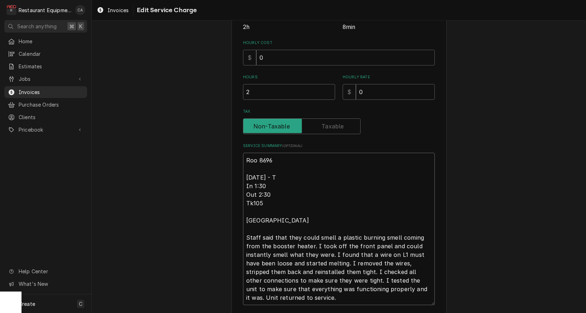
type textarea "Roo 8696 8/26/25 - Tr In 1:30 Out 2:30 Tk105 Dishwasher Staff said that they co…"
type textarea "x"
type textarea "Roo 8696 8/26/25 - Tra In 1:30 Out 2:30 Tk105 Dishwasher Staff said that they c…"
type textarea "x"
type textarea "Roo 8696 8/26/25 - Trav In 1:30 Out 2:30 Tk105 Dishwasher Staff said that they …"
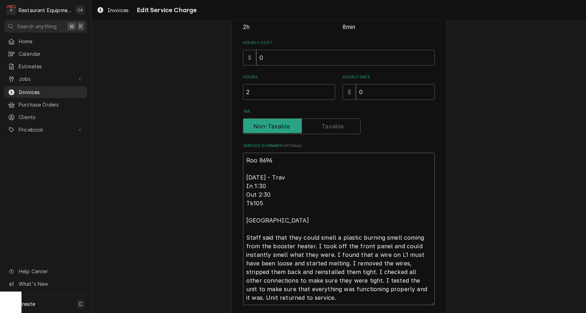
type textarea "x"
type textarea "Roo 8696 8/26/25 - Trave In 1:30 Out 2:30 Tk105 Dishwasher Staff said that they…"
type textarea "x"
type textarea "Roo 8696 8/26/25 - Travel In 1:30 Out 2:30 Tk105 Dishwasher Staff said that the…"
type textarea "x"
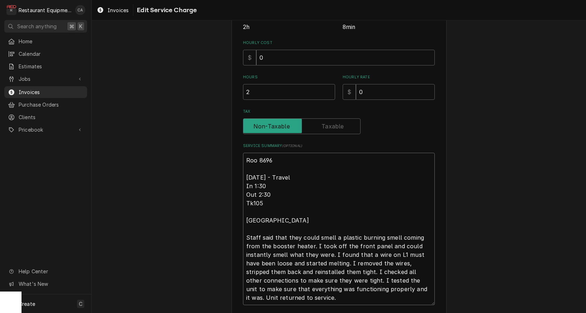
type textarea "Roo 8696 8/26/25 - Travel In 1:30 Out 2:30 Tk105 Dishwasher Staff said that the…"
type textarea "x"
type textarea "Roo 8696 8/26/25 - Travel b In 1:30 Out 2:30 Tk105 Dishwasher Staff said that t…"
type textarea "x"
type textarea "Roo 8696 8/26/25 - Travel bi In 1:30 Out 2:30 Tk105 Dishwasher Staff said that …"
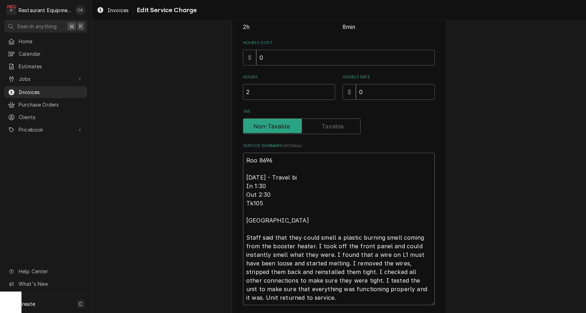
type textarea "x"
type textarea "Roo 8696 8/26/25 - Travel bil In 1:30 Out 2:30 Tk105 Dishwasher Staff said that…"
type textarea "x"
type textarea "Roo 8696 8/26/25 - Travel bill In 1:30 Out 2:30 Tk105 Dishwasher Staff said tha…"
type textarea "x"
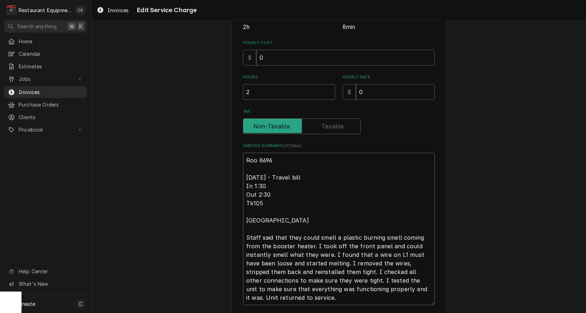
type textarea "Roo 8696 8/26/25 - Travel bille In 1:30 Out 2:30 Tk105 Dishwasher Staff said th…"
type textarea "x"
type textarea "Roo 8696 8/26/25 - Travel billed In 1:30 Out 2:30 Tk105 Dishwasher Staff said t…"
type textarea "x"
type textarea "Roo 8696 8/26/25 - Travel billed In 1:30 Out 2:30 Tk105 Dishwasher Staff said t…"
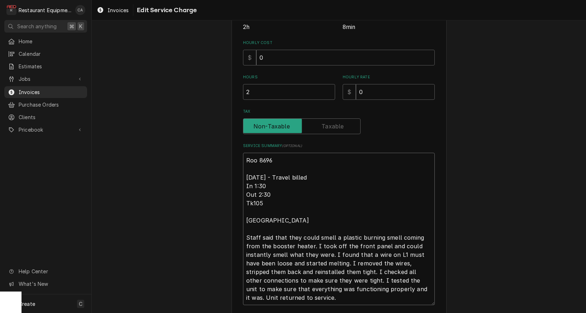
type textarea "x"
type textarea "Roo 8696 8/26/25 - Travel billed o In 1:30 Out 2:30 Tk105 Dishwasher Staff said…"
type textarea "x"
type textarea "Roo 8696 8/26/25 - Travel billed on In 1:30 Out 2:30 Tk105 Dishwasher Staff sai…"
type textarea "x"
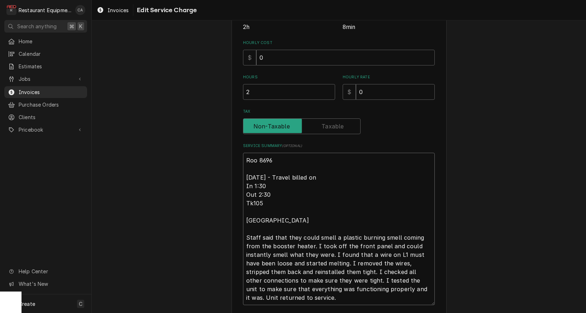
type textarea "Roo 8696 8/26/25 - Travel billed on In 1:30 Out 2:30 Tk105 Dishwasher Staff sai…"
type textarea "x"
type textarea "Roo 8696 8/26/25 - Travel billed on i In 1:30 Out 2:30 Tk105 Dishwasher Staff s…"
type textarea "x"
type textarea "Roo 8696 8/26/25 - Travel billed on in In 1:30 Out 2:30 Tk105 Dishwasher Staff …"
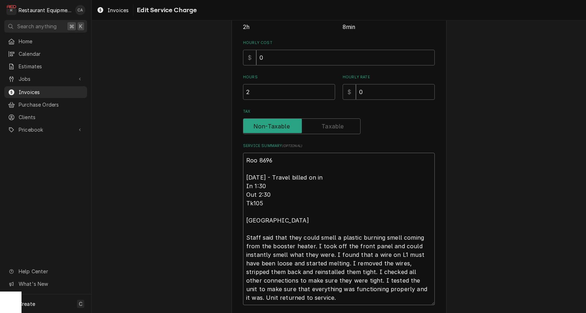
type textarea "x"
type textarea "Roo 8696 8/26/25 - Travel billed on inv In 1:30 Out 2:30 Tk105 Dishwasher Staff…"
type textarea "x"
type textarea "Roo 8696 8/26/25 - Travel billed on invo In 1:30 Out 2:30 Tk105 Dishwasher Staf…"
type textarea "x"
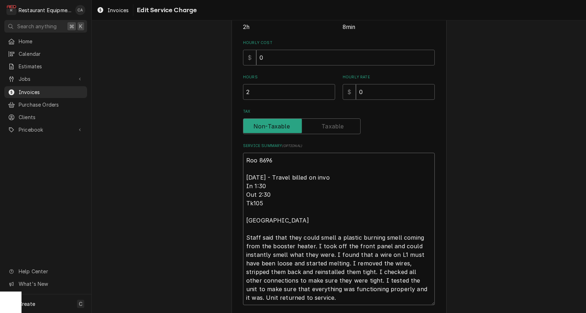
type textarea "Roo 8696 8/26/25 - Travel billed on invoi In 1:30 Out 2:30 Tk105 Dishwasher Sta…"
type textarea "x"
type textarea "Roo 8696 8/26/25 - Travel billed on invoic In 1:30 Out 2:30 Tk105 Dishwasher St…"
type textarea "x"
type textarea "Roo 8696 8/26/25 - Travel billed on invoice In 1:30 Out 2:30 Tk105 Dishwasher S…"
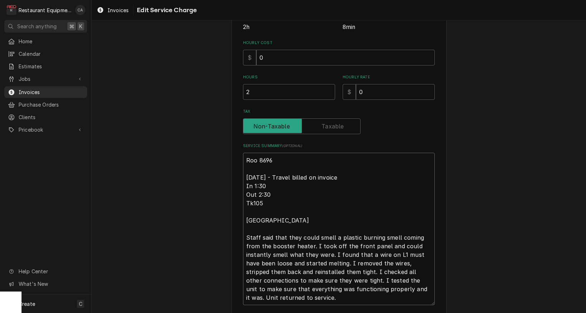
type textarea "x"
type textarea "Roo 8696 8/26/25 - Travel billed on invoice In 1:30 Out 2:30 Tk105 Dishwasher S…"
type textarea "x"
type textarea "Roo 8696 8/26/25 - Travel billed on invoice 2 In 1:30 Out 2:30 Tk105 Dishwasher…"
type textarea "x"
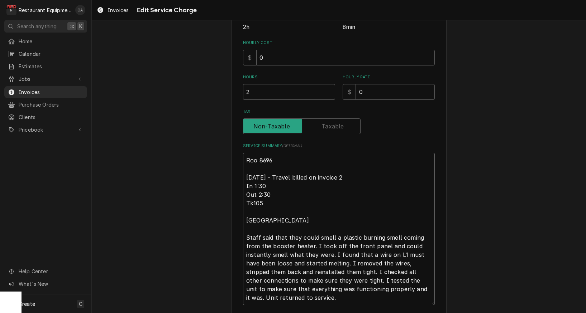
type textarea "Roo 8696 8/26/25 - Travel billed on invoice 25 In 1:30 Out 2:30 Tk105 Dishwashe…"
type textarea "x"
type textarea "Roo 8696 8/26/25 - Travel billed on invoice 252 In 1:30 Out 2:30 Tk105 Dishwash…"
type textarea "x"
type textarea "Roo 8696 8/26/25 - Travel billed on invoice 2525 In 1:30 Out 2:30 Tk105 Dishwas…"
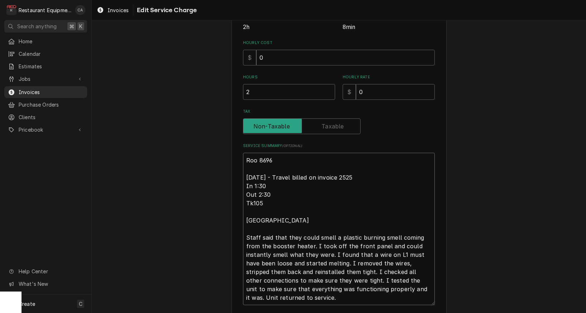
type textarea "x"
type textarea "Roo 8696 8/26/25 - Travel billed on invoice 25259 In 1:30 Out 2:30 Tk105 Dishwa…"
type textarea "x"
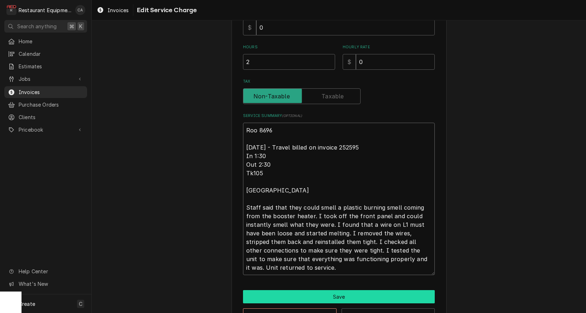
type textarea "Roo 8696 8/26/25 - Travel billed on invoice 252595 In 1:30 Out 2:30 Tk105 Dishw…"
click at [321, 296] on button "Save" at bounding box center [339, 297] width 192 height 13
type textarea "x"
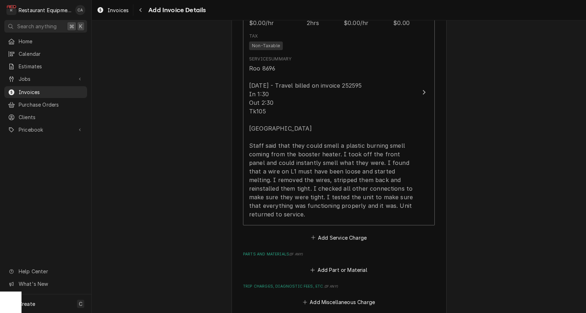
scroll to position [721, 0]
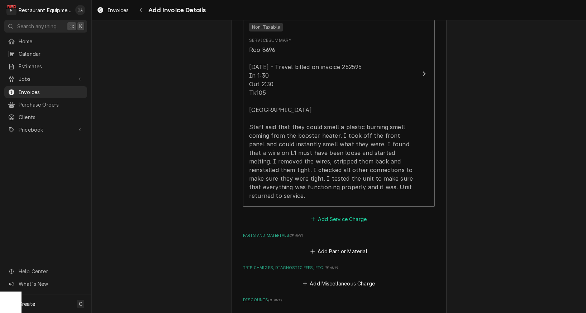
click at [321, 214] on button "Add Service Charge" at bounding box center [339, 219] width 58 height 10
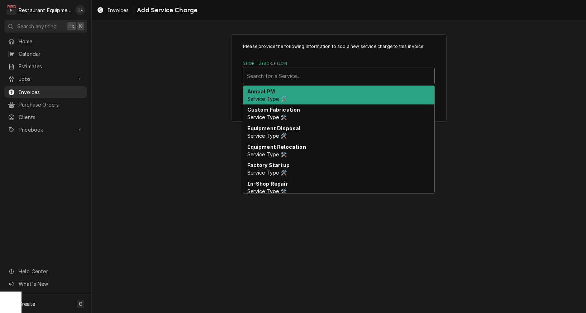
click at [279, 79] on div "Short Description" at bounding box center [339, 75] width 184 height 13
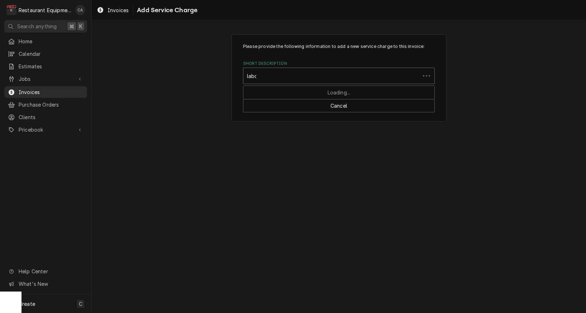
type input "labor"
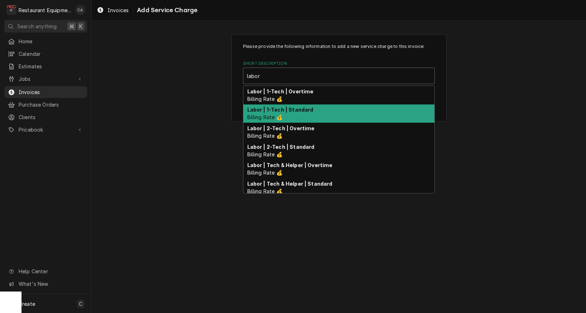
drag, startPoint x: 288, startPoint y: 110, endPoint x: 327, endPoint y: 136, distance: 47.2
click at [288, 110] on strong "Labor | 1-Tech | Standard" at bounding box center [280, 110] width 66 height 6
type textarea "x"
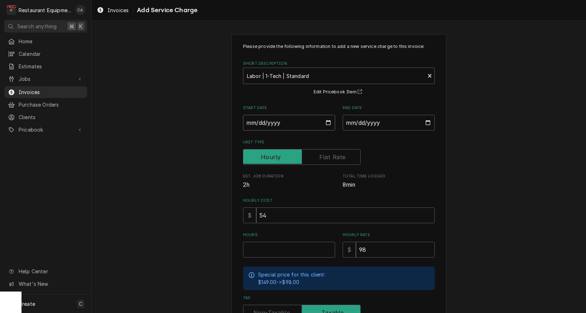
click at [268, 125] on input "Start Date" at bounding box center [289, 123] width 92 height 16
type input "[DATE]"
type textarea "x"
drag, startPoint x: 356, startPoint y: 124, endPoint x: 361, endPoint y: 129, distance: 6.6
click at [357, 124] on input "End Date" at bounding box center [388, 123] width 92 height 16
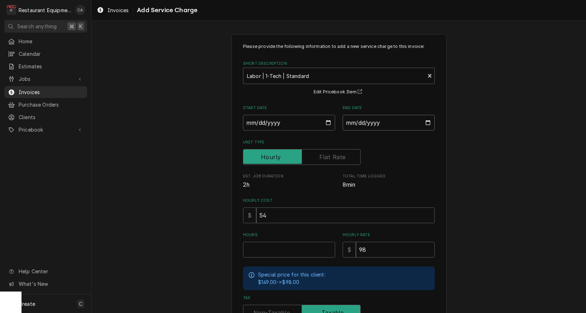
type input "2025-08-26"
click at [266, 249] on input "Hours" at bounding box center [289, 250] width 92 height 16
type textarea "x"
type input "1"
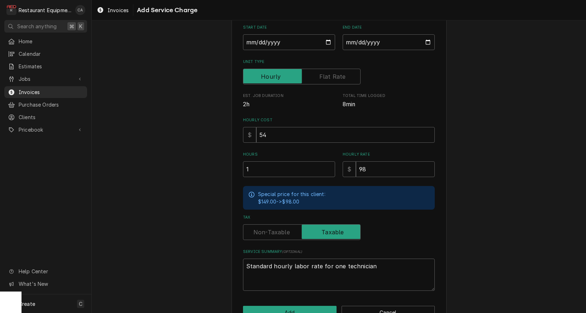
scroll to position [81, 0]
click at [270, 227] on label "Tax" at bounding box center [301, 232] width 117 height 16
click at [270, 227] on input "Tax" at bounding box center [301, 232] width 111 height 16
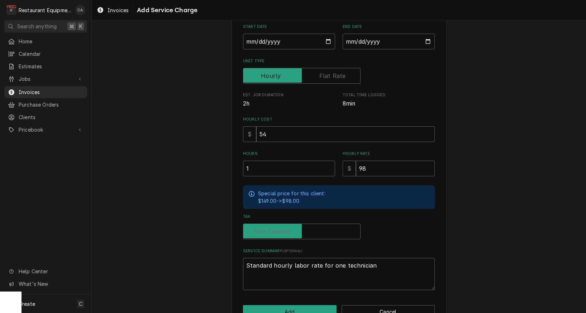
checkbox input "false"
click at [280, 306] on button "Add" at bounding box center [289, 312] width 93 height 13
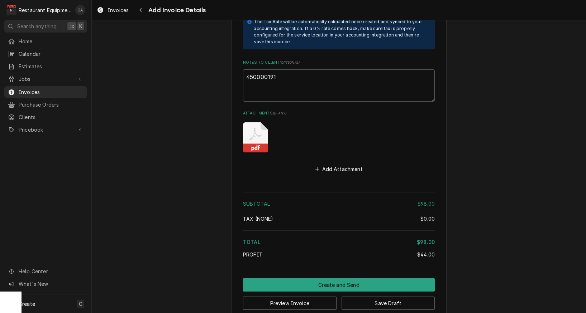
scroll to position [1184, 0]
click at [365, 297] on button "Save Draft" at bounding box center [387, 303] width 93 height 13
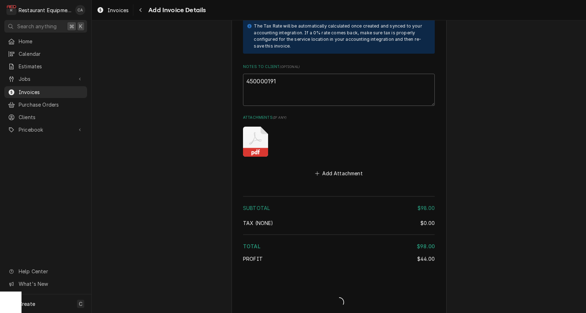
type textarea "x"
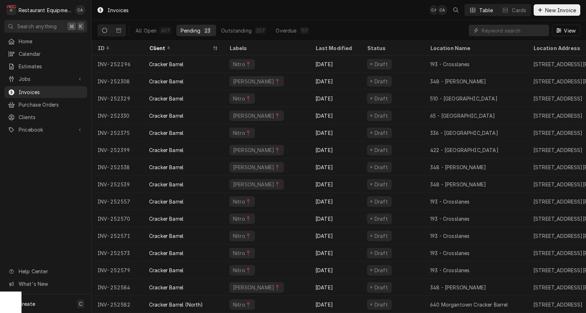
drag, startPoint x: 28, startPoint y: 77, endPoint x: 35, endPoint y: 83, distance: 9.4
click at [28, 77] on span "Jobs" at bounding box center [46, 79] width 54 height 8
click at [24, 88] on span "Jobs" at bounding box center [51, 92] width 65 height 8
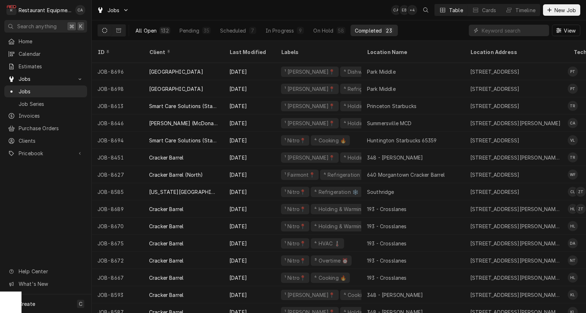
click at [145, 29] on div "All Open" at bounding box center [145, 31] width 21 height 8
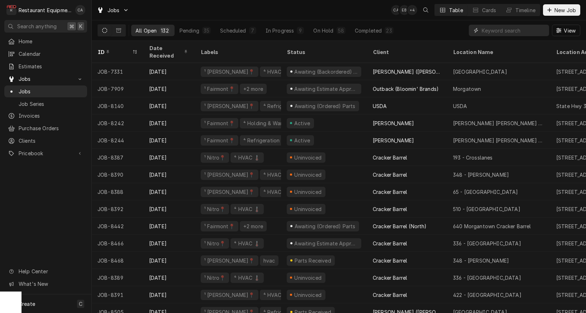
click at [494, 33] on input "Dynamic Content Wrapper" at bounding box center [513, 30] width 64 height 11
type input "6"
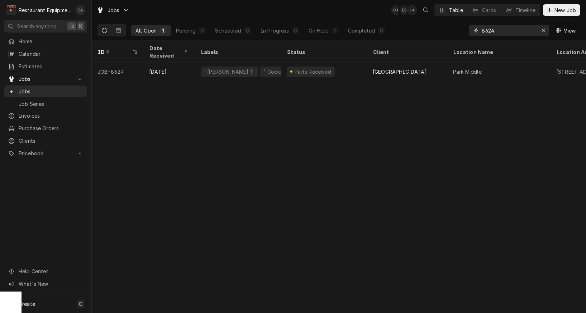
type input "8624"
click at [324, 134] on div "ID Date Received Labels Status Client Location Name Location Address State Tech…" at bounding box center [339, 177] width 494 height 273
click at [541, 33] on div "Erase input" at bounding box center [542, 30] width 7 height 7
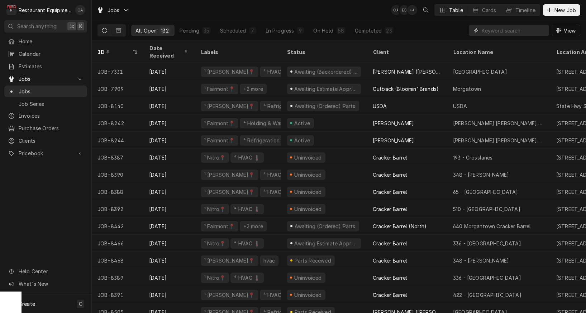
click at [500, 31] on input "Dynamic Content Wrapper" at bounding box center [513, 30] width 64 height 11
type input "park"
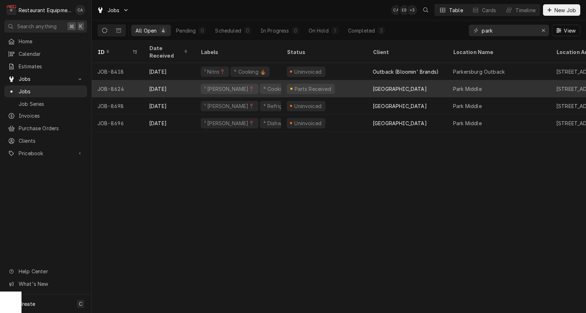
click at [313, 85] on div "Parts Received" at bounding box center [312, 89] width 38 height 8
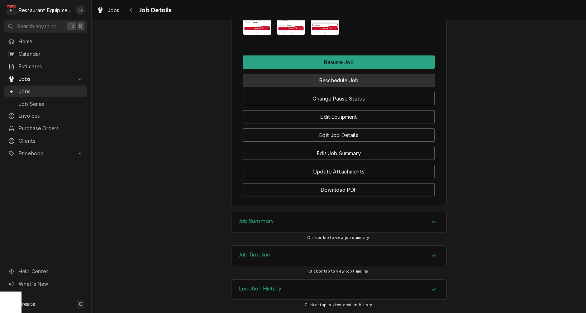
click at [344, 84] on button "Reschedule Job" at bounding box center [339, 80] width 192 height 13
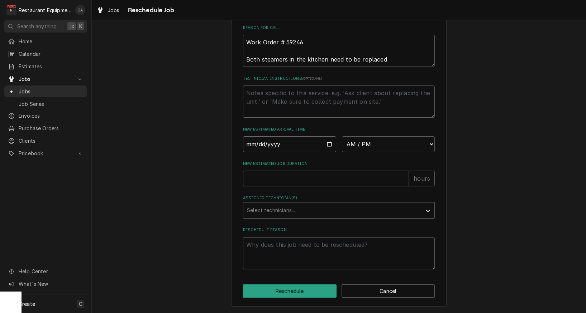
drag, startPoint x: 275, startPoint y: 142, endPoint x: 277, endPoint y: 155, distance: 12.7
click at [275, 142] on input "Date" at bounding box center [289, 144] width 93 height 16
type input "2025-08-26"
type textarea "x"
select select "14:45:00"
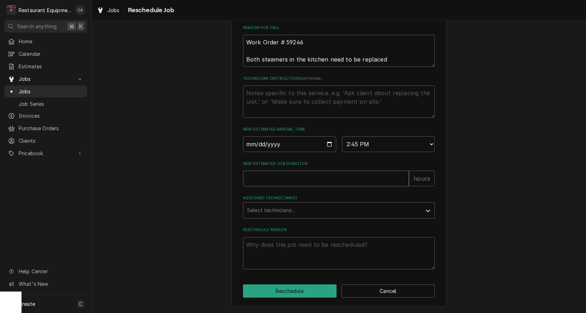
click at [277, 184] on input "New Estimated Job Duration" at bounding box center [326, 179] width 166 height 16
type textarea "x"
type input "2"
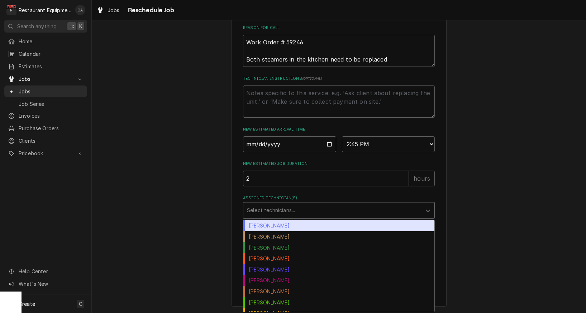
click at [264, 207] on div "Assigned Technician(s)" at bounding box center [332, 210] width 171 height 13
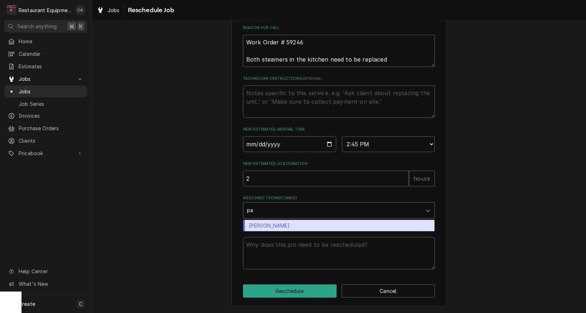
type input "pax"
click at [270, 226] on div "[PERSON_NAME]" at bounding box center [338, 225] width 191 height 11
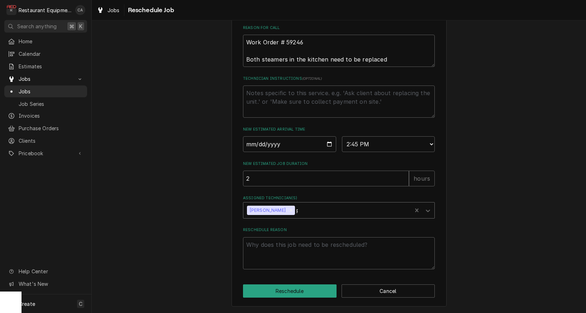
type textarea "x"
click at [272, 242] on textarea "Reschedule Reason" at bounding box center [339, 253] width 192 height 32
type textarea "x"
type textarea "A"
type textarea "x"
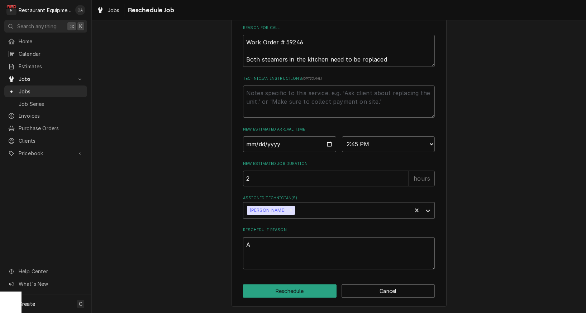
type textarea "Ad"
type textarea "x"
type textarea "Add"
type textarea "x"
type textarea "Add"
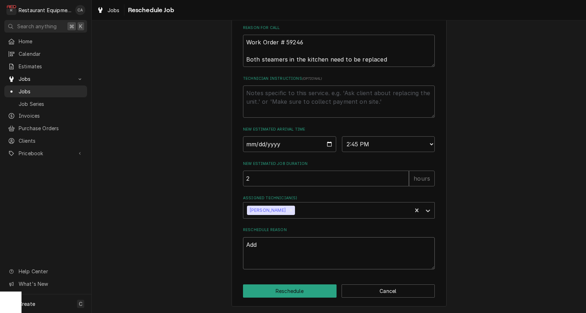
type textarea "x"
type textarea "Add t"
type textarea "x"
type textarea "Add te"
type textarea "x"
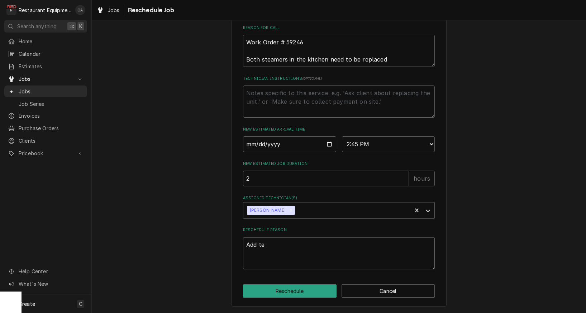
type textarea "Add tec"
type textarea "x"
type textarea "Add tech"
click at [281, 291] on button "Reschedule" at bounding box center [289, 291] width 93 height 13
type textarea "x"
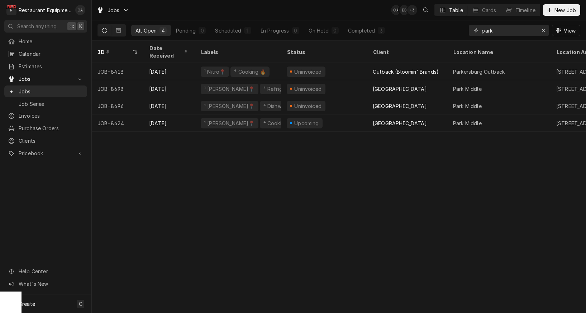
click at [198, 182] on div "ID Date Received Labels Status Client Location Name Location Address State Tech…" at bounding box center [339, 177] width 494 height 273
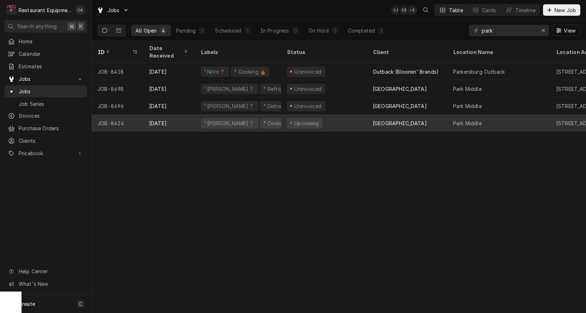
click at [354, 115] on div "Upcoming" at bounding box center [324, 123] width 86 height 17
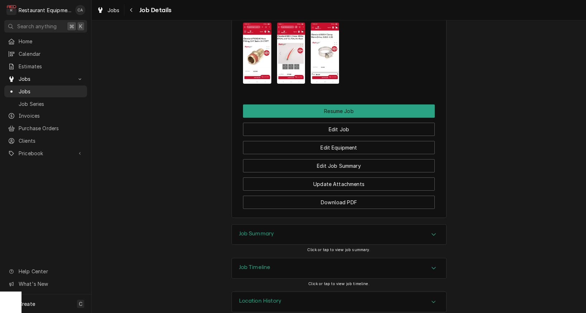
scroll to position [802, 0]
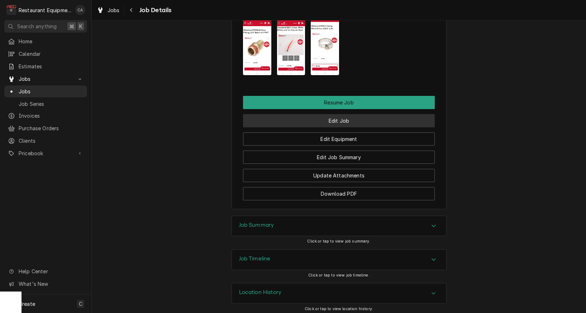
click at [344, 127] on button "Edit Job" at bounding box center [339, 120] width 192 height 13
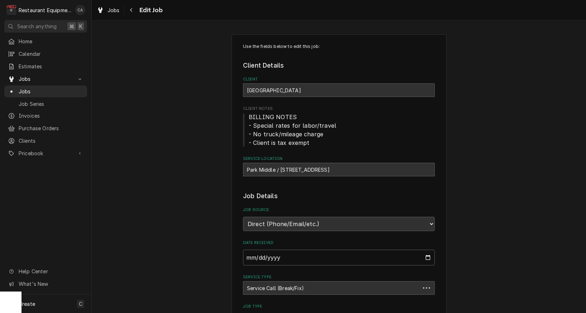
type textarea "x"
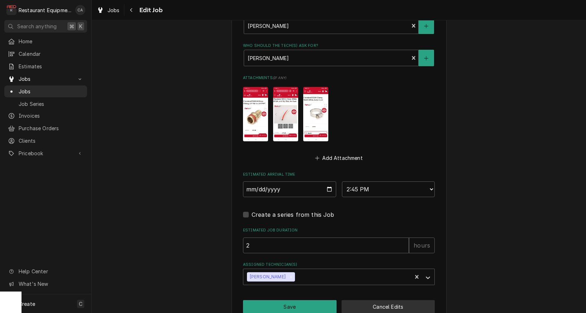
click at [370, 301] on button "Cancel Edits" at bounding box center [387, 307] width 93 height 13
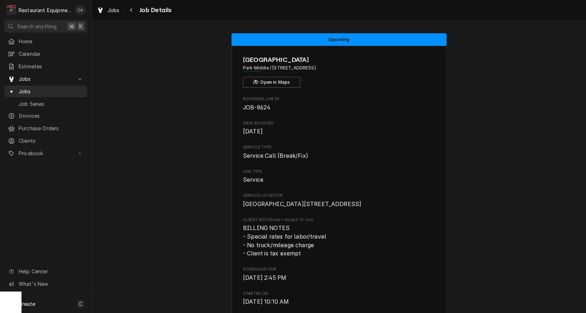
scroll to position [0, 0]
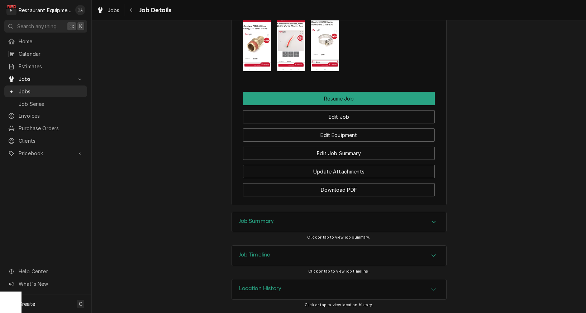
drag, startPoint x: 247, startPoint y: 224, endPoint x: 236, endPoint y: 223, distance: 10.8
click at [247, 224] on h3 "Job Summary" at bounding box center [256, 221] width 35 height 7
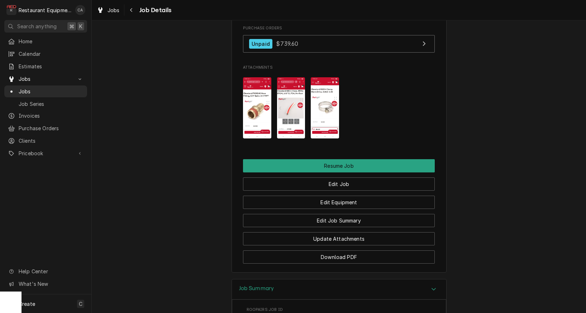
scroll to position [739, 0]
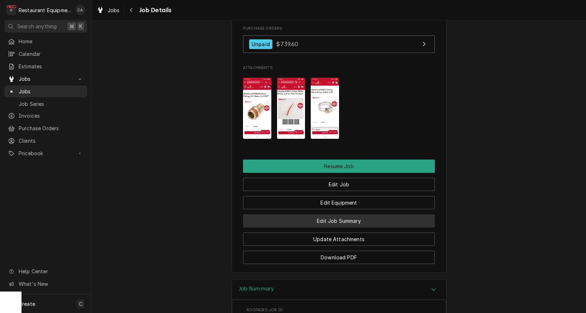
click at [310, 223] on button "Edit Job Summary" at bounding box center [339, 221] width 192 height 13
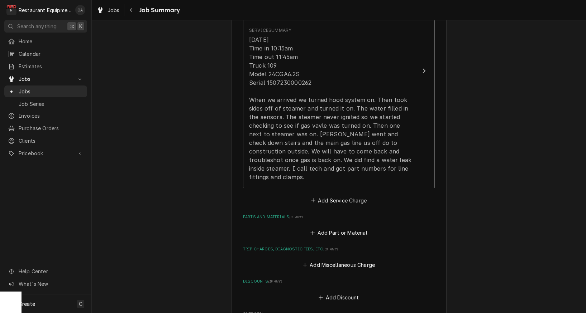
scroll to position [216, 0]
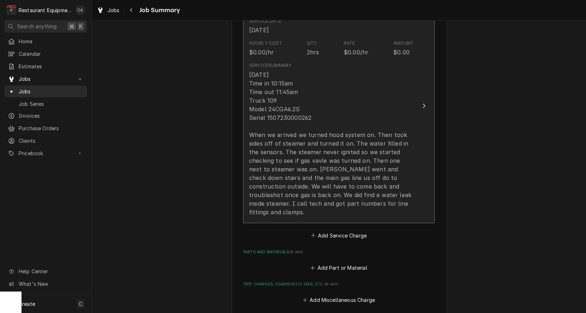
click at [398, 200] on div "[DATE] Time in 10:15am Time out 11:45am Truck 109 Model 24CGA6.2S Serial 150723…" at bounding box center [331, 144] width 164 height 146
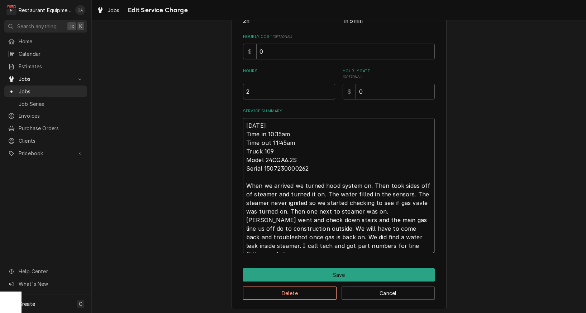
scroll to position [164, 0]
click at [383, 245] on textarea "[DATE] Time in 10:15am Time out 11:45am Truck 109 Model 24CGA6.2S Serial 150723…" at bounding box center [339, 186] width 192 height 135
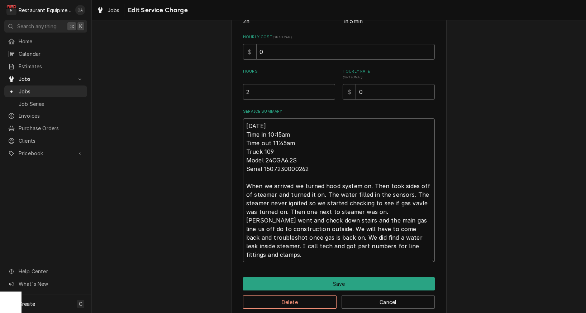
type textarea "x"
type textarea "[DATE] Time in 10:15am Time out 11:45am Truck 109 Model 24CGA6.2S Serial 150723…"
type textarea "x"
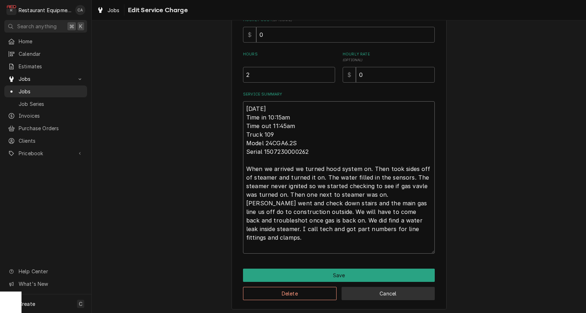
type textarea "[DATE] Time in 10:15am Time out 11:45am Truck 109 Model 24CGA6.2S Serial 150723…"
click at [376, 291] on button "Cancel" at bounding box center [387, 293] width 93 height 13
type textarea "x"
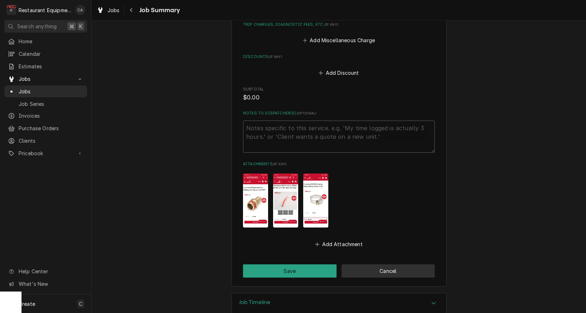
click at [379, 265] on button "Cancel" at bounding box center [387, 271] width 93 height 13
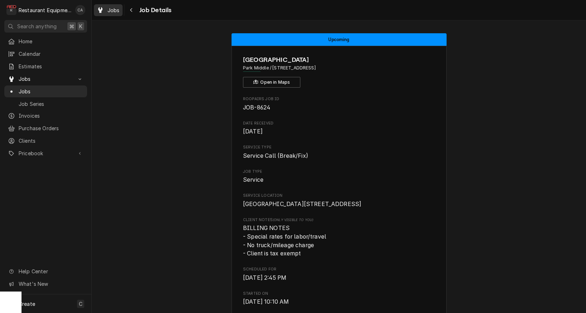
click at [112, 8] on span "Jobs" at bounding box center [113, 10] width 12 height 8
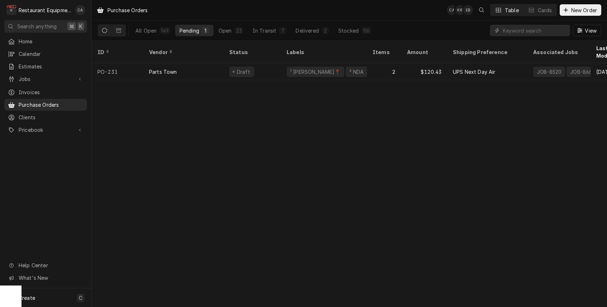
click at [405, 98] on div "Purchase Orders CA KR EB Table Cards New Order All Open 149 Pending 1 Open 23 I…" at bounding box center [349, 153] width 515 height 307
drag, startPoint x: 337, startPoint y: 124, endPoint x: 260, endPoint y: 48, distance: 108.4
click at [337, 124] on div "Purchase Orders CA KR + 2 Table Cards New Order All Open 149 Pending 1 Open 23 …" at bounding box center [349, 153] width 515 height 307
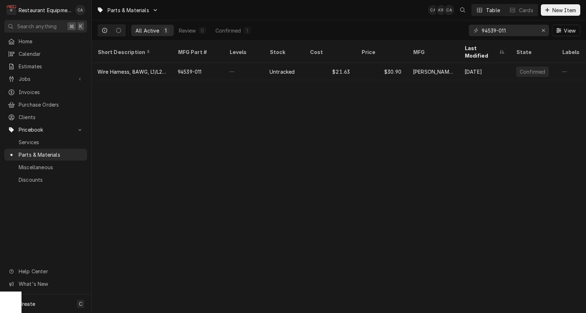
drag, startPoint x: 511, startPoint y: 33, endPoint x: 462, endPoint y: 30, distance: 49.5
click at [462, 30] on div "All Active 1 Review 0 Confirmed 1 94539-011 View" at bounding box center [338, 30] width 483 height 20
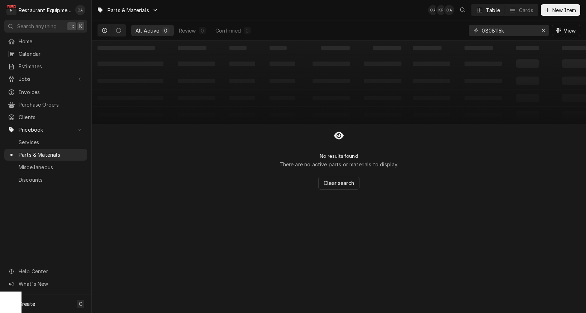
click at [219, 204] on div "Parts & Materials CA KR CA Table Cards New Item All Active 0 Review 0 Confirmed…" at bounding box center [339, 156] width 494 height 313
drag, startPoint x: 514, startPoint y: 30, endPoint x: 441, endPoint y: 30, distance: 73.4
click at [441, 30] on div "All Active 0 Review 0 Confirmed 0 0808116k View" at bounding box center [338, 30] width 483 height 20
drag, startPoint x: 3, startPoint y: 147, endPoint x: 517, endPoint y: 31, distance: 526.6
click at [517, 31] on input "0808116k" at bounding box center [508, 30] width 54 height 11
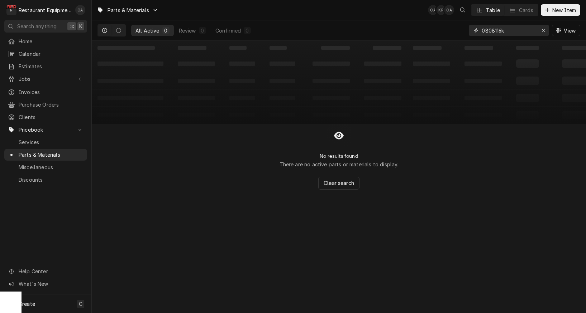
drag, startPoint x: 500, startPoint y: 30, endPoint x: 466, endPoint y: 29, distance: 33.7
click at [466, 29] on div "All Active 0 Review 0 Confirmed 0 0808116k View" at bounding box center [338, 30] width 483 height 20
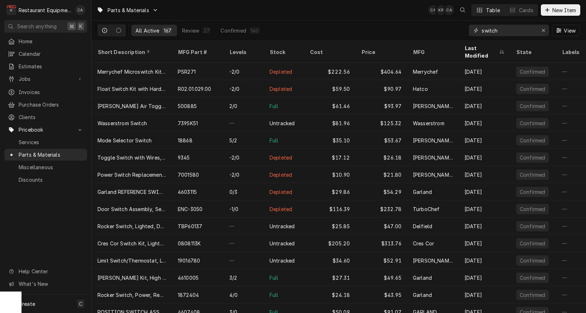
drag, startPoint x: 509, startPoint y: 29, endPoint x: 460, endPoint y: 32, distance: 48.4
click at [460, 32] on div "All Active 167 Review 27 Confirmed 140 switch View" at bounding box center [338, 30] width 483 height 20
type input "0808116k"
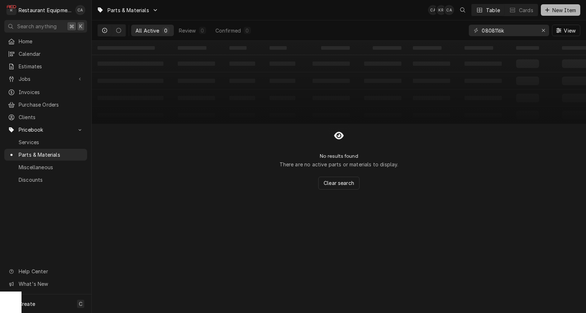
click at [553, 9] on span "New Item" at bounding box center [564, 10] width 27 height 8
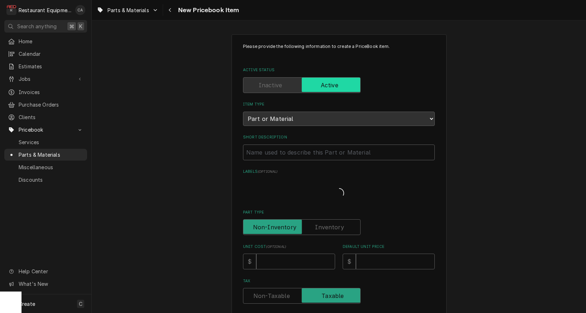
type textarea "x"
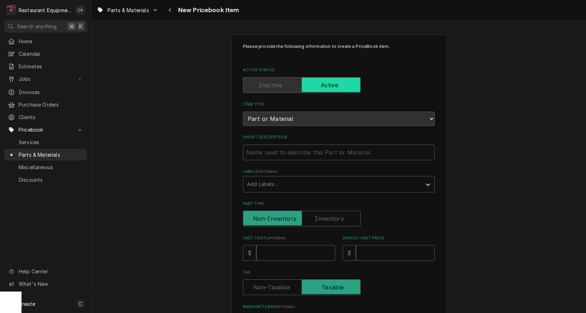
drag, startPoint x: 169, startPoint y: 202, endPoint x: 174, endPoint y: 200, distance: 5.2
click at [170, 202] on div "Please provide the following information to create a PriceBook item. Active Sta…" at bounding box center [339, 285] width 494 height 514
click at [271, 147] on input "Short Description" at bounding box center [339, 153] width 192 height 16
type input "S"
type textarea "x"
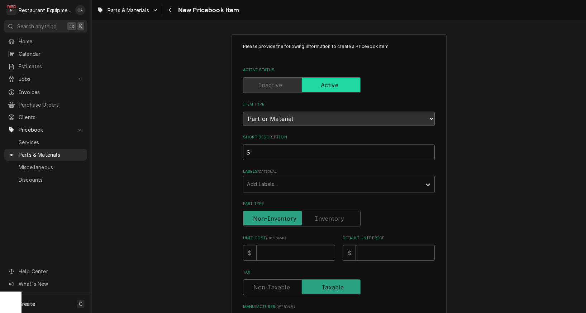
type input "Sw"
type textarea "x"
type input "Swi"
type textarea "x"
type input "Swit"
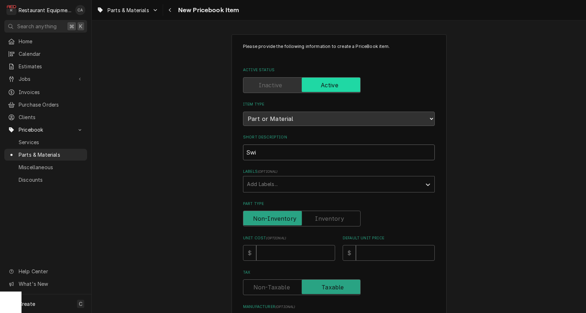
type textarea "x"
type input "Swith"
type textarea "x"
type input "Swithc"
type textarea "x"
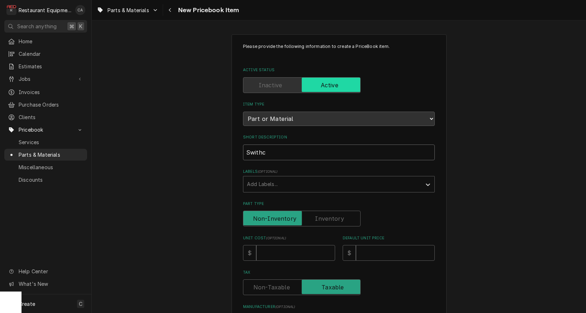
type input "Switch,"
type textarea "x"
type input "Switch,"
type textarea "x"
type input "Switch, P"
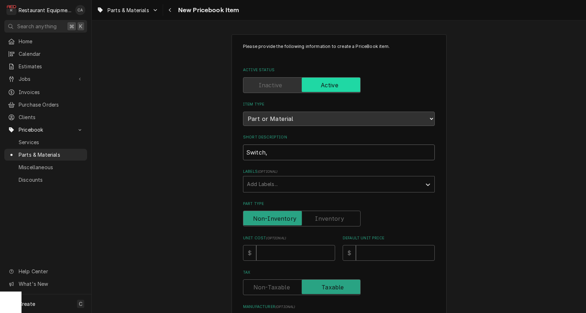
type textarea "x"
type input "Switch, Po"
type textarea "x"
type input "Switch, Pow"
type textarea "x"
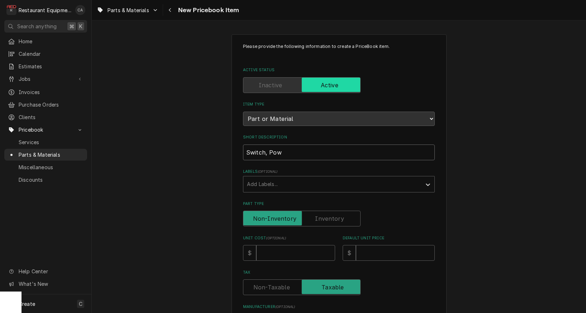
type input "Switch, Powe"
type textarea "x"
type input "Switch, Power"
type textarea "x"
type input "Switch, Power,"
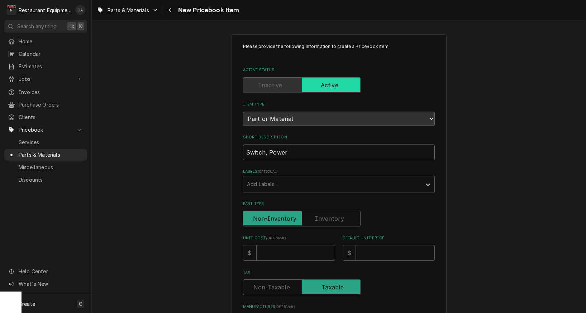
type textarea "x"
type input "Switch, Power,"
type textarea "x"
type input "Switch, Power, 1"
type textarea "x"
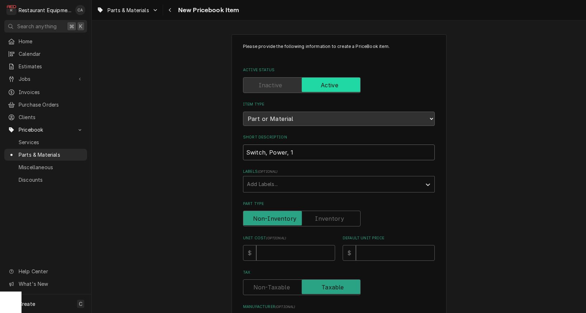
type input "Switch, Power, 12"
type textarea "x"
type input "Switch, Power, 120"
type textarea "x"
type input "Switch, Power, 120/"
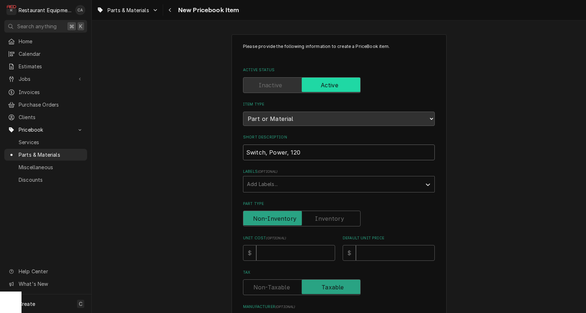
type textarea "x"
type input "Switch, Power, 120/2"
type textarea "x"
type input "Switch, Power, 120/24"
type textarea "x"
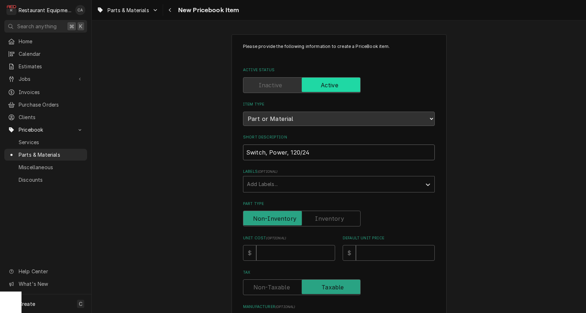
type input "Switch, Power, 120/240"
type textarea "x"
type input "Switch, Power, 120/240V"
type textarea "x"
type input "Switch, Power, 120/240V,"
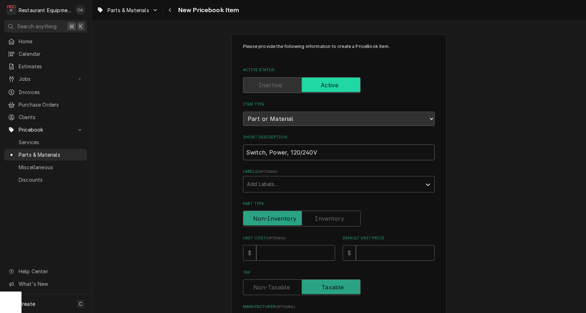
type textarea "x"
type input "Switch, Power, 120/240V,"
type textarea "x"
type input "Switch, Power, 120/240V, 2"
type textarea "x"
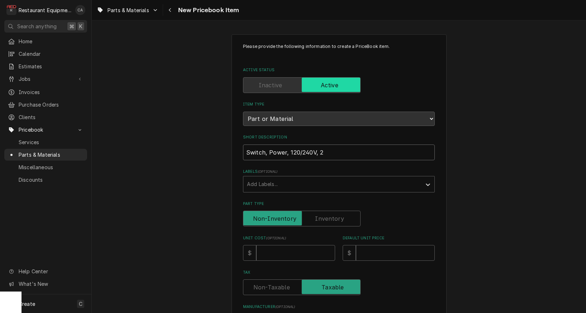
type input "Switch, Power, 120/240V, 20"
type textarea "x"
type input "Switch, Power, 120/240V, 20A"
type textarea "x"
type input "Switch, Power, 120/240V, 20A"
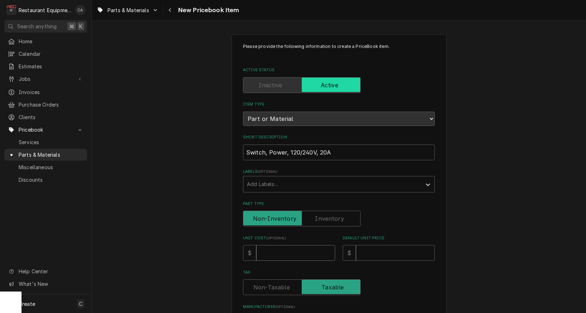
click at [266, 245] on input "Unit Cost ( optional )" at bounding box center [295, 253] width 79 height 16
type input "8"
type textarea "x"
type input "83"
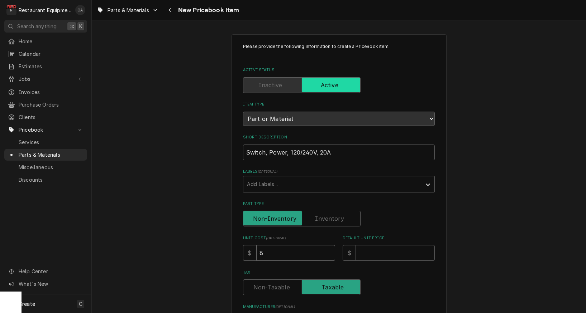
type textarea "x"
type input "83.6"
type textarea "x"
type input "83.60"
type textarea "x"
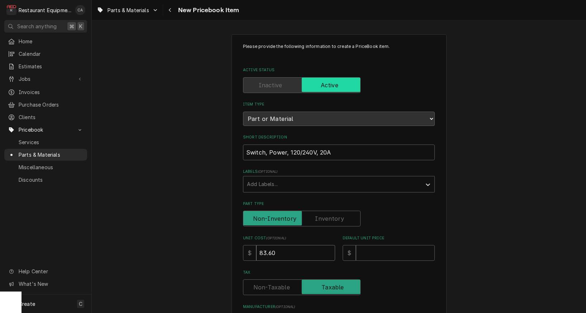
type input "83.60"
type input "8"
type textarea "x"
type input "88"
type textarea "x"
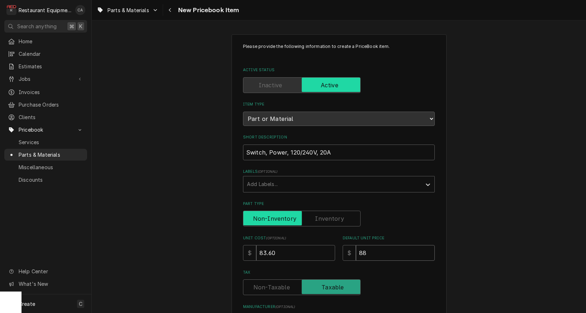
type input "88"
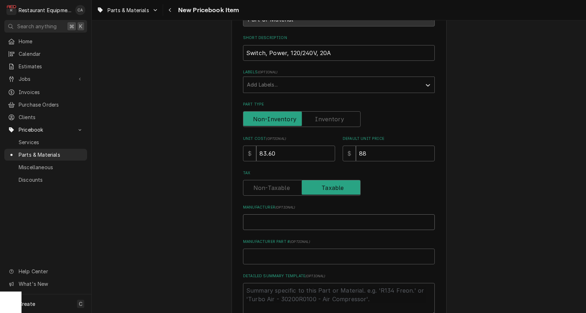
click at [261, 215] on input "Manufacturer ( optional )" at bounding box center [339, 223] width 192 height 16
type input "C"
type textarea "x"
type input "Cr"
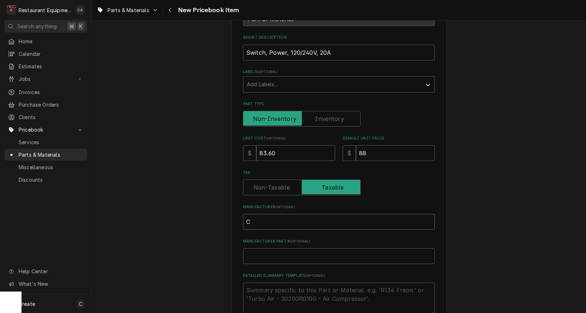
type textarea "x"
type input "Cre"
type textarea "x"
type input "Cres"
type textarea "x"
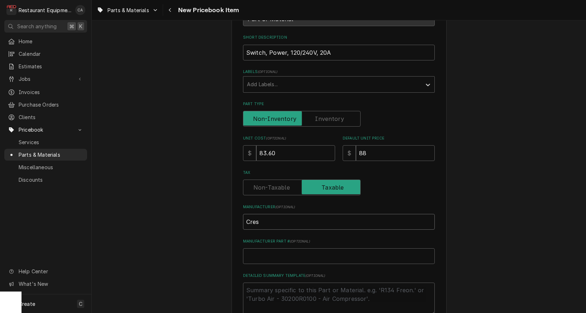
type input "Cres"
type textarea "x"
type input "Cres C"
type textarea "x"
type input "Cres Co"
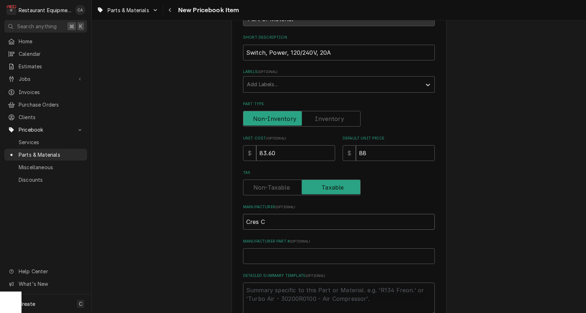
type textarea "x"
type input "Cres Cor"
type textarea "x"
type input "Cres Cor"
type input "0"
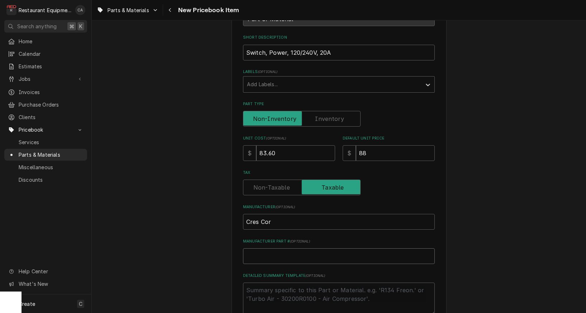
type textarea "x"
type input "08"
type textarea "x"
type input "080"
type textarea "x"
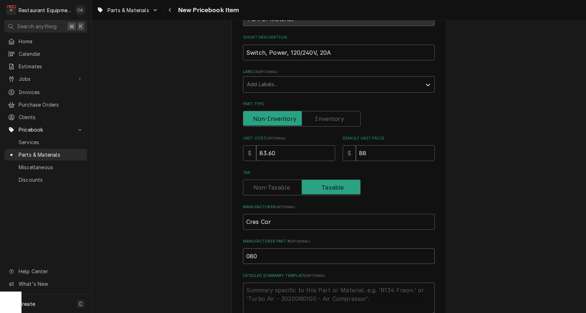
type input "0808"
type textarea "x"
type input "08081"
type textarea "x"
type input "080811"
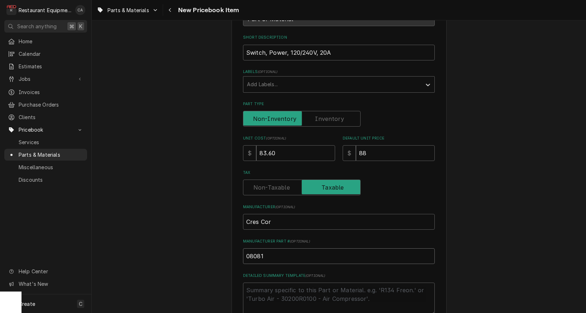
type textarea "x"
type input "0808116"
type textarea "x"
type input "0808116K"
type textarea "x"
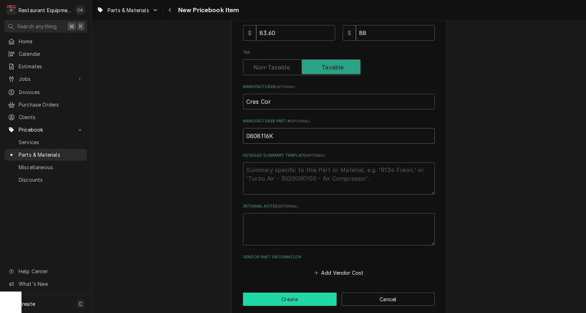
scroll to position [220, 0]
type input "0808116K"
click at [273, 293] on button "Create" at bounding box center [289, 299] width 93 height 13
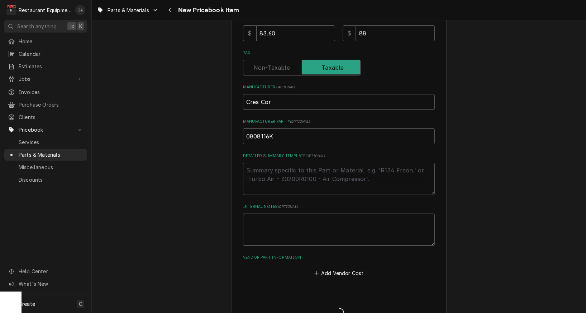
type textarea "x"
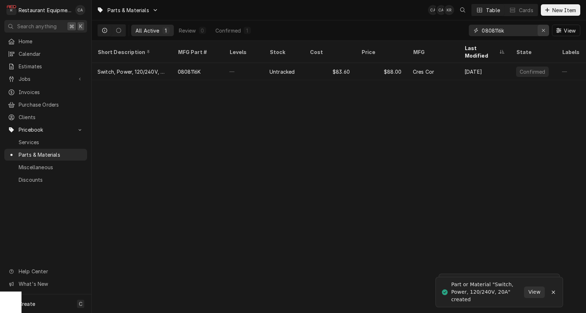
click at [542, 31] on icon "Erase input" at bounding box center [543, 30] width 3 height 3
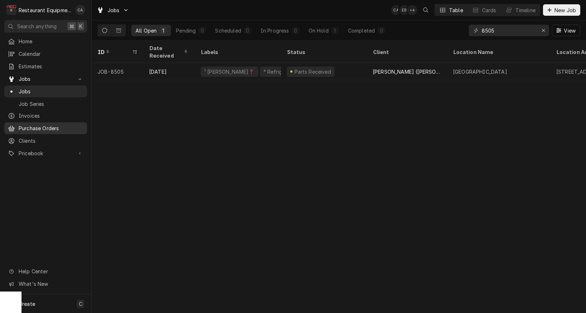
click at [41, 125] on span "Purchase Orders" at bounding box center [51, 129] width 65 height 8
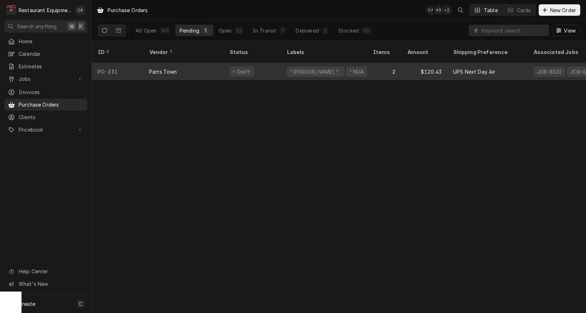
click at [207, 63] on div "Parts Town" at bounding box center [183, 71] width 80 height 17
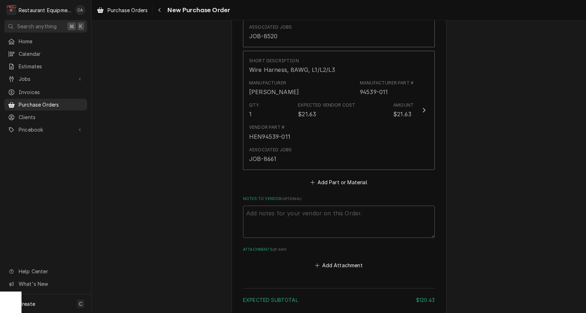
scroll to position [403, 0]
click at [349, 176] on button "Add Part or Material" at bounding box center [338, 181] width 59 height 10
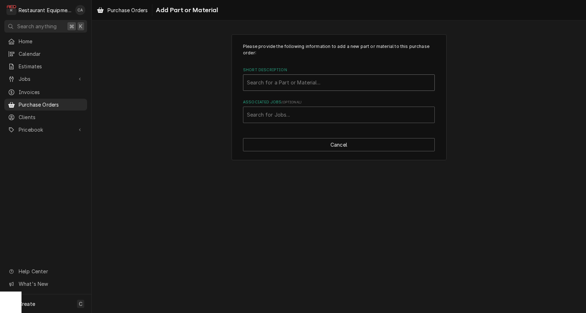
click at [271, 83] on div "Search for a Part or Material..." at bounding box center [339, 83] width 184 height 8
type input "080811"
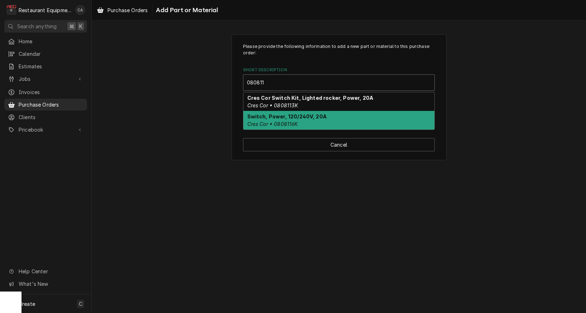
click at [274, 119] on strong "Switch, Power, 120/240V, 20A" at bounding box center [286, 117] width 79 height 6
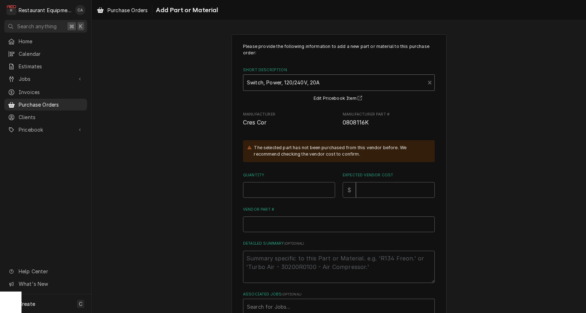
scroll to position [1, 0]
click at [258, 191] on input "Quantity" at bounding box center [289, 189] width 92 height 16
type textarea "x"
type input "1"
click at [374, 189] on input "Expected Vendor Cost" at bounding box center [395, 189] width 79 height 16
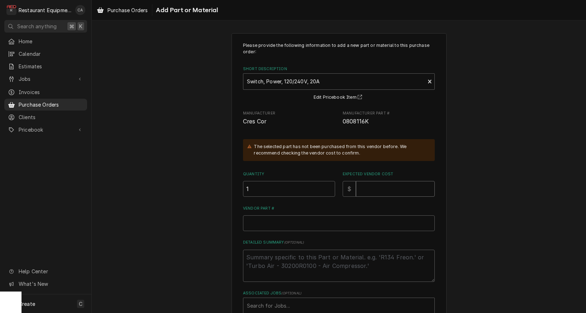
type textarea "x"
type input "8"
type textarea "x"
type input "83"
type textarea "x"
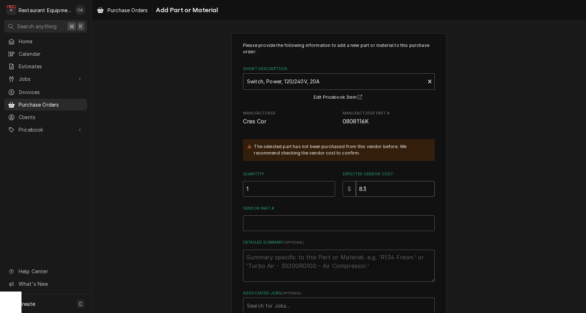
type input "83.6"
type textarea "x"
type input "83.60"
click at [270, 220] on input "Vendor Part #" at bounding box center [339, 224] width 192 height 16
paste input "CRE0808116K"
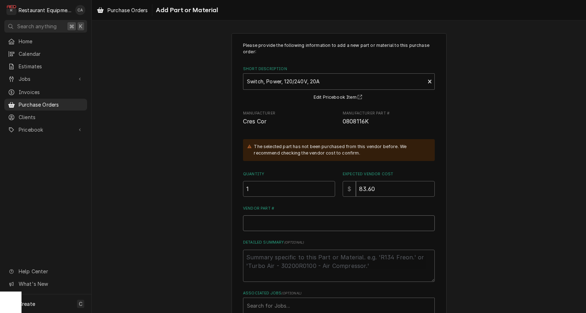
type textarea "x"
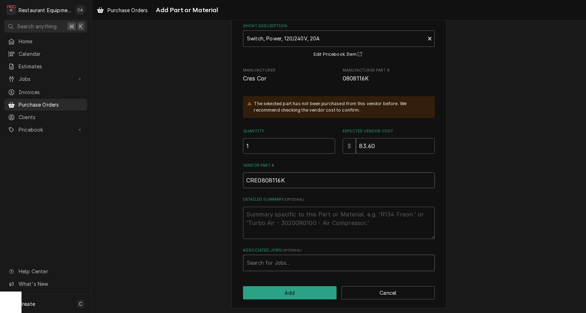
scroll to position [43, 0]
type input "CRE0808116K"
click at [275, 264] on div "Search for Jobs..." at bounding box center [339, 264] width 184 height 8
type input "8701"
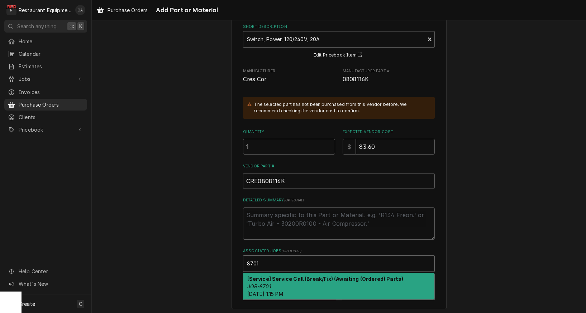
click at [274, 278] on strong "[Service] Service Call (Break/Fix) (Awaiting (Ordered) Parts)" at bounding box center [325, 279] width 156 height 6
type textarea "x"
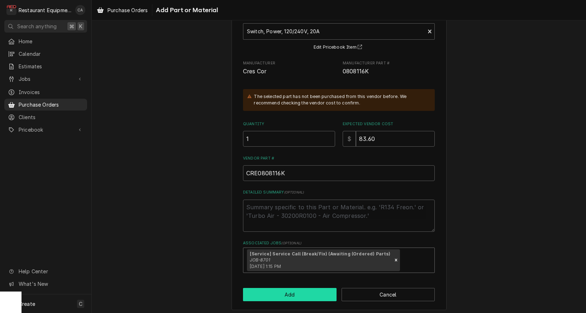
click at [295, 292] on button "Add" at bounding box center [289, 294] width 93 height 13
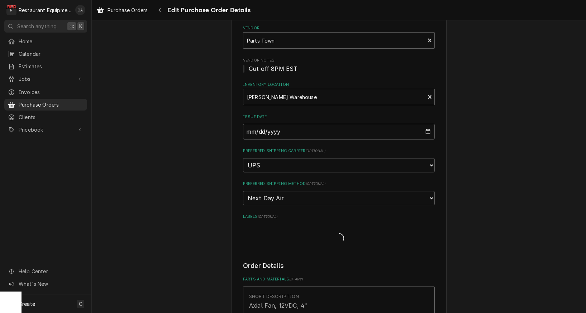
scroll to position [403, 0]
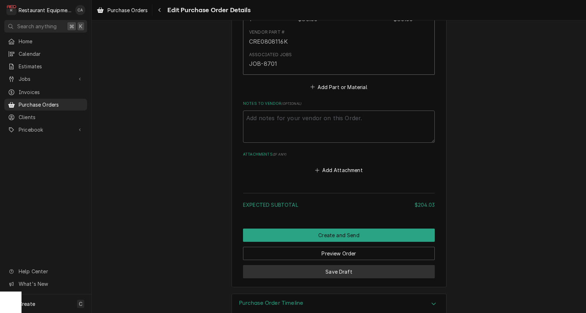
click at [350, 265] on button "Save Draft" at bounding box center [339, 271] width 192 height 13
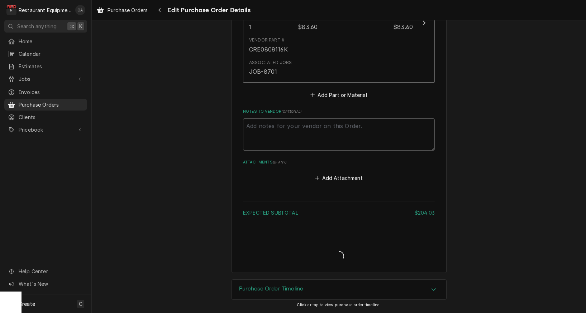
scroll to position [598, 0]
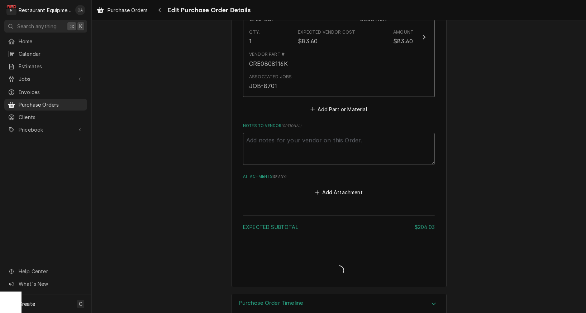
type textarea "x"
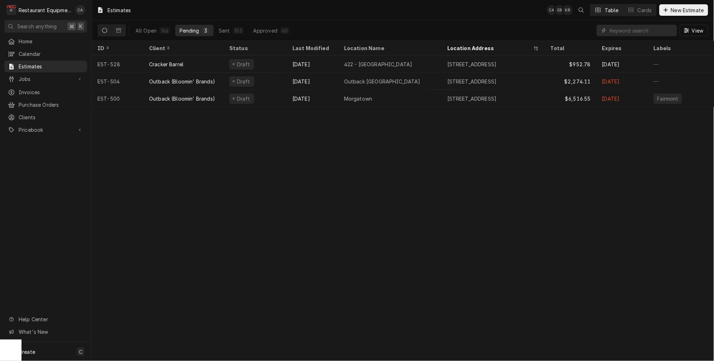
click at [454, 258] on div "Estimates CA EB KR Table Cards New Estimate All Open 166 Pending 3 Sent 103 App…" at bounding box center [403, 180] width 622 height 361
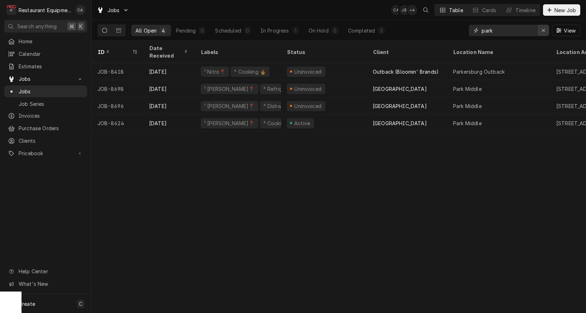
click at [543, 32] on icon "Erase input" at bounding box center [543, 30] width 4 height 5
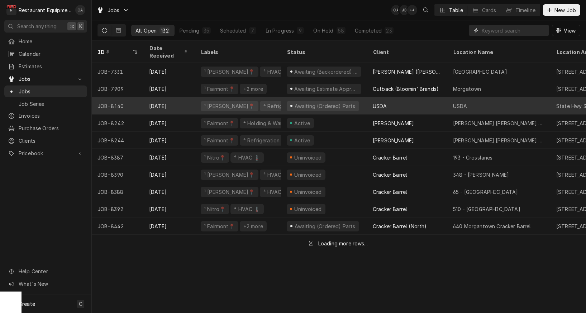
scroll to position [0, 1]
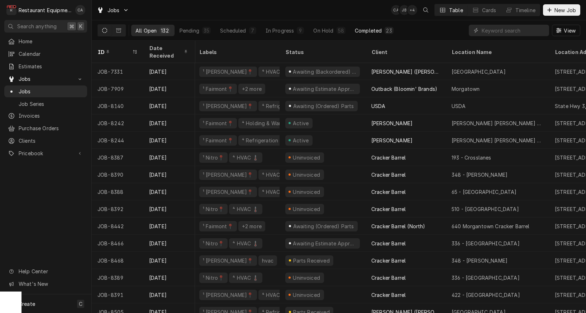
click at [373, 28] on div "Completed" at bounding box center [368, 31] width 27 height 8
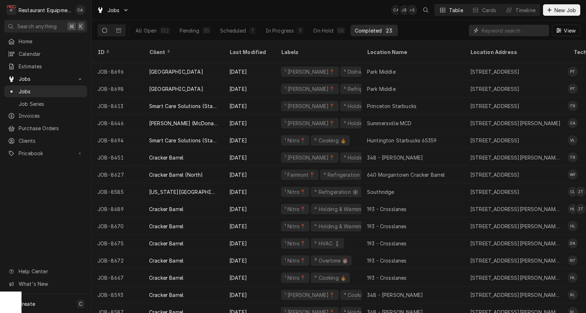
click at [485, 27] on input "Dynamic Content Wrapper" at bounding box center [513, 30] width 64 height 11
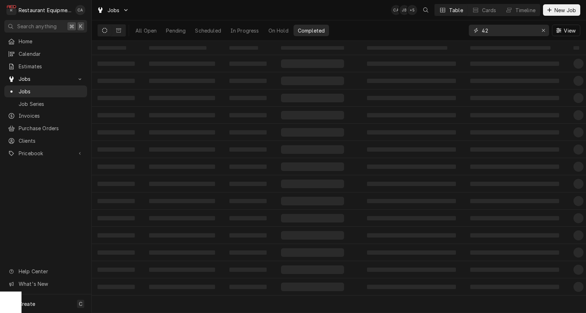
type input "4"
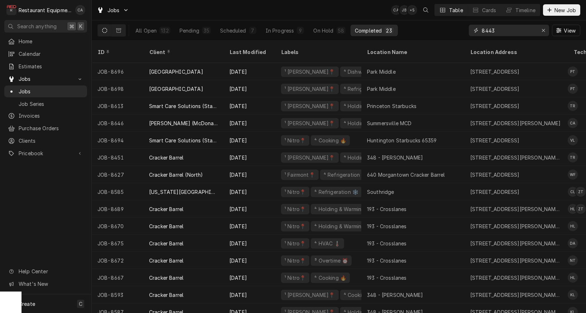
type input "8443"
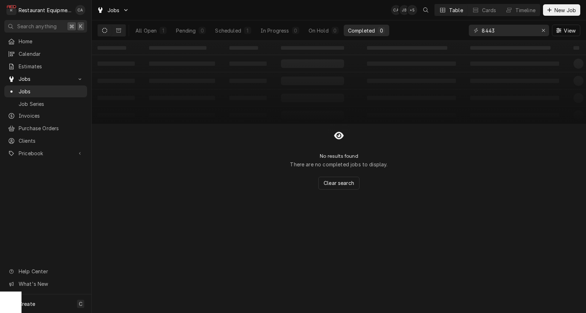
click at [193, 191] on div "‌ ‌ ‌ ‌ ‌ ‌ ‌ ‌ ‌ ‌ ‌ ‌ ‌ ‌ ‌ ‌ ‌ ‌ ‌ ‌ ‌ ‌ ‌ ‌ ‌ ‌ ‌ ‌ ‌ ‌ ‌ ‌ ‌ ‌ ‌ ‌ ‌ ‌ ‌ ‌…" at bounding box center [339, 177] width 494 height 273
click at [153, 28] on div "All Open" at bounding box center [145, 31] width 21 height 8
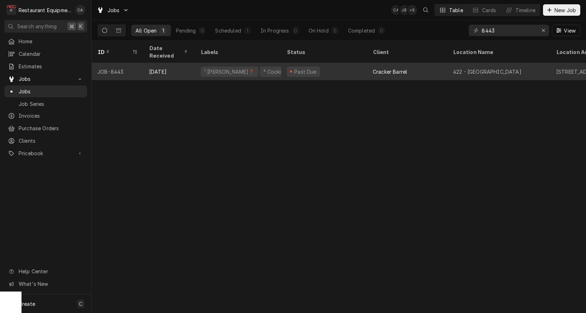
click at [316, 67] on div "Past Due" at bounding box center [324, 71] width 86 height 17
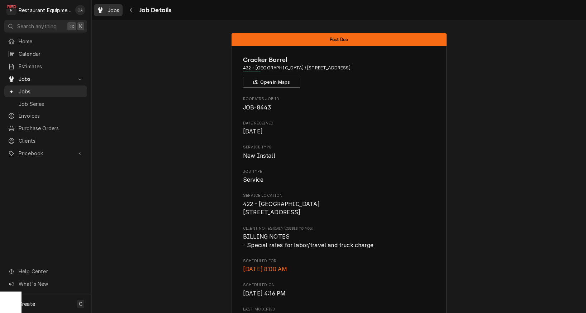
click at [114, 14] on div "Jobs" at bounding box center [108, 10] width 26 height 9
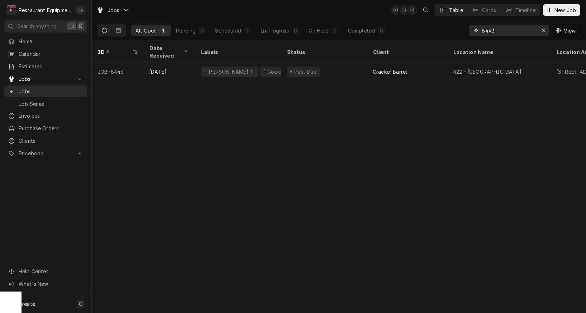
click at [524, 33] on input "8443" at bounding box center [508, 30] width 54 height 11
type input "8515"
drag, startPoint x: 402, startPoint y: 114, endPoint x: 383, endPoint y: 104, distance: 21.5
click at [400, 113] on div "ID Date Received Labels Status Client Location Name Location Address State Tech…" at bounding box center [339, 177] width 494 height 273
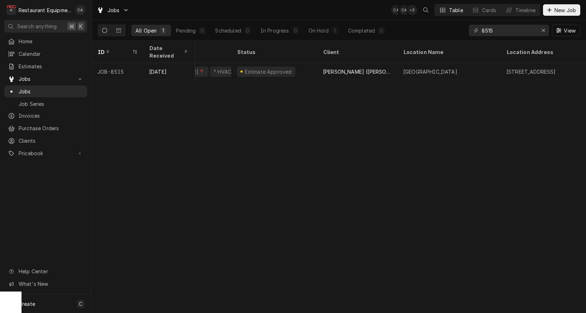
click at [319, 101] on div "ID Date Received Labels Status Client Location Name Location Address State Tech…" at bounding box center [339, 177] width 494 height 273
click at [351, 117] on div "ID Date Received Labels Status Client Location Name Location Address State Tech…" at bounding box center [339, 177] width 494 height 273
click at [347, 95] on div "ID Date Received Labels Status Client Location Name Location Address State Tech…" at bounding box center [339, 177] width 494 height 273
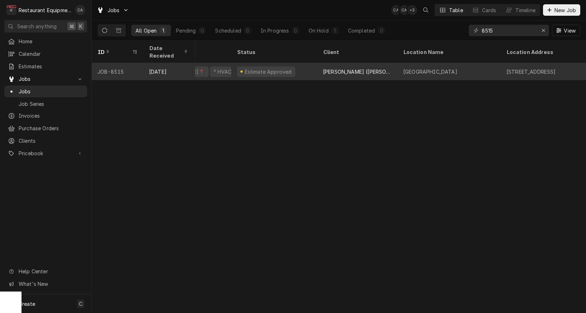
click at [351, 68] on div "Bob Evans (Beckley)" at bounding box center [357, 72] width 69 height 8
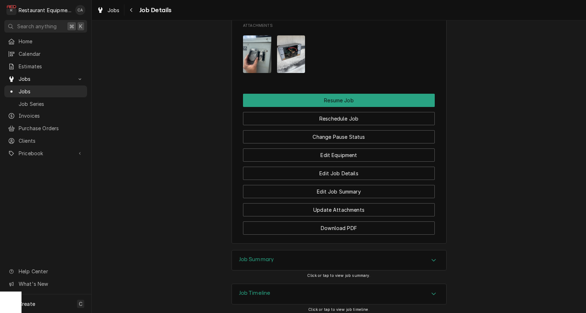
drag, startPoint x: 253, startPoint y: 223, endPoint x: 230, endPoint y: 213, distance: 25.2
click at [251, 256] on h3 "Job Summary" at bounding box center [256, 259] width 35 height 7
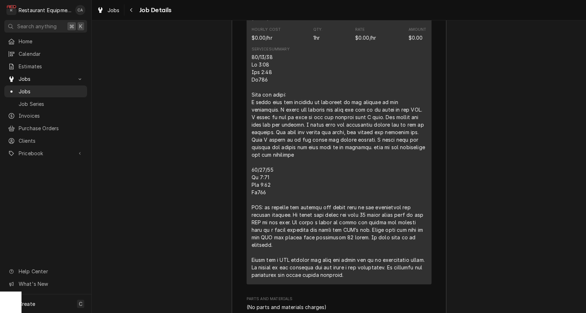
scroll to position [1305, 0]
click at [180, 177] on div "Job Summary Roopairs Job ID JOB-8515 Service Type Service Call (Break/Fix) Job …" at bounding box center [339, 139] width 494 height 579
click at [118, 11] on span "Jobs" at bounding box center [113, 10] width 12 height 8
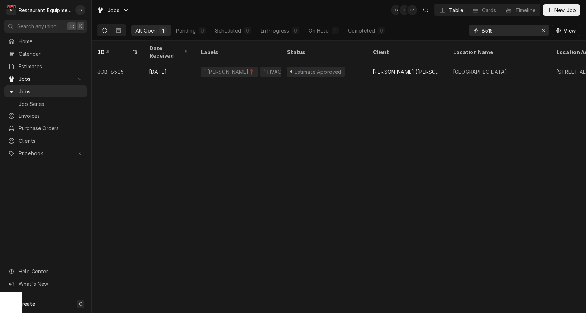
drag, startPoint x: 543, startPoint y: 32, endPoint x: 432, endPoint y: 73, distance: 117.9
click at [543, 32] on icon "Erase input" at bounding box center [543, 30] width 4 height 5
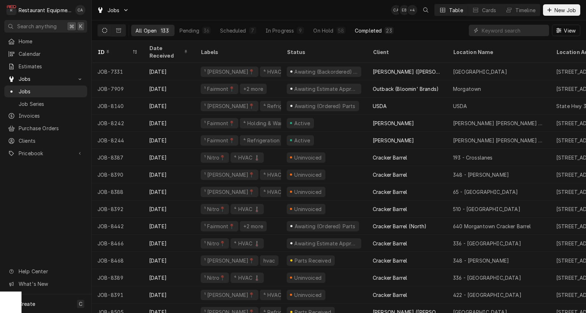
click at [374, 32] on div "Completed" at bounding box center [368, 31] width 27 height 8
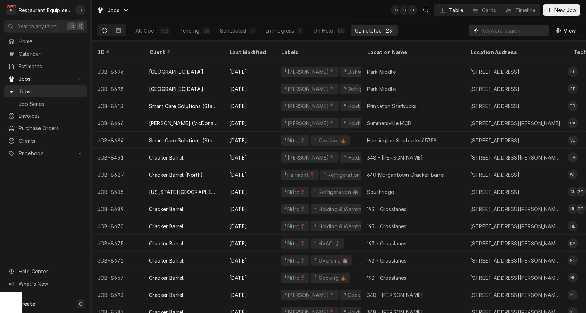
click at [499, 28] on input "Dynamic Content Wrapper" at bounding box center [513, 30] width 64 height 11
type input "8515"
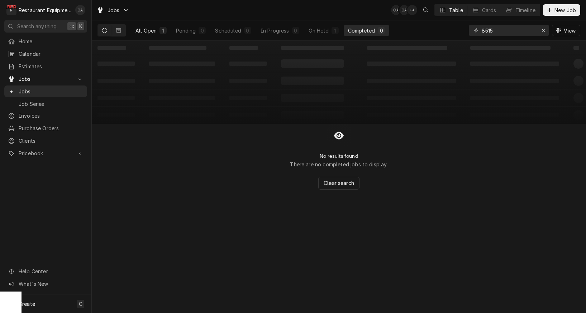
click at [147, 32] on div "All Open" at bounding box center [145, 31] width 21 height 8
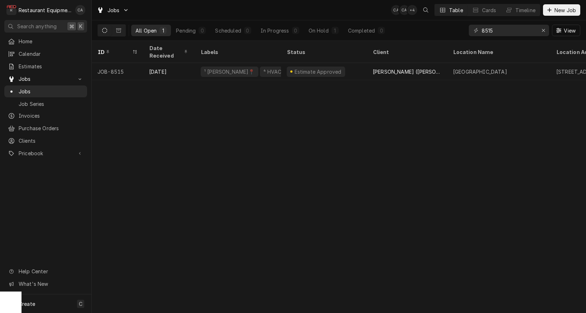
click at [255, 144] on div "ID Date Received Labels Status Client Location Name Location Address State Tech…" at bounding box center [339, 177] width 494 height 273
click at [281, 147] on div "ID Date Received Labels Status Client Location Name Location Address State Tech…" at bounding box center [339, 177] width 494 height 273
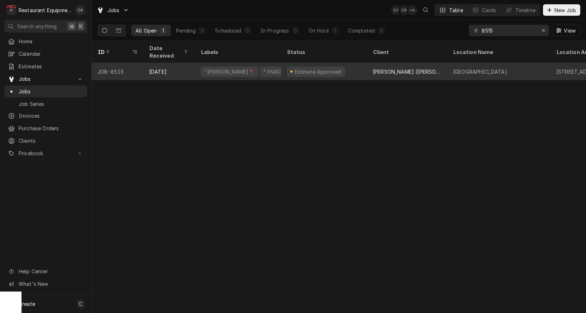
click at [348, 65] on div "Estimate Approved" at bounding box center [324, 71] width 86 height 17
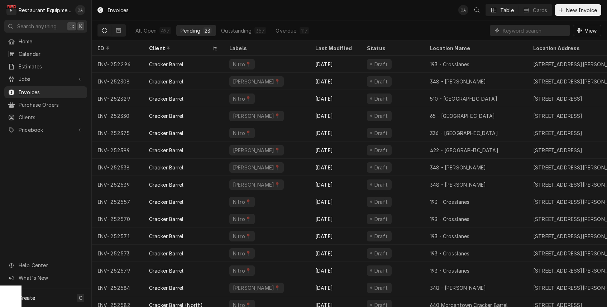
click at [244, 10] on div "Invoices CA Table Cards New Invoice" at bounding box center [349, 10] width 515 height 20
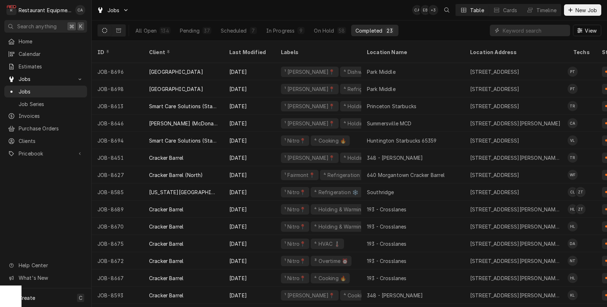
drag, startPoint x: 238, startPoint y: 14, endPoint x: 233, endPoint y: 0, distance: 15.0
click at [238, 14] on div "Jobs CA EB + 3 Table Cards Timeline New Job" at bounding box center [349, 10] width 515 height 20
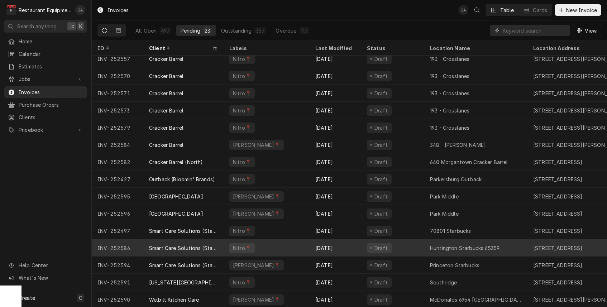
scroll to position [143, 0]
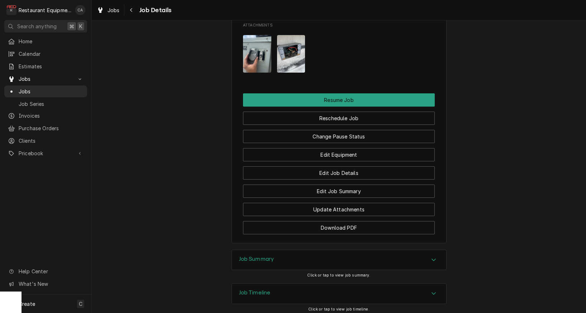
scroll to position [905, 0]
click at [249, 256] on h3 "Job Summary" at bounding box center [256, 259] width 35 height 7
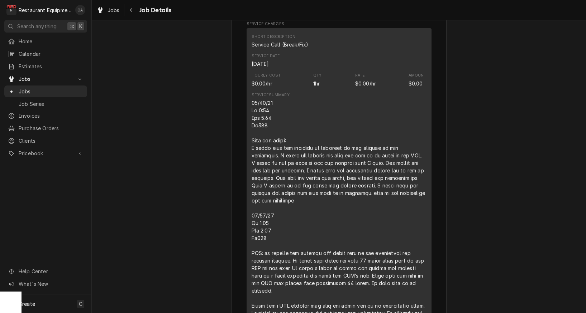
scroll to position [1265, 0]
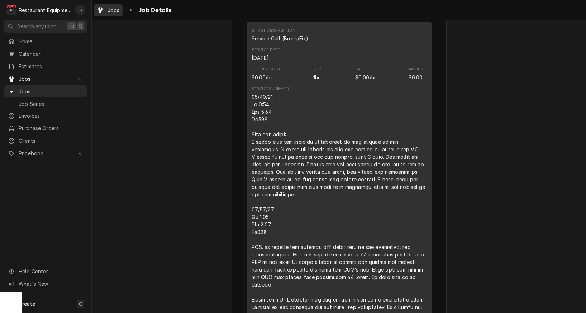
click at [106, 10] on div "Jobs" at bounding box center [108, 10] width 26 height 9
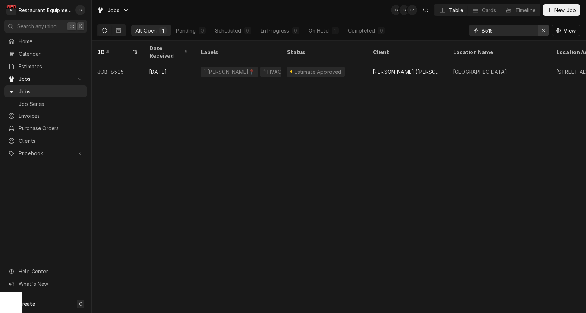
click at [544, 31] on icon "Erase input" at bounding box center [543, 30] width 3 height 3
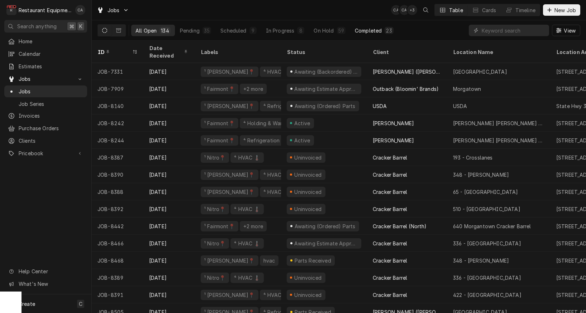
click at [368, 30] on div "Completed" at bounding box center [368, 31] width 27 height 8
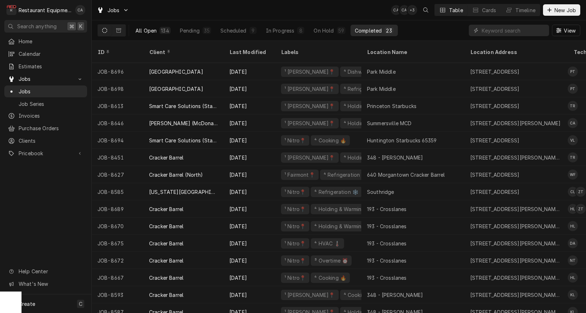
click at [142, 30] on div "All Open" at bounding box center [145, 31] width 21 height 8
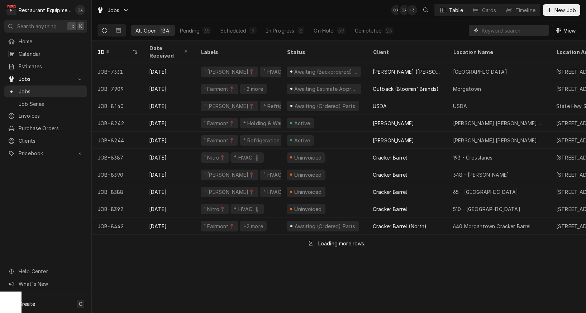
click at [512, 35] on input "Dynamic Content Wrapper" at bounding box center [513, 30] width 64 height 11
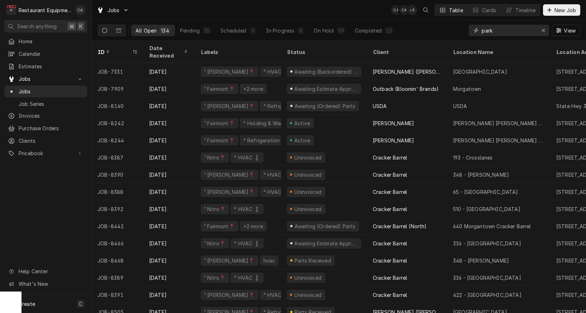
type input "park"
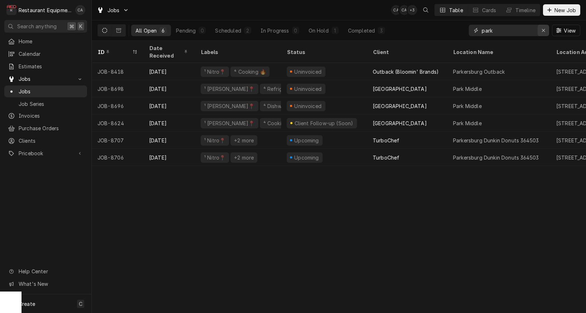
click at [543, 31] on icon "Erase input" at bounding box center [543, 30] width 4 height 5
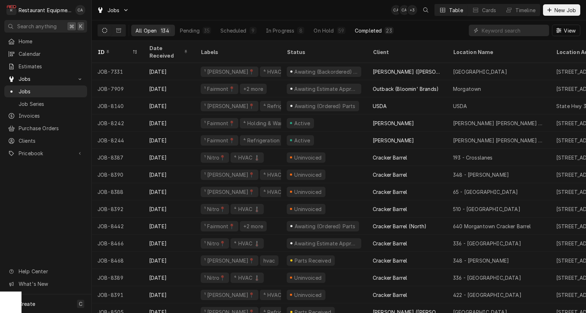
click at [372, 35] on button "Completed 23" at bounding box center [373, 30] width 47 height 11
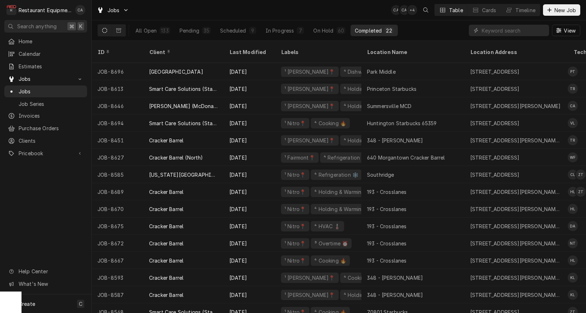
drag, startPoint x: 151, startPoint y: 31, endPoint x: 343, endPoint y: 0, distance: 194.5
click at [151, 31] on div "All Open" at bounding box center [145, 31] width 21 height 8
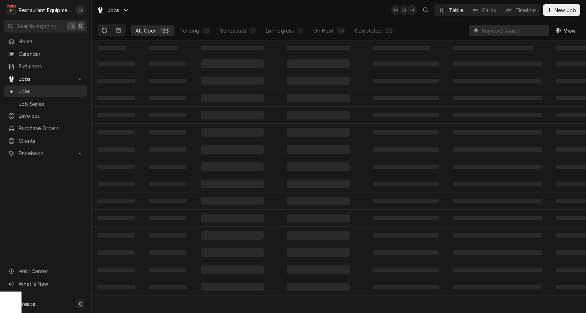
click at [501, 30] on input "Dynamic Content Wrapper" at bounding box center [513, 30] width 64 height 11
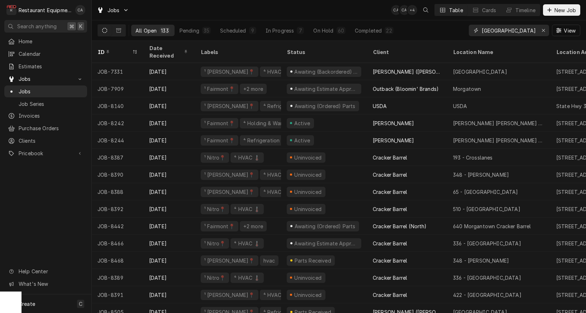
type input "oak hill"
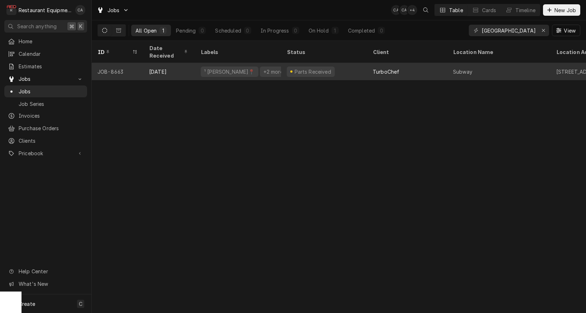
click at [336, 67] on div "Parts Received" at bounding box center [324, 71] width 86 height 17
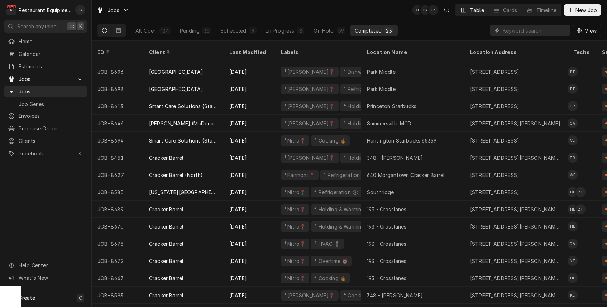
click at [311, 11] on div "Jobs CA CA + 3 Table Cards Timeline New Job" at bounding box center [349, 10] width 515 height 20
click at [383, 7] on div "Jobs CA CA + 3 Table Cards Timeline New Job" at bounding box center [349, 10] width 515 height 20
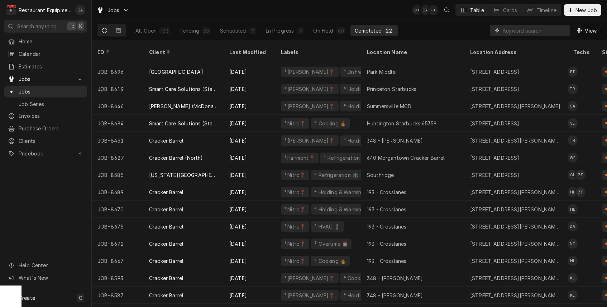
click at [537, 31] on input "Dynamic Content Wrapper" at bounding box center [535, 30] width 64 height 11
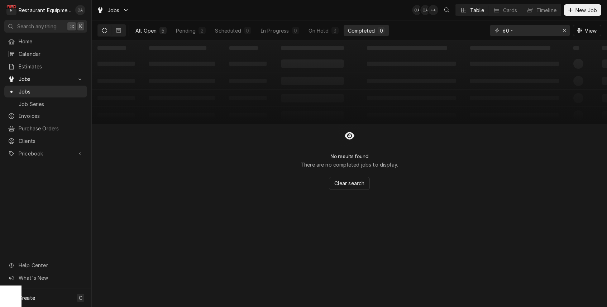
click at [151, 32] on div "All Open" at bounding box center [145, 31] width 21 height 8
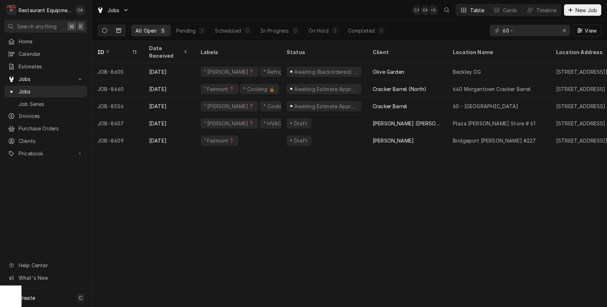
click at [119, 31] on icon "Dynamic Content Wrapper" at bounding box center [118, 30] width 5 height 5
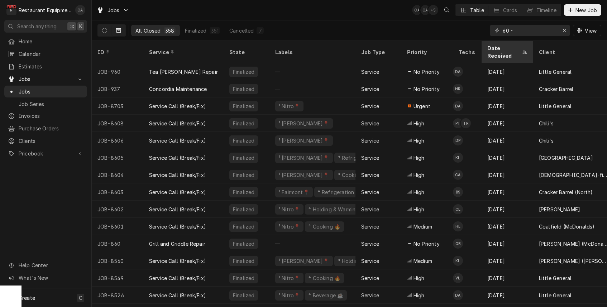
click at [509, 49] on div "Date Received" at bounding box center [503, 51] width 33 height 15
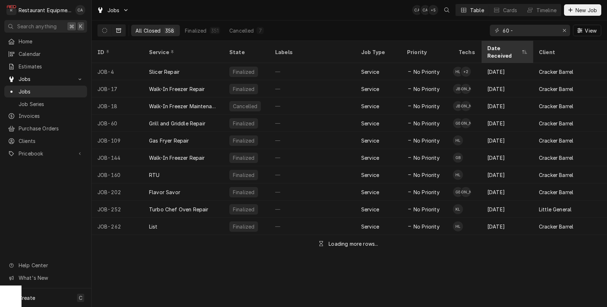
click at [507, 47] on div "Date Received" at bounding box center [503, 51] width 33 height 15
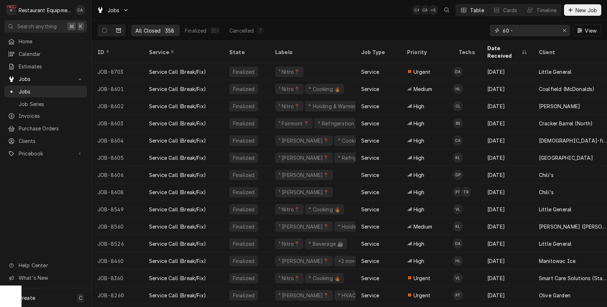
click at [521, 32] on input "60 -" at bounding box center [530, 30] width 54 height 11
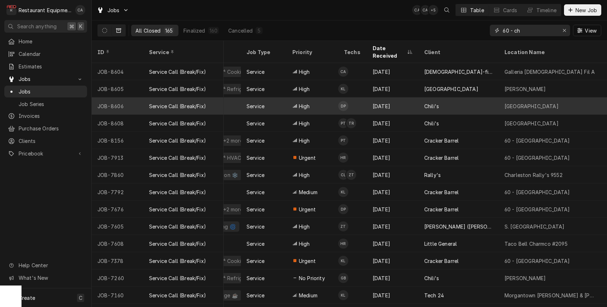
scroll to position [0, 121]
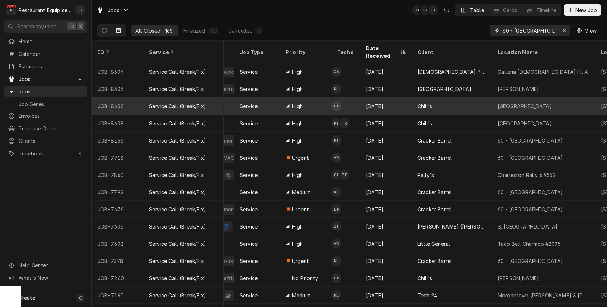
type input "60 - christiansburg"
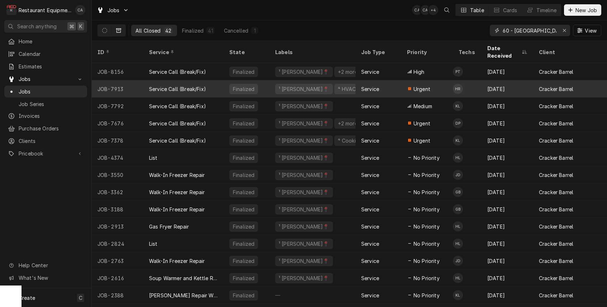
scroll to position [0, 0]
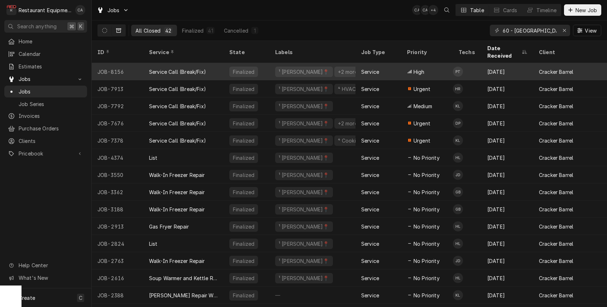
click at [490, 63] on div "Jul 18" at bounding box center [507, 71] width 52 height 17
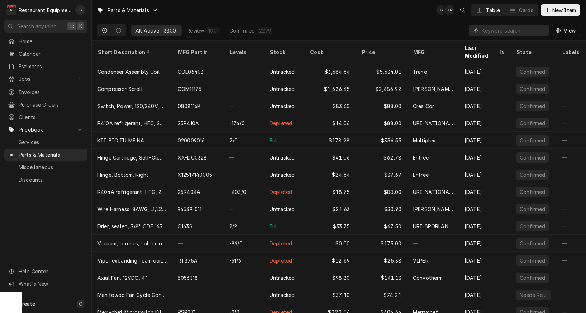
click at [498, 33] on input "Dynamic Content Wrapper" at bounding box center [513, 30] width 64 height 11
type input "08511"
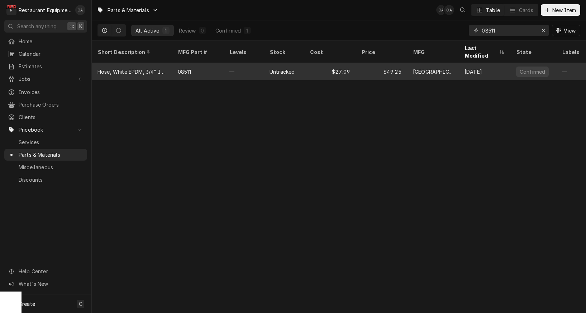
click at [312, 63] on div "$27.09" at bounding box center [330, 71] width 52 height 17
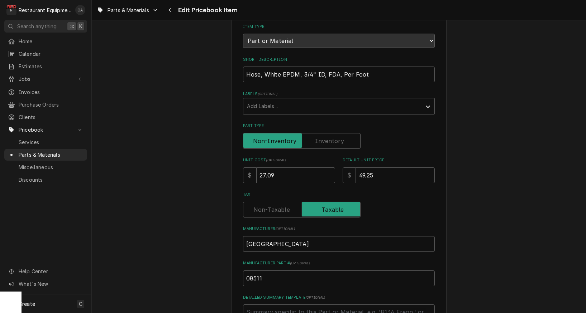
scroll to position [8, 0]
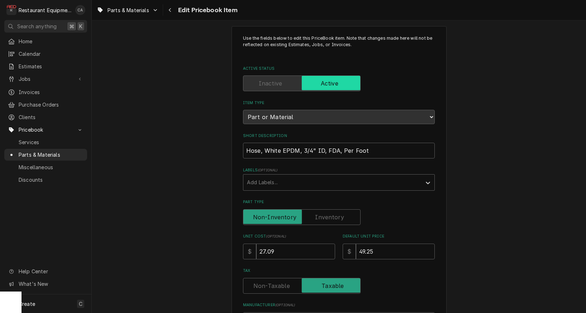
click at [325, 211] on label "Part Type" at bounding box center [301, 218] width 117 height 16
click at [325, 211] on input "Part Type" at bounding box center [301, 218] width 111 height 16
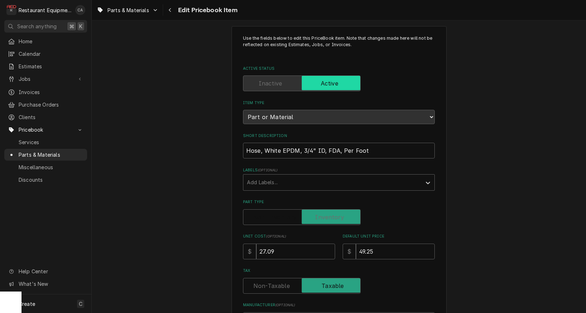
checkbox input "true"
type textarea "x"
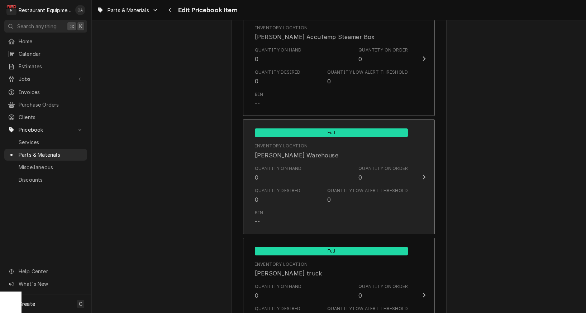
scroll to position [819, 0]
click at [325, 211] on div "Bin --" at bounding box center [331, 218] width 153 height 22
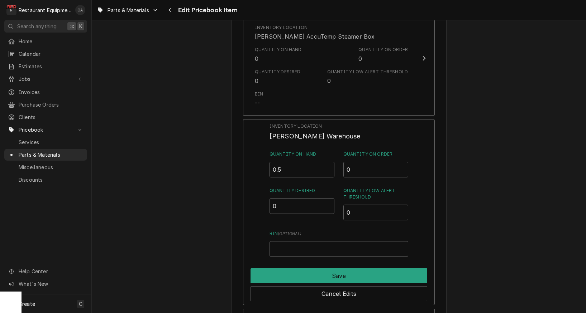
click at [329, 162] on input "0.5" at bounding box center [301, 170] width 65 height 16
type input "1"
click at [329, 162] on input "1" at bounding box center [301, 170] width 65 height 16
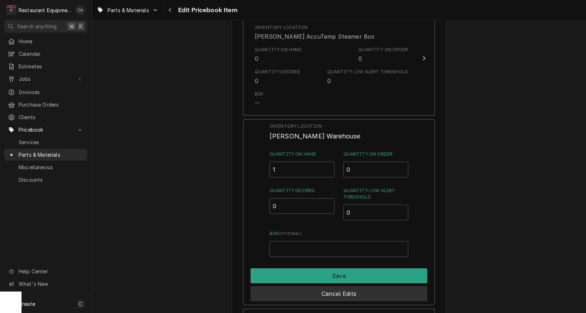
scroll to position [820, 0]
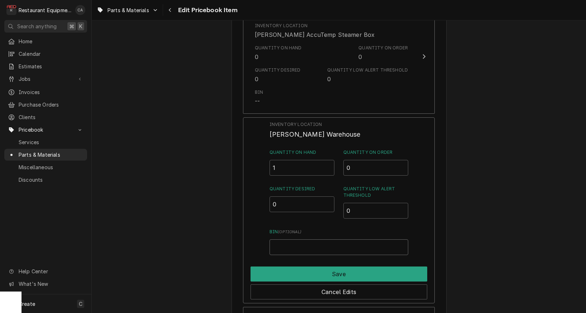
click at [294, 240] on input "Bin ( optional )" at bounding box center [338, 248] width 139 height 16
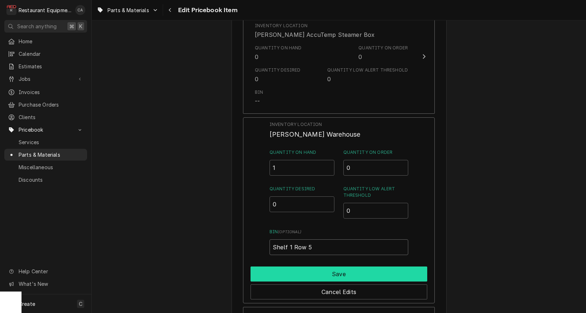
type input "Shelf 1 Row 5"
click at [349, 267] on button "Save" at bounding box center [338, 274] width 177 height 15
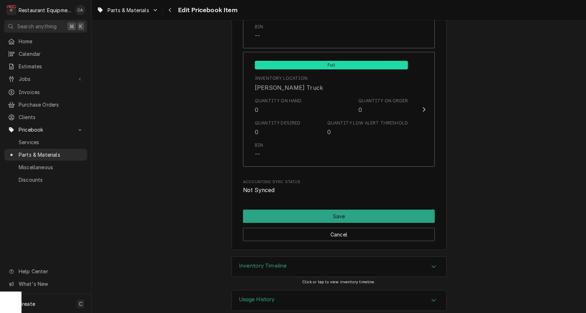
scroll to position [0, 0]
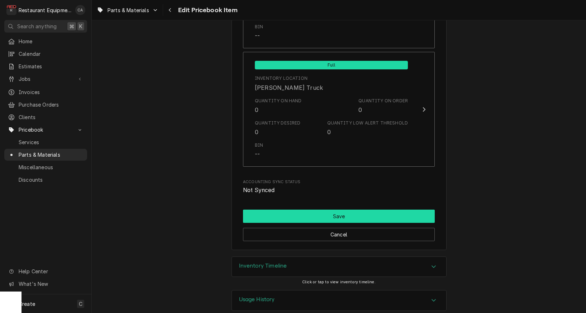
click at [352, 210] on button "Save" at bounding box center [339, 216] width 192 height 13
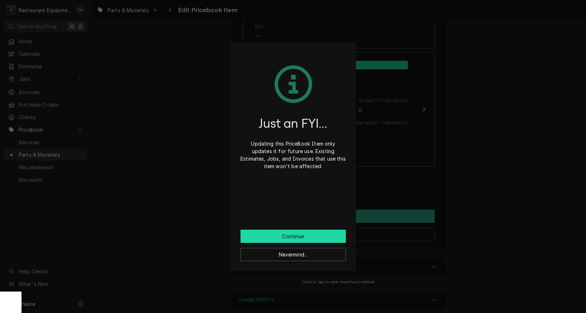
click at [301, 234] on button "Continue" at bounding box center [292, 236] width 105 height 13
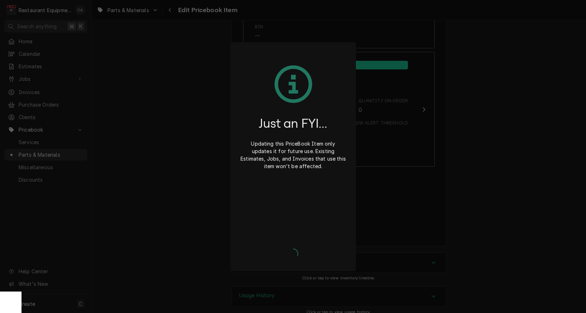
type textarea "x"
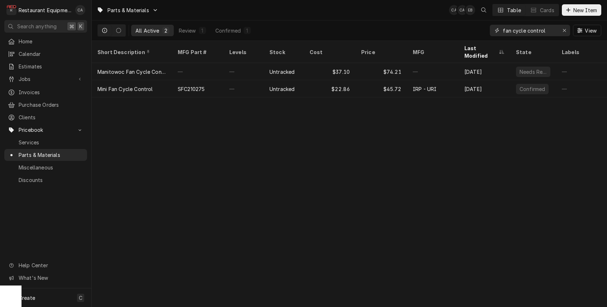
drag, startPoint x: 547, startPoint y: 29, endPoint x: 496, endPoint y: 26, distance: 50.9
click at [496, 26] on div "fan cycle control" at bounding box center [530, 30] width 80 height 11
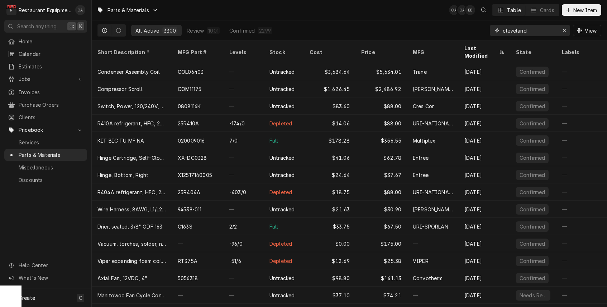
type input "cleveland"
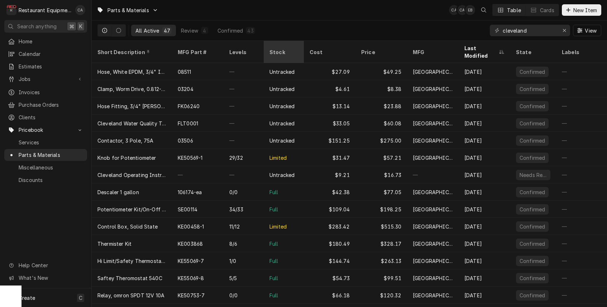
click at [291, 53] on th "Stock" at bounding box center [284, 52] width 40 height 22
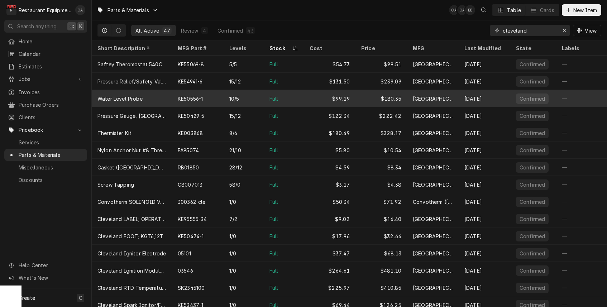
click at [485, 95] on div "[DATE]" at bounding box center [485, 98] width 52 height 17
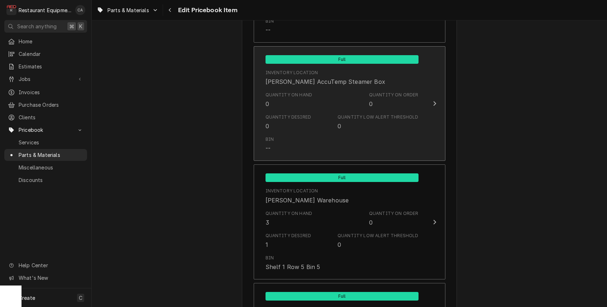
scroll to position [766, 0]
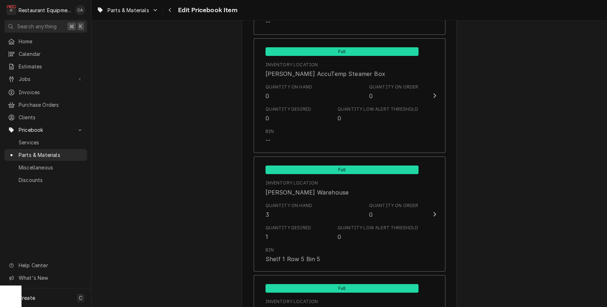
type textarea "x"
click at [171, 10] on icon "Navigate back" at bounding box center [169, 10] width 3 height 5
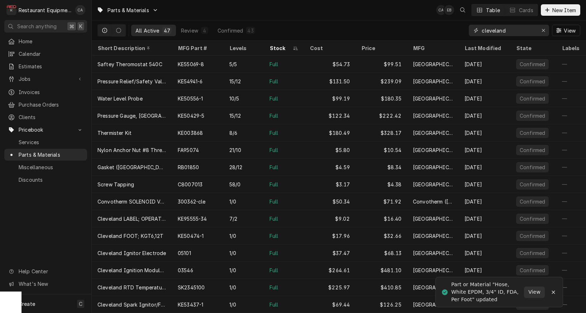
drag, startPoint x: 513, startPoint y: 29, endPoint x: 449, endPoint y: 29, distance: 64.1
click at [449, 29] on div "All Active 47 Review 4 Confirmed 43 cleveland View" at bounding box center [338, 30] width 483 height 20
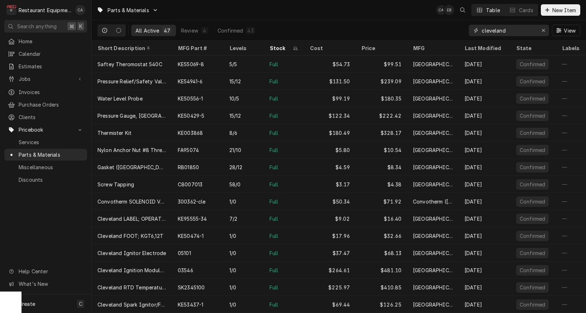
type input "0"
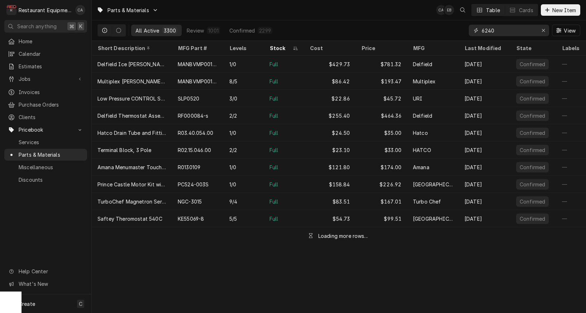
type input "6240"
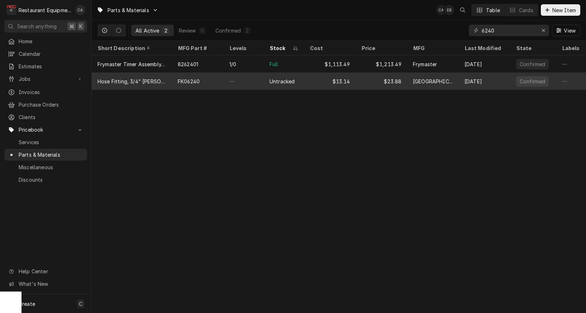
click at [361, 80] on div "$23.88" at bounding box center [381, 81] width 52 height 17
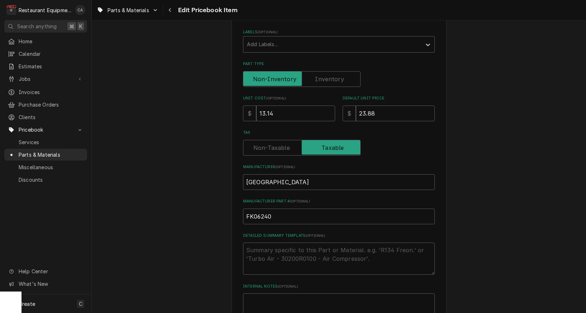
scroll to position [106, 0]
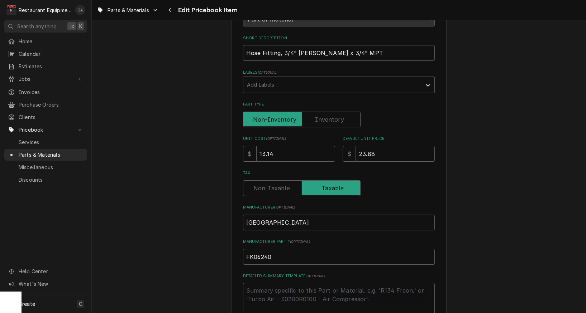
click at [326, 114] on label "Part Type" at bounding box center [301, 120] width 117 height 16
click at [326, 114] on input "Part Type" at bounding box center [301, 120] width 111 height 16
checkbox input "true"
type textarea "x"
click at [326, 114] on label "Part Type" at bounding box center [301, 120] width 117 height 16
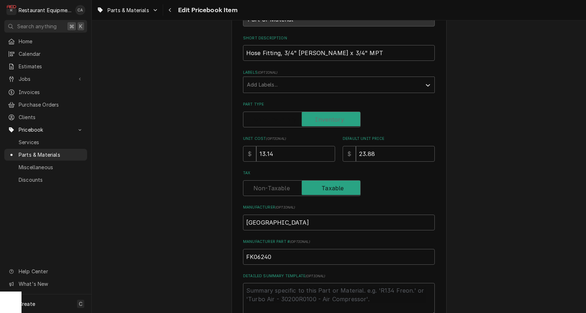
click at [326, 114] on input "Part Type" at bounding box center [301, 120] width 111 height 16
checkbox input "false"
type textarea "x"
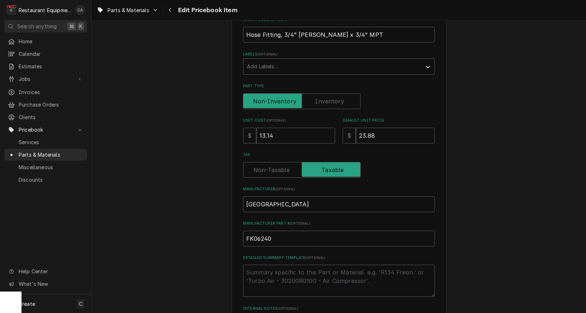
scroll to position [125, 0]
click at [323, 96] on label "Part Type" at bounding box center [301, 101] width 117 height 16
click at [323, 96] on input "Part Type" at bounding box center [301, 101] width 111 height 16
checkbox input "true"
type textarea "x"
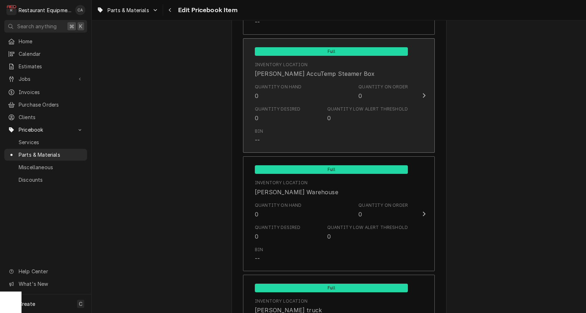
scroll to position [780, 0]
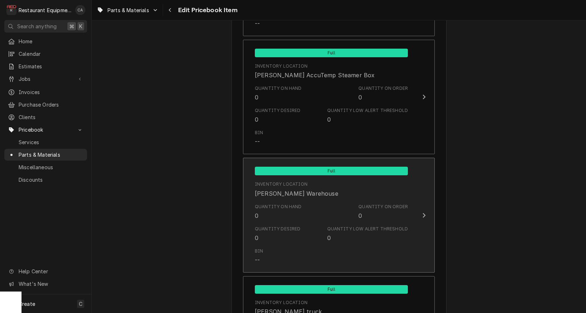
click at [272, 226] on div "Quantity Desired" at bounding box center [278, 229] width 46 height 6
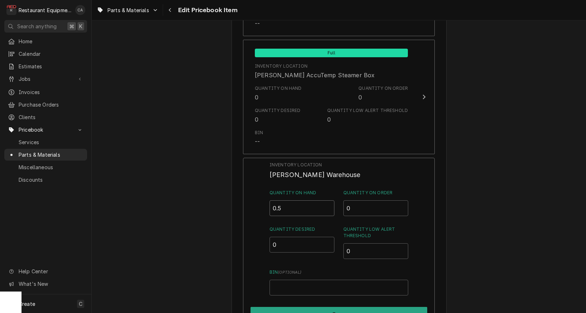
click at [328, 201] on input "0.5" at bounding box center [301, 209] width 65 height 16
click at [328, 201] on input "1" at bounding box center [301, 209] width 65 height 16
click at [308, 280] on input "Bin ( optional )" at bounding box center [338, 288] width 139 height 16
click at [328, 201] on input "1.5" at bounding box center [301, 209] width 65 height 16
type input "2"
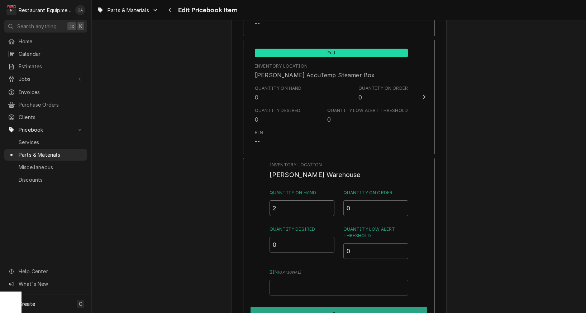
click at [328, 201] on input "2" at bounding box center [301, 209] width 65 height 16
click at [305, 280] on input "Bin ( optional )" at bounding box center [338, 288] width 139 height 16
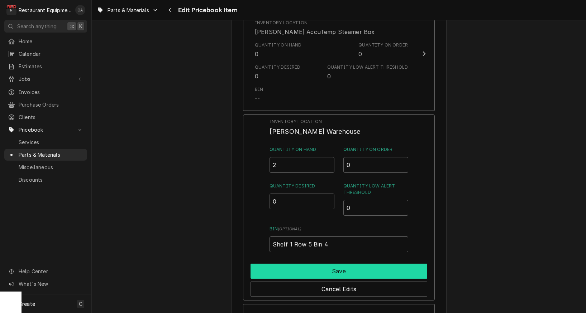
type input "Shelf 1 Row 5 Bin 4"
click at [337, 264] on button "Save" at bounding box center [338, 271] width 177 height 15
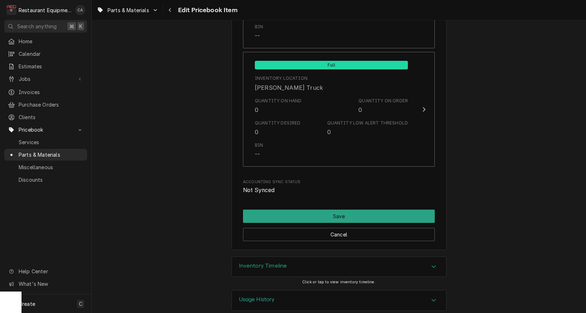
scroll to position [0, 0]
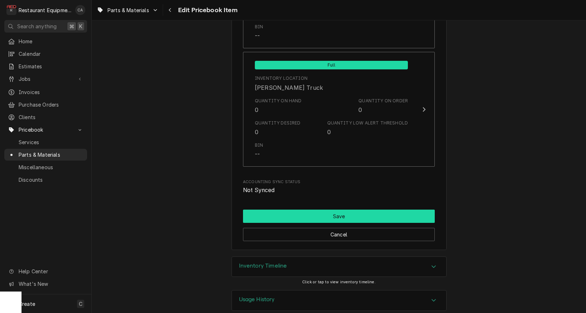
click at [340, 210] on button "Save" at bounding box center [339, 216] width 192 height 13
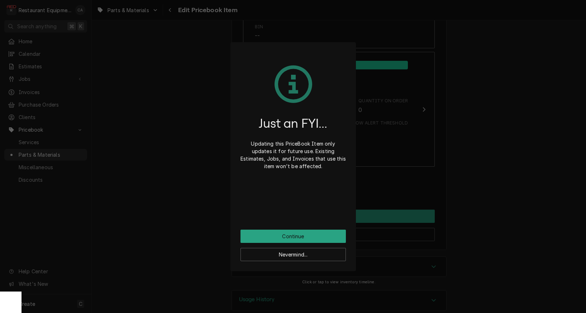
click at [301, 236] on button "Continue" at bounding box center [292, 236] width 105 height 13
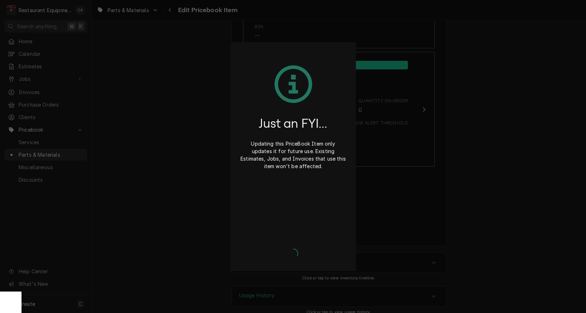
type textarea "x"
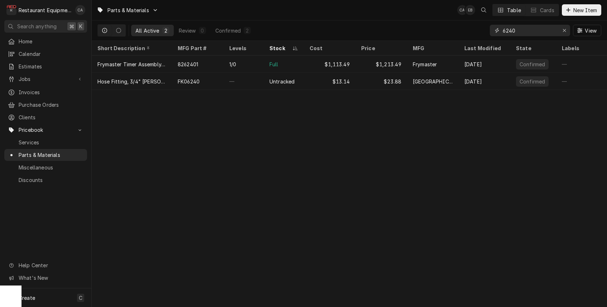
drag, startPoint x: 523, startPoint y: 30, endPoint x: 456, endPoint y: 25, distance: 67.2
click at [456, 25] on div "All Active 2 Review 0 Confirmed 2 6240 View" at bounding box center [349, 30] width 504 height 20
type input "cleveland"
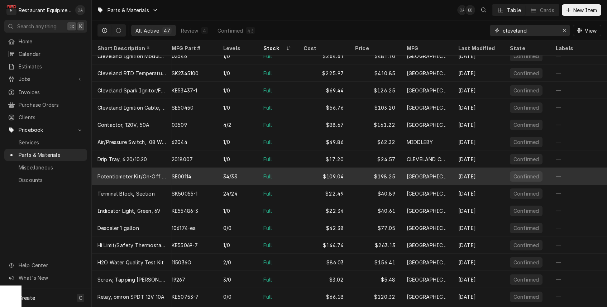
scroll to position [215, 7]
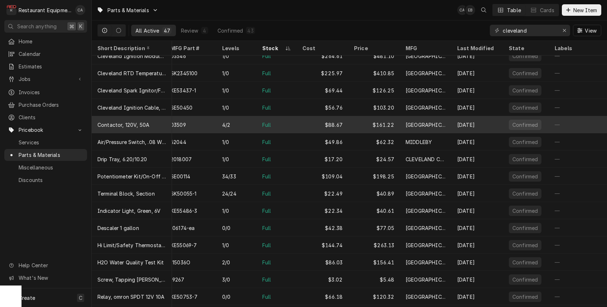
click at [484, 124] on div "Jan 18" at bounding box center [477, 124] width 52 height 17
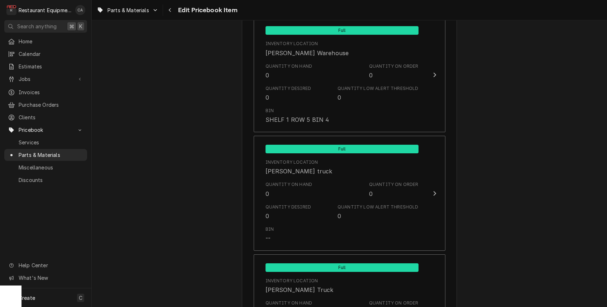
type textarea "x"
click at [145, 11] on span "Parts & Materials" at bounding box center [128, 10] width 42 height 8
drag, startPoint x: 120, startPoint y: 108, endPoint x: 125, endPoint y: 110, distance: 5.9
click at [120, 108] on html "R Restaurant Equipment Diagnostics CA Search anything ⌘ K Home Calendar Estimat…" at bounding box center [303, 153] width 607 height 307
click at [173, 10] on div "Navigate back" at bounding box center [170, 9] width 7 height 7
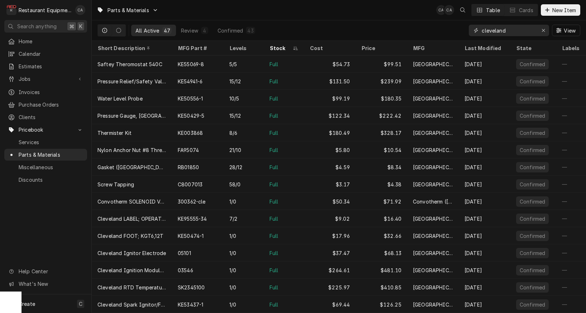
drag, startPoint x: 509, startPoint y: 32, endPoint x: 471, endPoint y: 29, distance: 38.8
click at [471, 29] on div "cleveland" at bounding box center [509, 30] width 80 height 11
type input "03204"
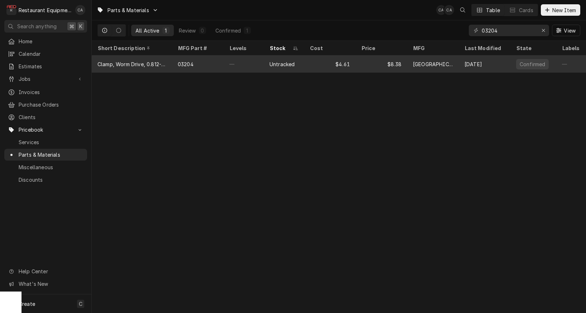
click at [213, 68] on div "03204" at bounding box center [198, 64] width 52 height 17
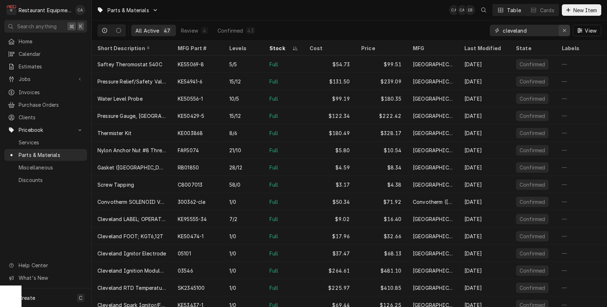
click at [564, 31] on icon "Erase input" at bounding box center [564, 30] width 3 height 3
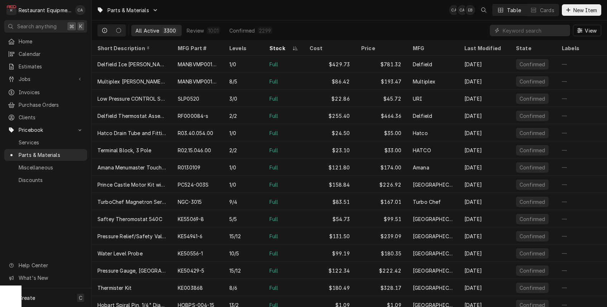
click at [378, 16] on div "Parts & Materials CA CA EB Table Cards New Item" at bounding box center [349, 10] width 515 height 20
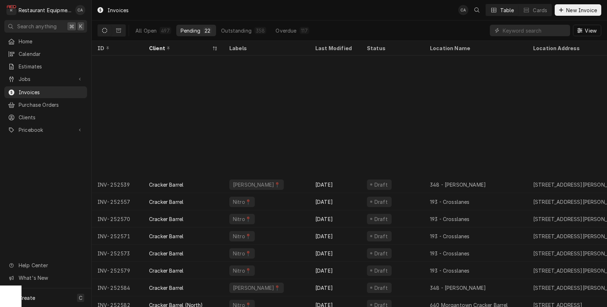
scroll to position [143, 0]
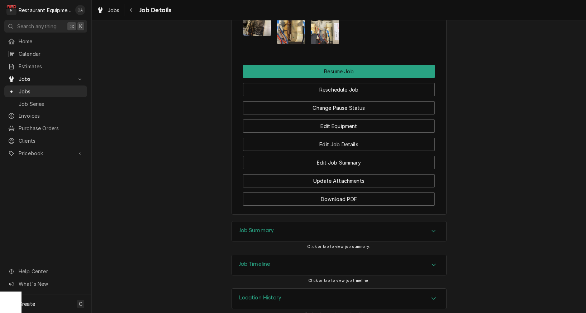
scroll to position [921, 0]
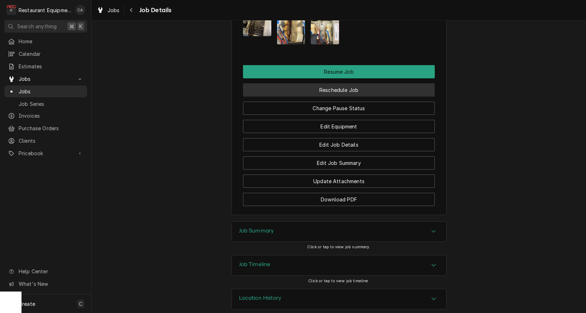
click at [344, 83] on button "Reschedule Job" at bounding box center [339, 89] width 192 height 13
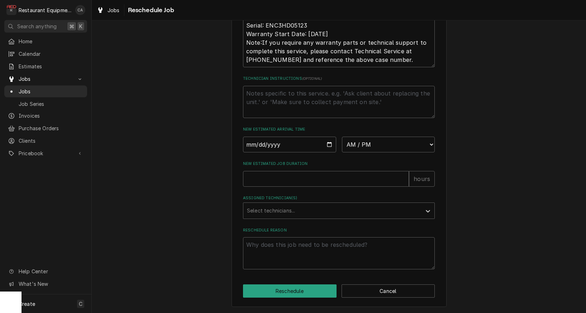
drag, startPoint x: 262, startPoint y: 155, endPoint x: 265, endPoint y: 151, distance: 4.9
drag, startPoint x: 265, startPoint y: 150, endPoint x: 269, endPoint y: 152, distance: 4.0
click at [265, 150] on input "Date" at bounding box center [289, 145] width 93 height 16
type input "2025-08-26"
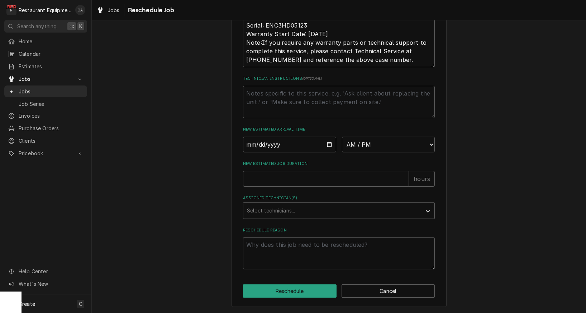
type textarea "x"
select select "15:45:00"
drag, startPoint x: 282, startPoint y: 175, endPoint x: 275, endPoint y: 180, distance: 8.5
click at [275, 180] on input "New Estimated Job Duration" at bounding box center [326, 179] width 166 height 16
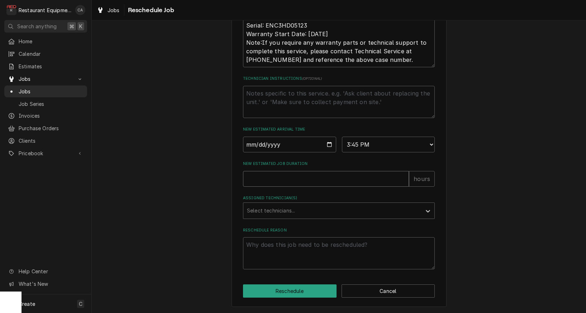
scroll to position [0, 0]
type textarea "x"
type input "1"
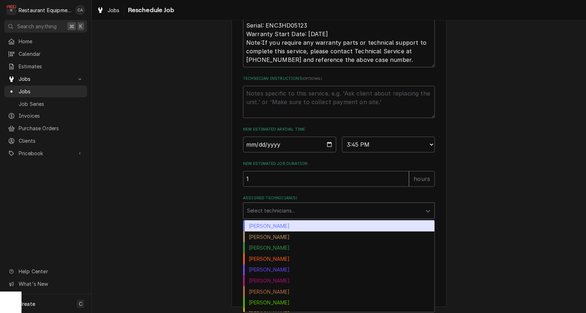
click at [269, 210] on div "Select technicians..." at bounding box center [332, 211] width 171 height 8
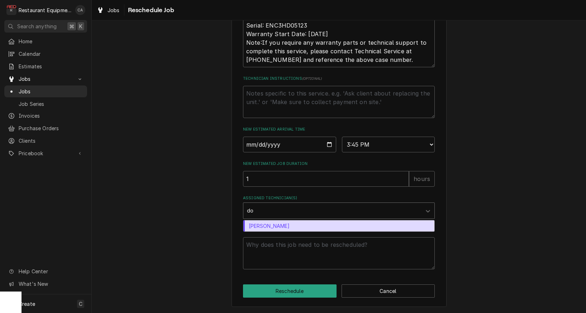
type input "don"
drag, startPoint x: 271, startPoint y: 224, endPoint x: 272, endPoint y: 230, distance: 6.9
click at [271, 224] on div "Donovan Pruitt" at bounding box center [338, 226] width 191 height 11
type textarea "x"
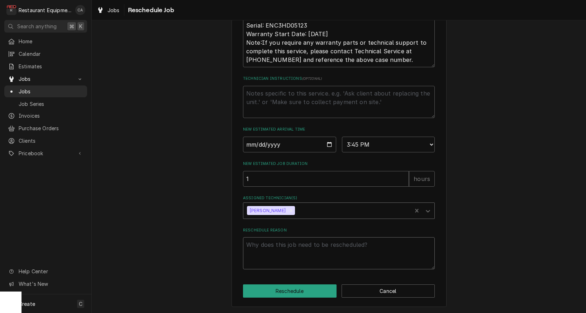
click at [267, 242] on textarea "Reschedule Reason" at bounding box center [339, 253] width 192 height 32
type textarea "x"
type textarea "A"
type textarea "x"
type textarea "Ad"
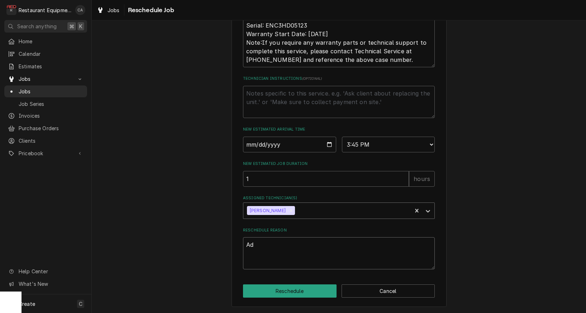
type textarea "x"
type textarea "Add"
type textarea "x"
type textarea "Add"
type textarea "x"
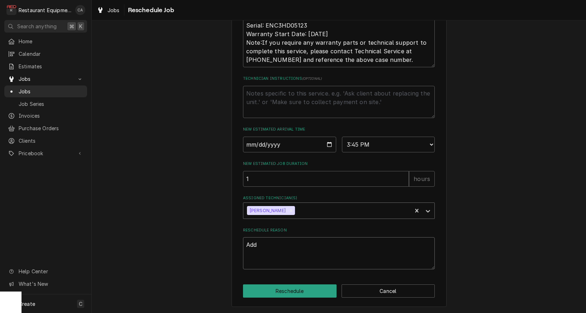
type textarea "Add t"
type textarea "x"
type textarea "Add te"
type textarea "x"
type textarea "Add tec"
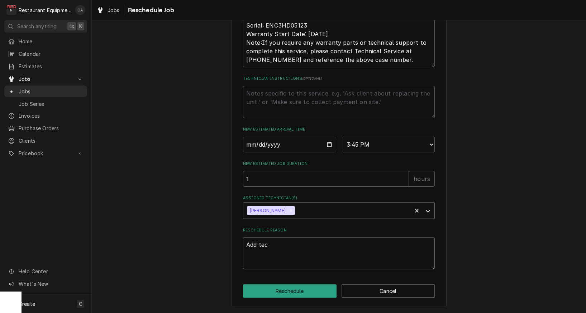
type textarea "x"
type textarea "Add tech"
click at [270, 286] on button "Reschedule" at bounding box center [289, 291] width 93 height 13
type textarea "x"
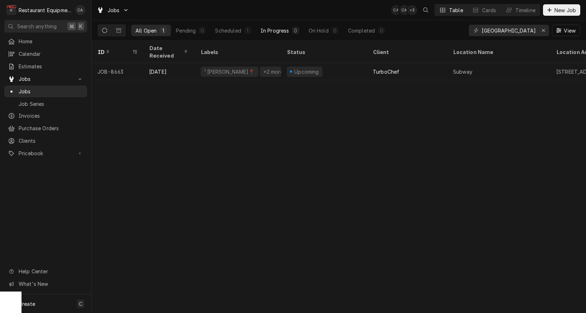
drag, startPoint x: 284, startPoint y: 32, endPoint x: 289, endPoint y: 32, distance: 5.0
click at [289, 32] on div "In Progress" at bounding box center [274, 31] width 29 height 8
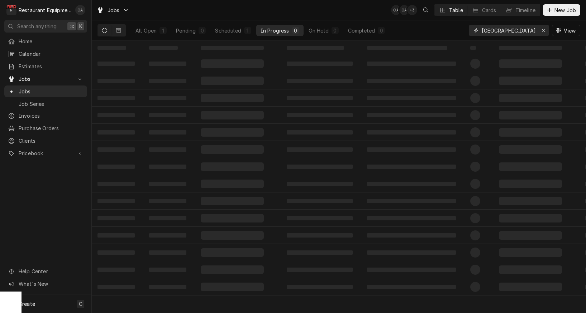
drag, startPoint x: 522, startPoint y: 28, endPoint x: 456, endPoint y: 23, distance: 66.2
click at [456, 23] on div "All Open 1 Pending 0 Scheduled 1 In Progress 0 On Hold 0 Completed 0 oak hill V…" at bounding box center [338, 30] width 483 height 20
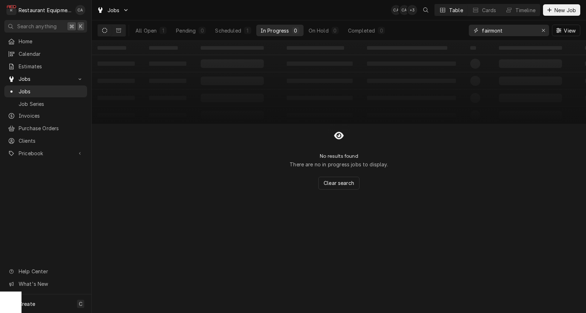
type input "fairmont"
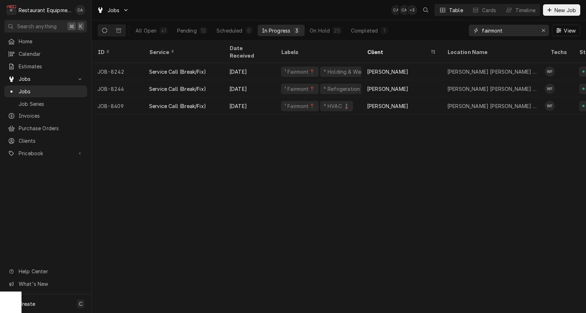
click at [545, 30] on div "Erase input" at bounding box center [542, 30] width 7 height 7
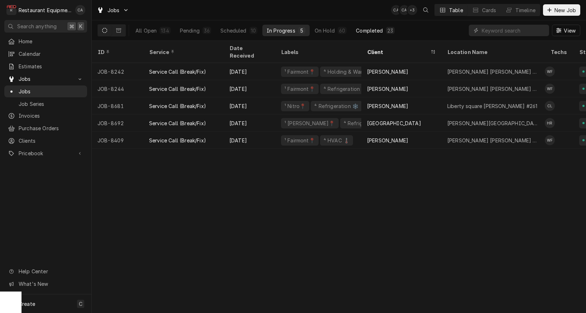
click at [366, 32] on div "Completed" at bounding box center [369, 31] width 27 height 8
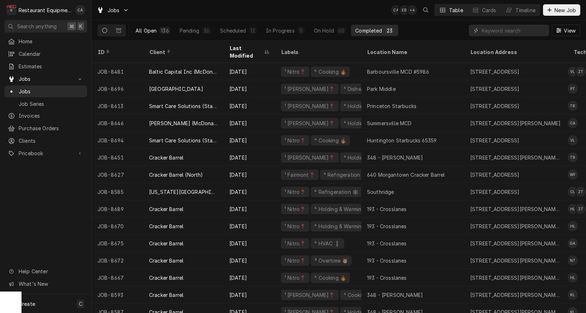
click at [148, 29] on div "All Open" at bounding box center [145, 31] width 21 height 8
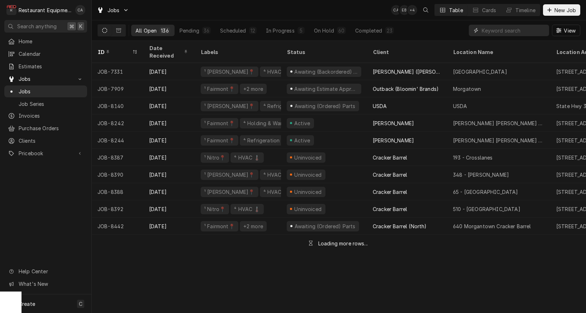
click at [513, 34] on input "Dynamic Content Wrapper" at bounding box center [513, 30] width 64 height 11
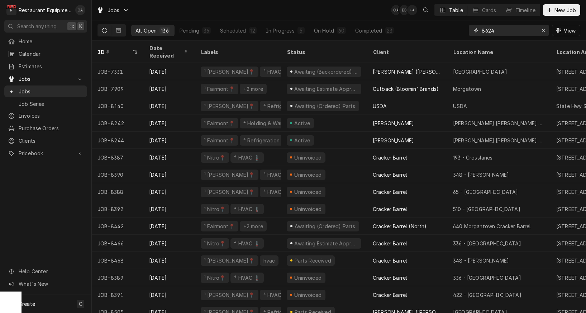
type input "8624"
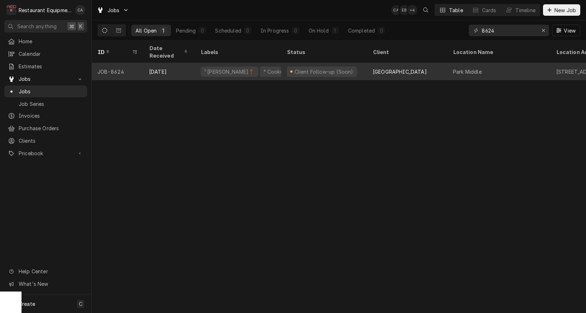
click at [373, 67] on div "[GEOGRAPHIC_DATA]" at bounding box center [407, 71] width 80 height 17
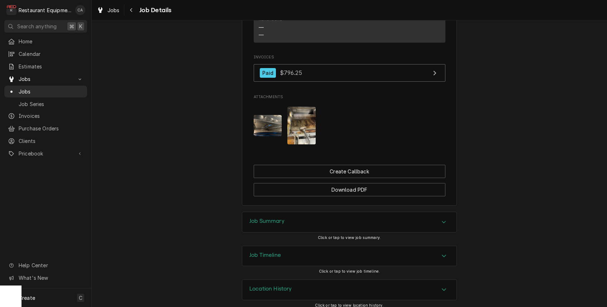
drag, startPoint x: 265, startPoint y: 218, endPoint x: 226, endPoint y: 194, distance: 46.0
click at [264, 218] on h3 "Job Summary" at bounding box center [266, 221] width 35 height 7
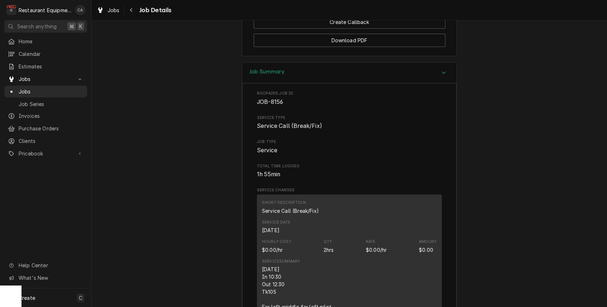
scroll to position [975, 0]
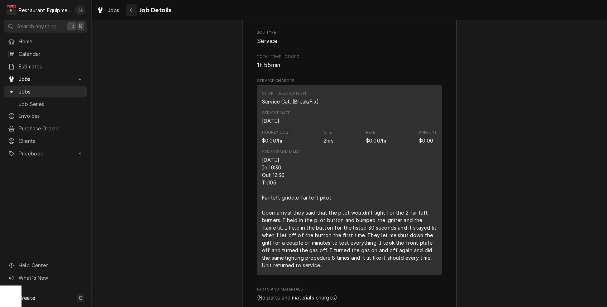
click at [130, 11] on icon "Navigate back" at bounding box center [131, 10] width 3 height 5
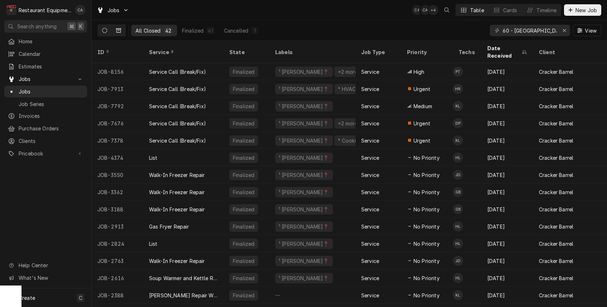
click at [106, 31] on icon "Dynamic Content Wrapper" at bounding box center [104, 30] width 5 height 5
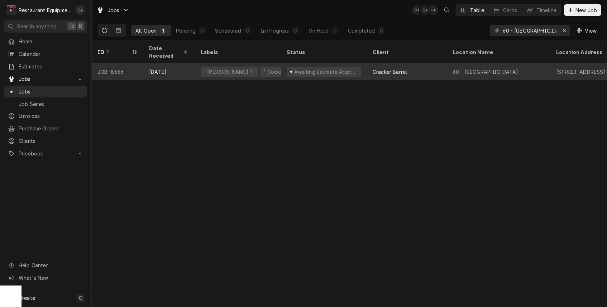
click at [331, 68] on div "Awaiting Estimate Approval" at bounding box center [325, 72] width 65 height 8
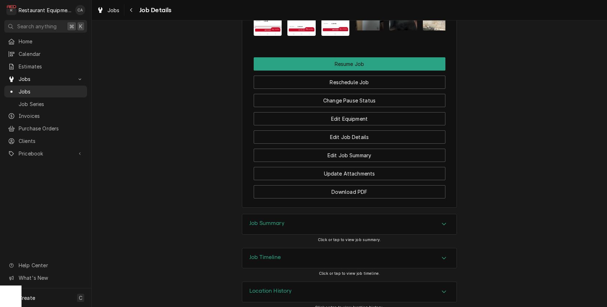
drag, startPoint x: 269, startPoint y: 217, endPoint x: 226, endPoint y: 186, distance: 52.5
click at [267, 220] on h3 "Job Summary" at bounding box center [266, 223] width 35 height 7
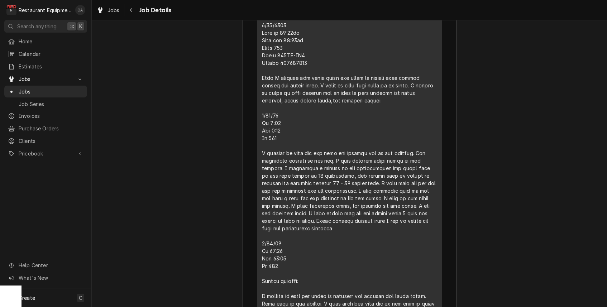
scroll to position [1438, 0]
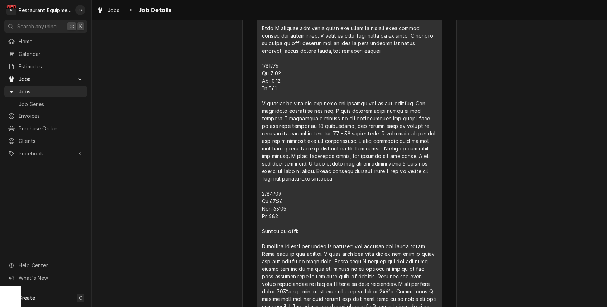
click at [135, 83] on div "Job Summary Roopairs Job ID JOB-8556 Service Type Service Call (Break/Fix) Job …" at bounding box center [349, 130] width 515 height 722
click at [110, 11] on span "Jobs" at bounding box center [113, 10] width 12 height 8
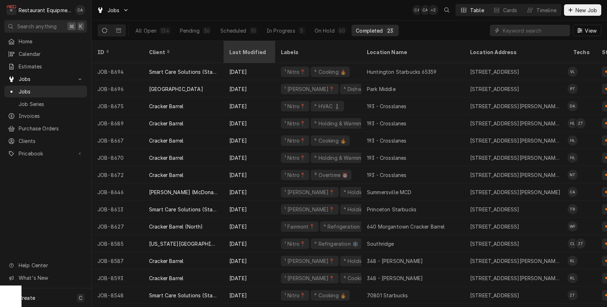
click at [251, 43] on div "Last Modified" at bounding box center [249, 51] width 49 height 19
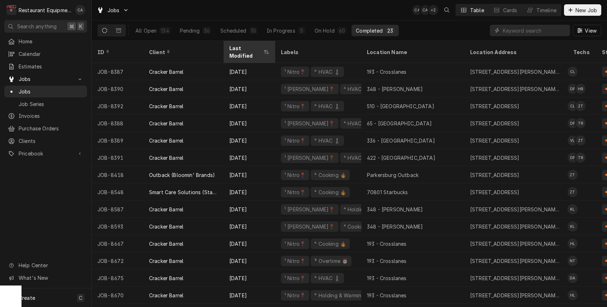
click at [255, 47] on div "Last Modified" at bounding box center [245, 51] width 33 height 15
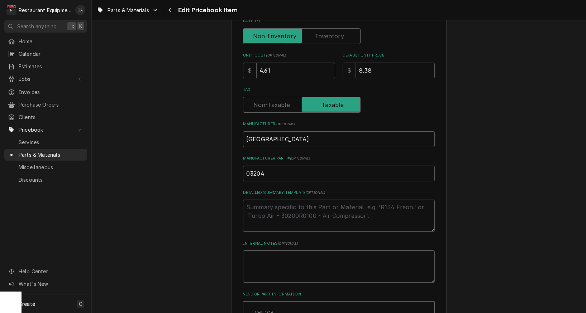
scroll to position [161, 0]
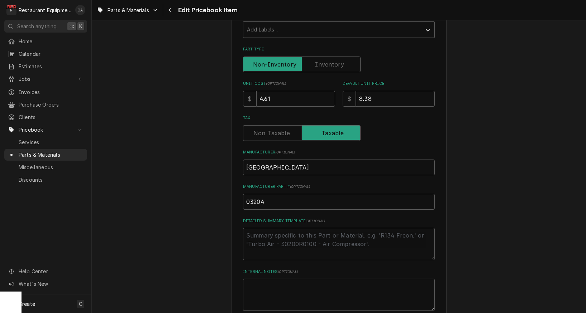
click at [326, 62] on input "Part Type" at bounding box center [301, 65] width 111 height 16
checkbox input "true"
type textarea "x"
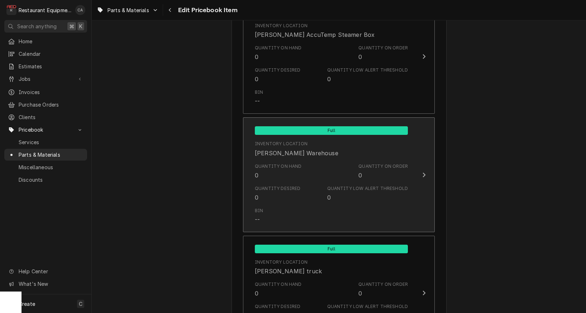
scroll to position [838, 0]
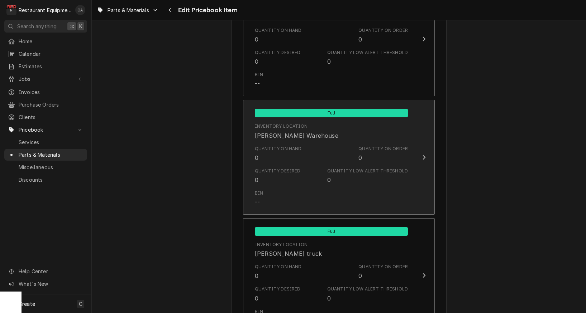
click at [274, 146] on div "Quantity on Hand 0" at bounding box center [278, 154] width 47 height 16
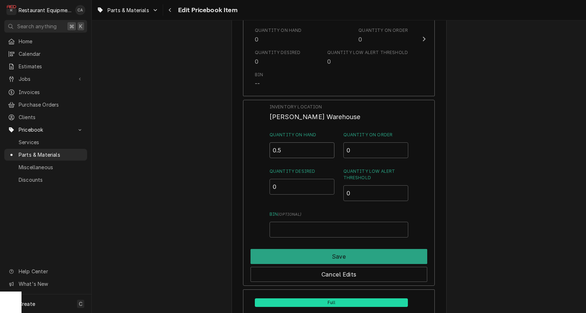
click at [329, 143] on input "0.5" at bounding box center [301, 151] width 65 height 16
click at [329, 143] on input "1" at bounding box center [301, 151] width 65 height 16
click at [329, 143] on input "1.5" at bounding box center [301, 151] width 65 height 16
type input "2"
click at [329, 143] on input "2" at bounding box center [301, 151] width 65 height 16
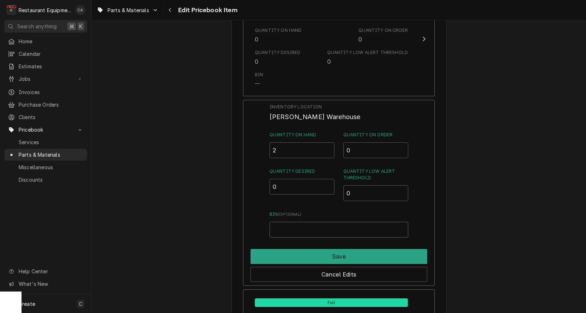
click at [291, 222] on input "Bin ( optional )" at bounding box center [338, 230] width 139 height 16
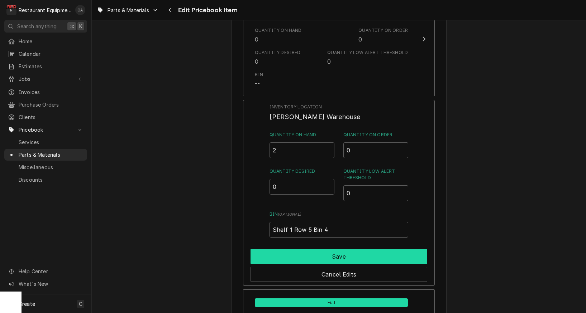
type input "Shelf 1 Row 5 Bin 4"
click at [308, 249] on button "Save" at bounding box center [338, 256] width 177 height 15
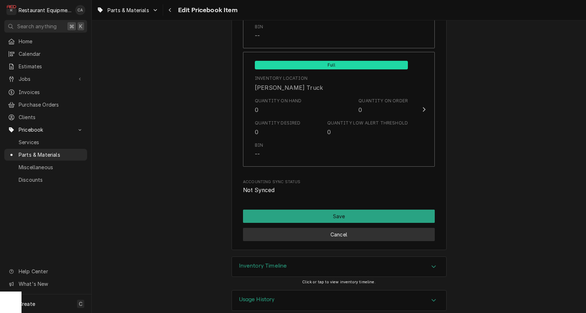
scroll to position [0, 0]
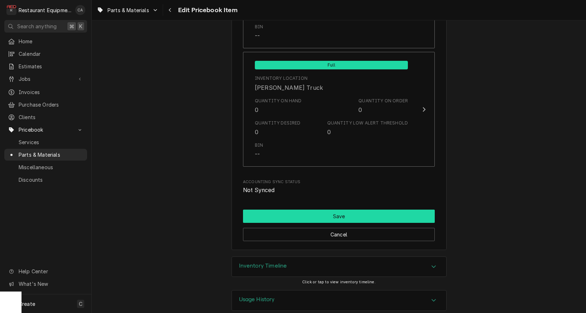
click at [316, 210] on button "Save" at bounding box center [339, 216] width 192 height 13
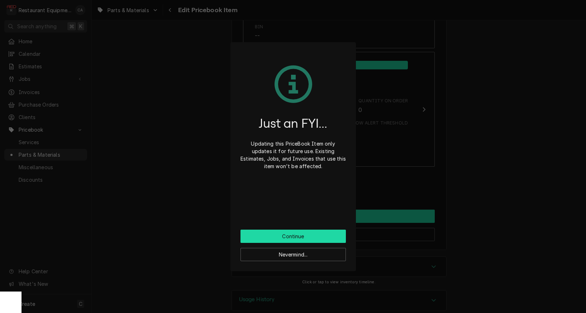
click at [293, 236] on button "Continue" at bounding box center [292, 236] width 105 height 13
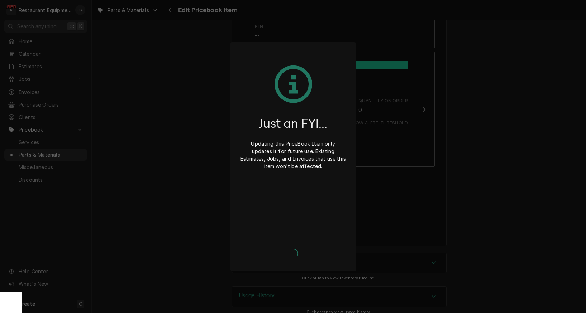
type textarea "x"
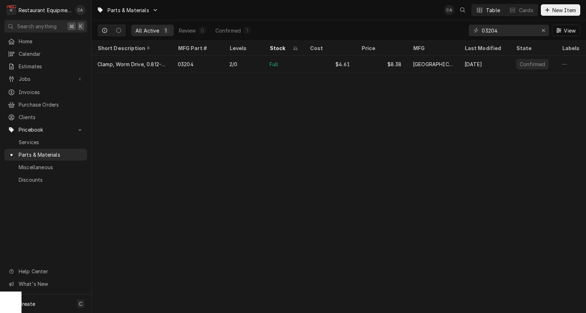
drag, startPoint x: 288, startPoint y: 195, endPoint x: 286, endPoint y: 198, distance: 3.9
click at [288, 195] on div "Parts & Materials CA Table Cards New Item All Active 1 Review 0 Confirmed 1 032…" at bounding box center [339, 156] width 494 height 313
click at [543, 31] on icon "Erase input" at bounding box center [543, 30] width 4 height 5
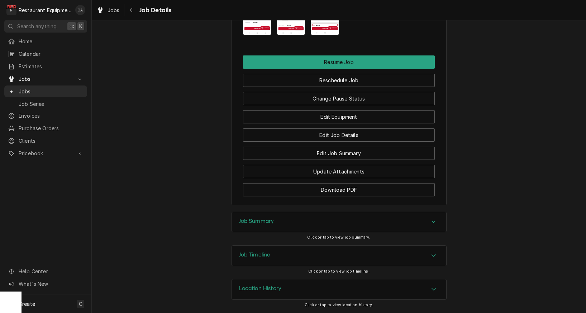
click at [256, 222] on h3 "Job Summary" at bounding box center [256, 221] width 35 height 7
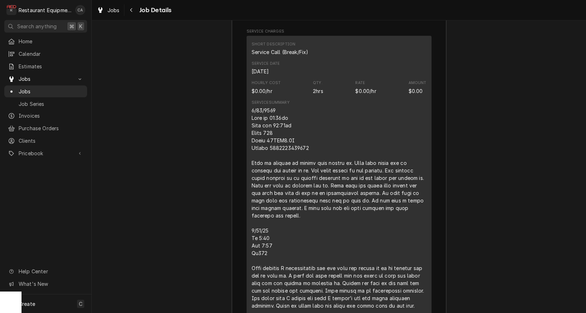
scroll to position [1204, 0]
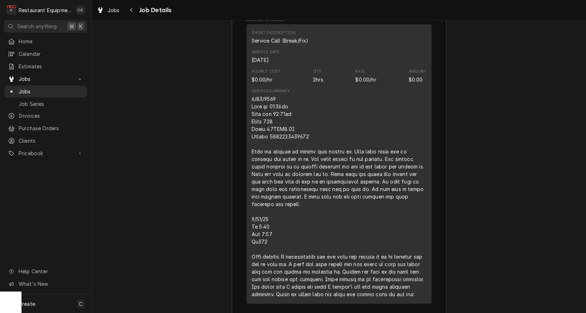
click at [205, 190] on div "Job Summary Roopairs Job ID JOB-8624 Service Type Service Call (Break/Fix) Job …" at bounding box center [339, 171] width 494 height 556
click at [114, 13] on span "Jobs" at bounding box center [113, 10] width 12 height 8
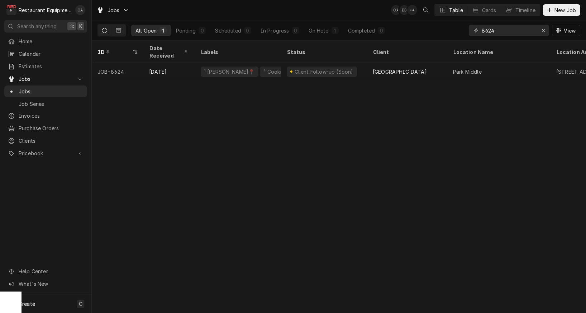
scroll to position [0, 1]
click at [542, 30] on icon "Erase input" at bounding box center [543, 30] width 3 height 3
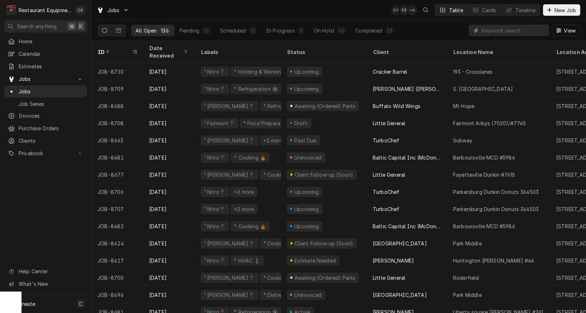
click at [490, 35] on input "Dynamic Content Wrapper" at bounding box center [513, 30] width 64 height 11
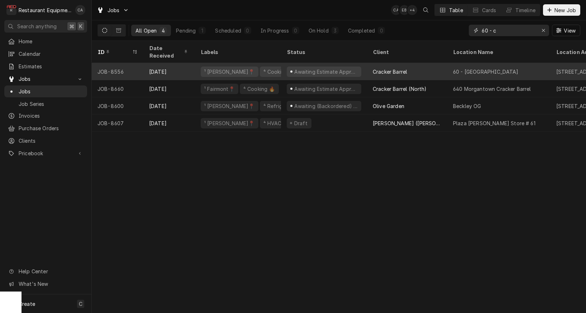
type input "60 - c"
click at [420, 66] on div "Cracker Barrel" at bounding box center [407, 71] width 80 height 17
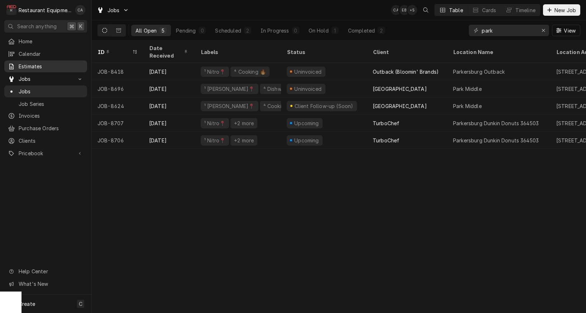
click at [31, 65] on span "Estimates" at bounding box center [51, 67] width 65 height 8
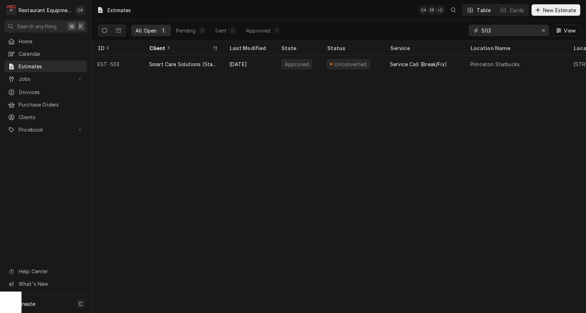
click at [499, 32] on input "503" at bounding box center [508, 30] width 54 height 11
type input "5"
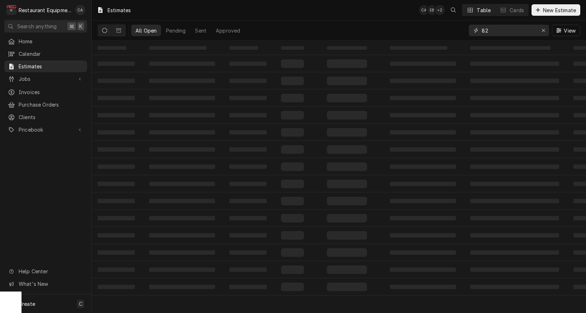
type input "8"
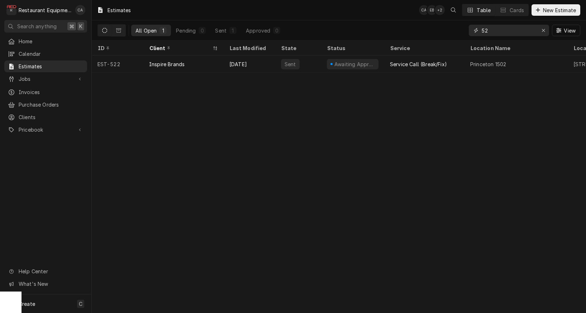
type input "5"
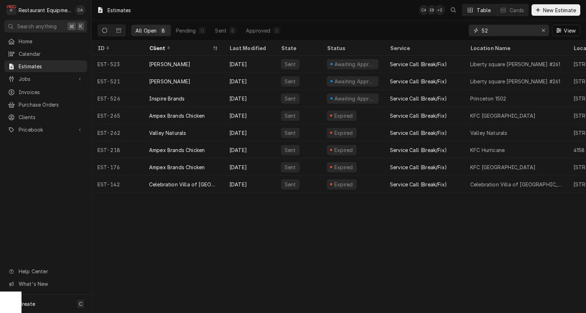
type input "5"
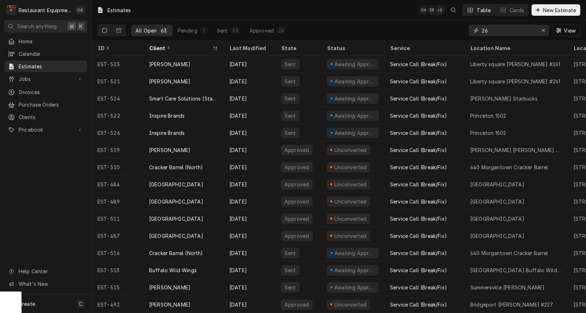
type input "2"
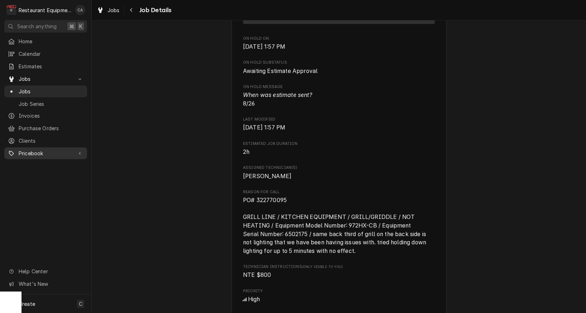
scroll to position [0, 0]
